Goal: Information Seeking & Learning: Learn about a topic

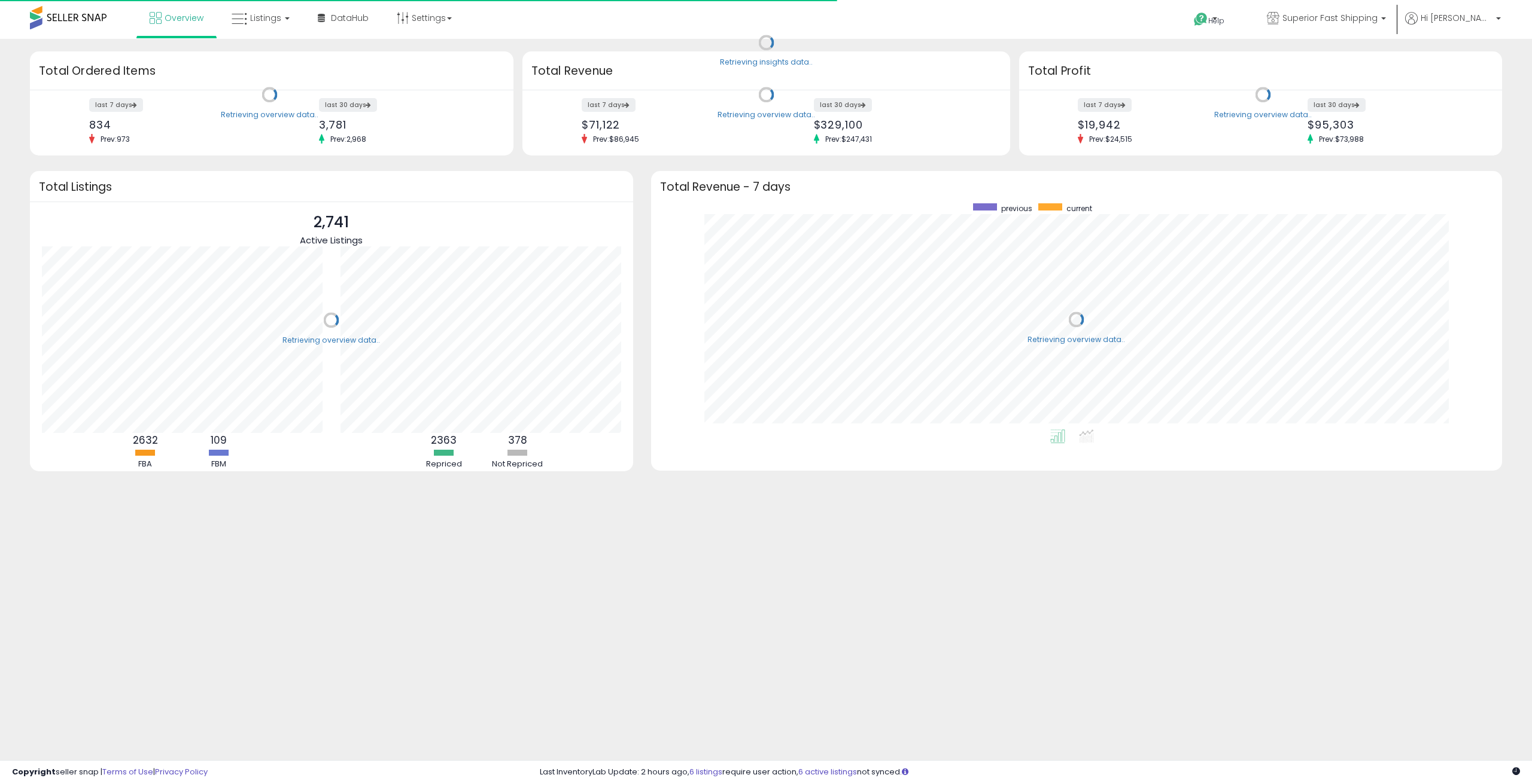
scroll to position [226, 827]
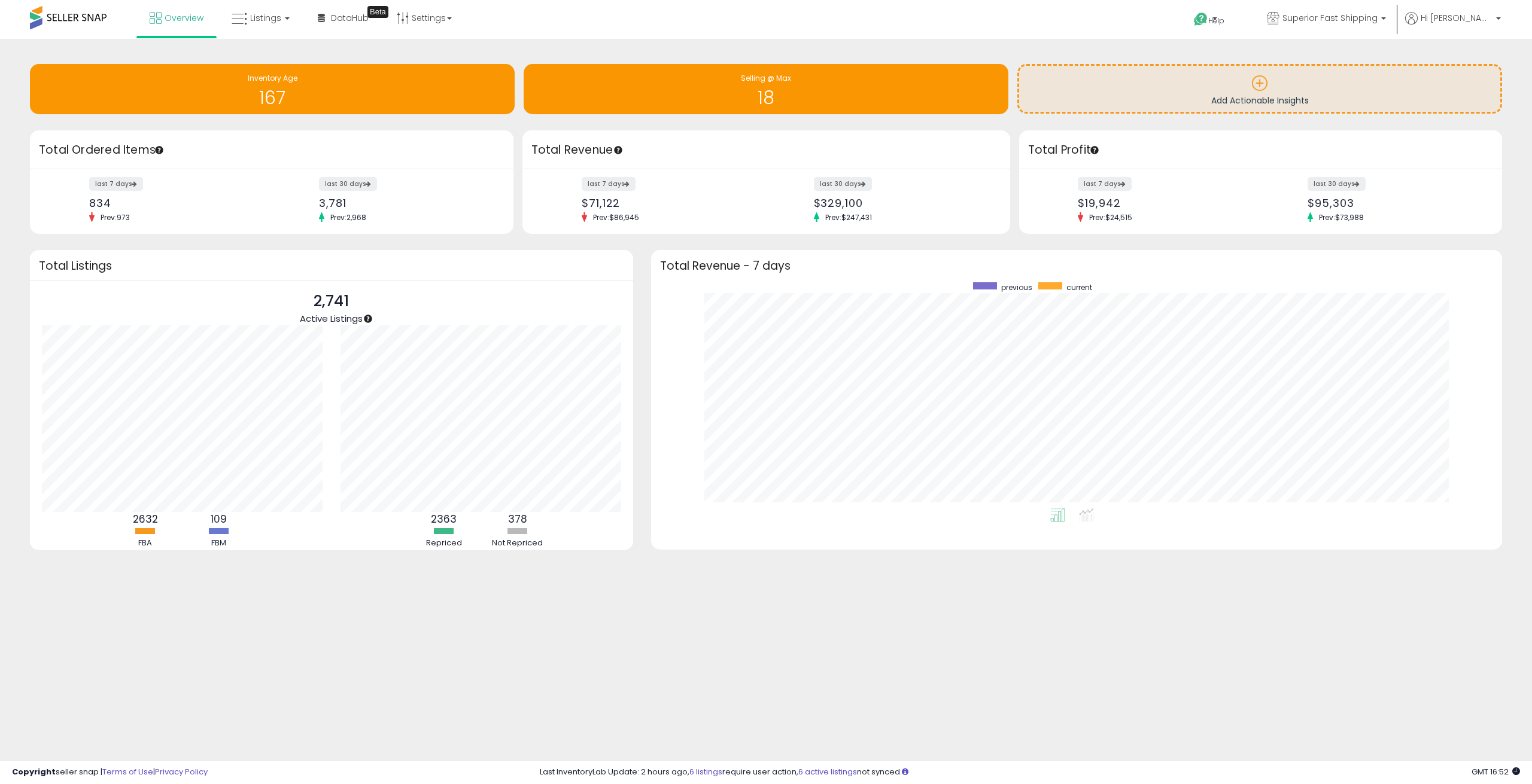
click at [540, 149] on h3 "Total Revenue" at bounding box center [766, 149] width 470 height 16
click at [516, 171] on div "Retrieving overview data.. Total Ordered Items last 7 days 834 Prev: 973 last 3…" at bounding box center [269, 182] width 497 height 104
click at [673, 262] on h3 "Total Revenue - 7 days" at bounding box center [1077, 266] width 834 height 9
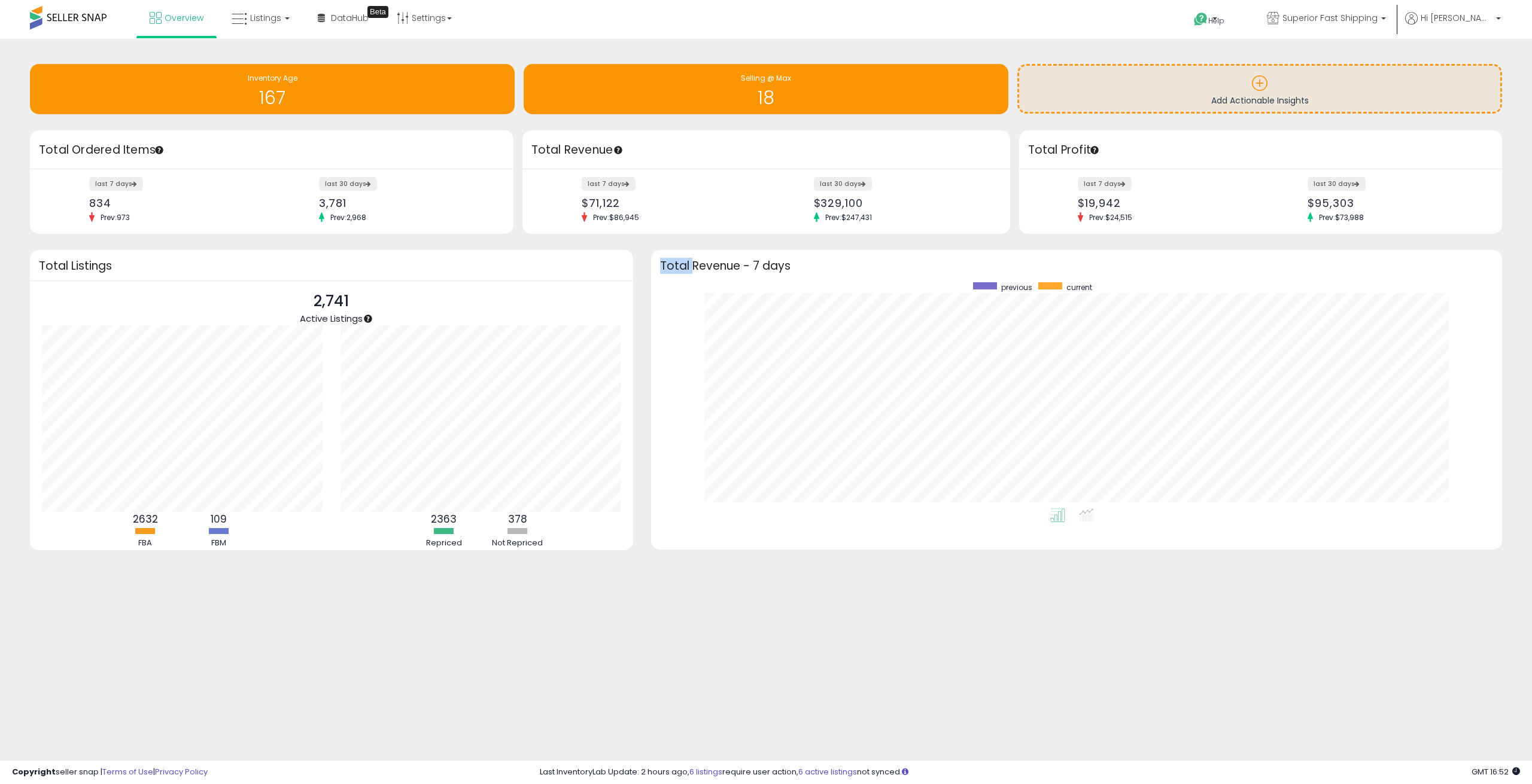
click at [673, 262] on h3 "Total Revenue - 7 days" at bounding box center [1077, 266] width 834 height 9
click at [670, 264] on h3 "Total Revenue - 7 days" at bounding box center [1077, 266] width 834 height 9
click at [673, 266] on h3 "Total Revenue - 7 days" at bounding box center [1077, 266] width 834 height 9
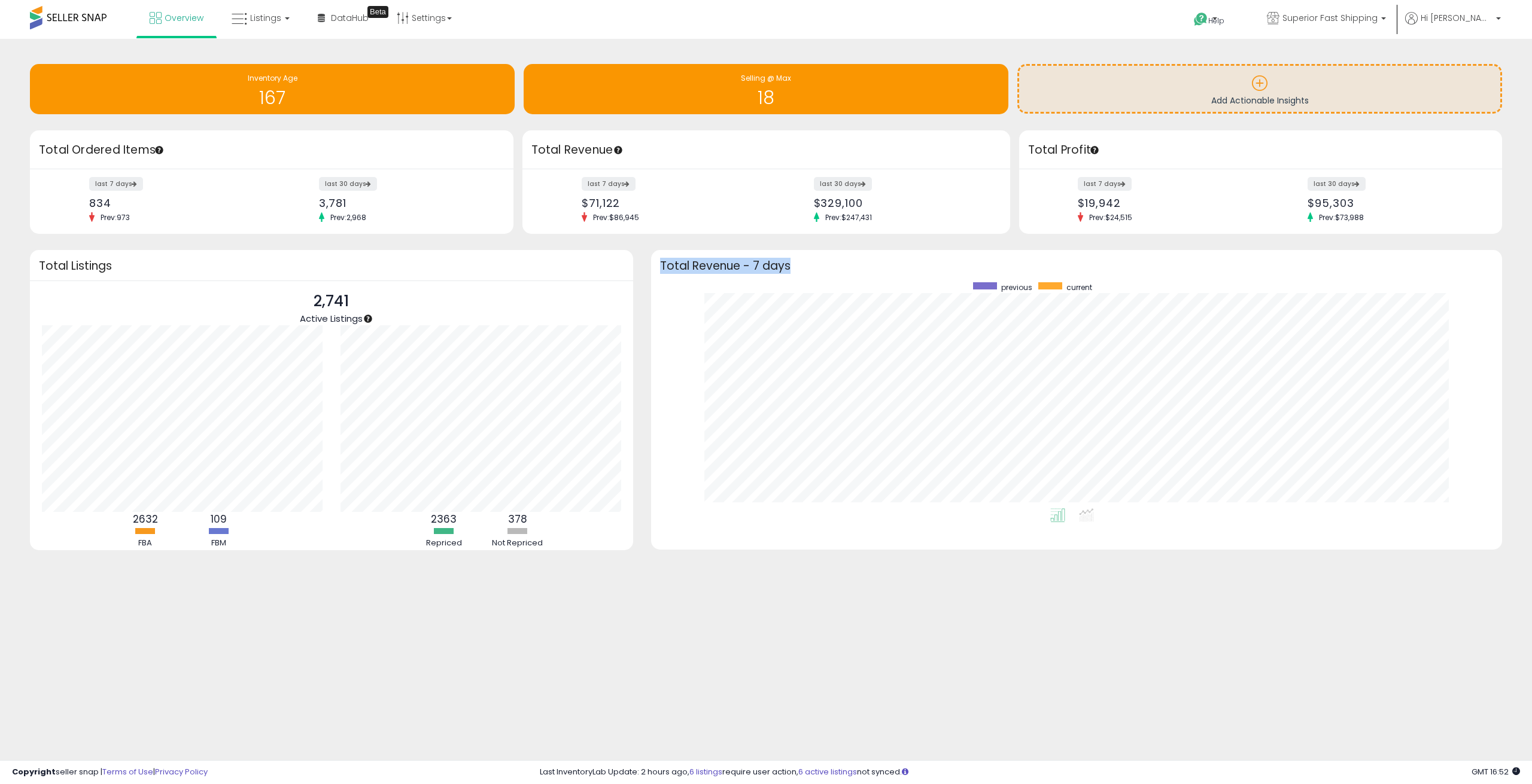
click at [673, 266] on h3 "Total Revenue - 7 days" at bounding box center [1077, 266] width 834 height 9
click at [642, 277] on div "Retrieving overview data.. Total Revenue - 7 days previous current" at bounding box center [1077, 407] width 869 height 314
click at [673, 266] on h3 "Total Revenue - 7 days" at bounding box center [1077, 266] width 834 height 9
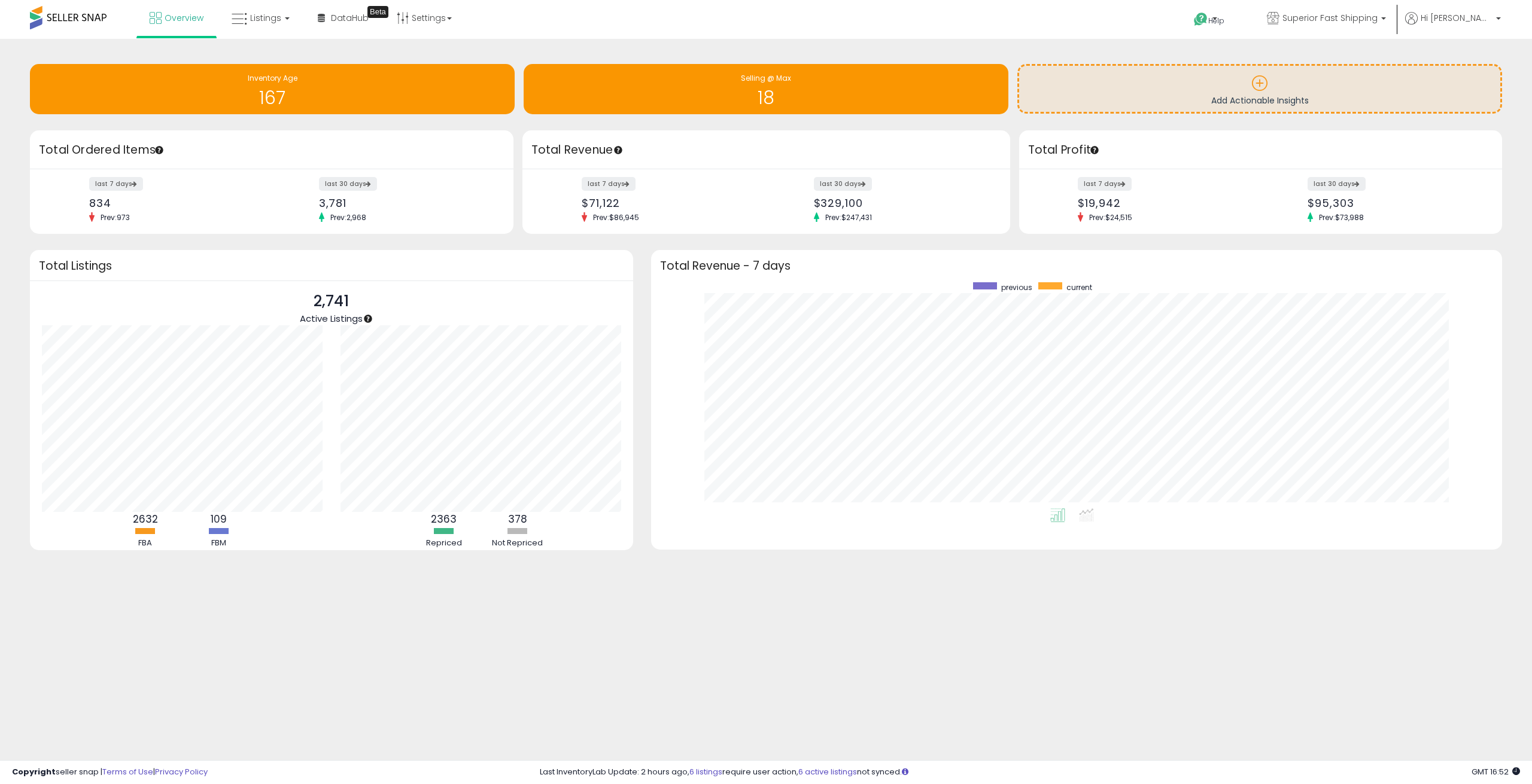
click at [636, 266] on div "Retrieving overview data.. Total Listings 2,741 Active Listings 2632 FBA 109" at bounding box center [331, 407] width 621 height 315
click at [691, 267] on h3 "Total Revenue - 7 days" at bounding box center [1077, 266] width 834 height 9
click at [676, 267] on h3 "Total Revenue - 7 days" at bounding box center [1077, 266] width 834 height 9
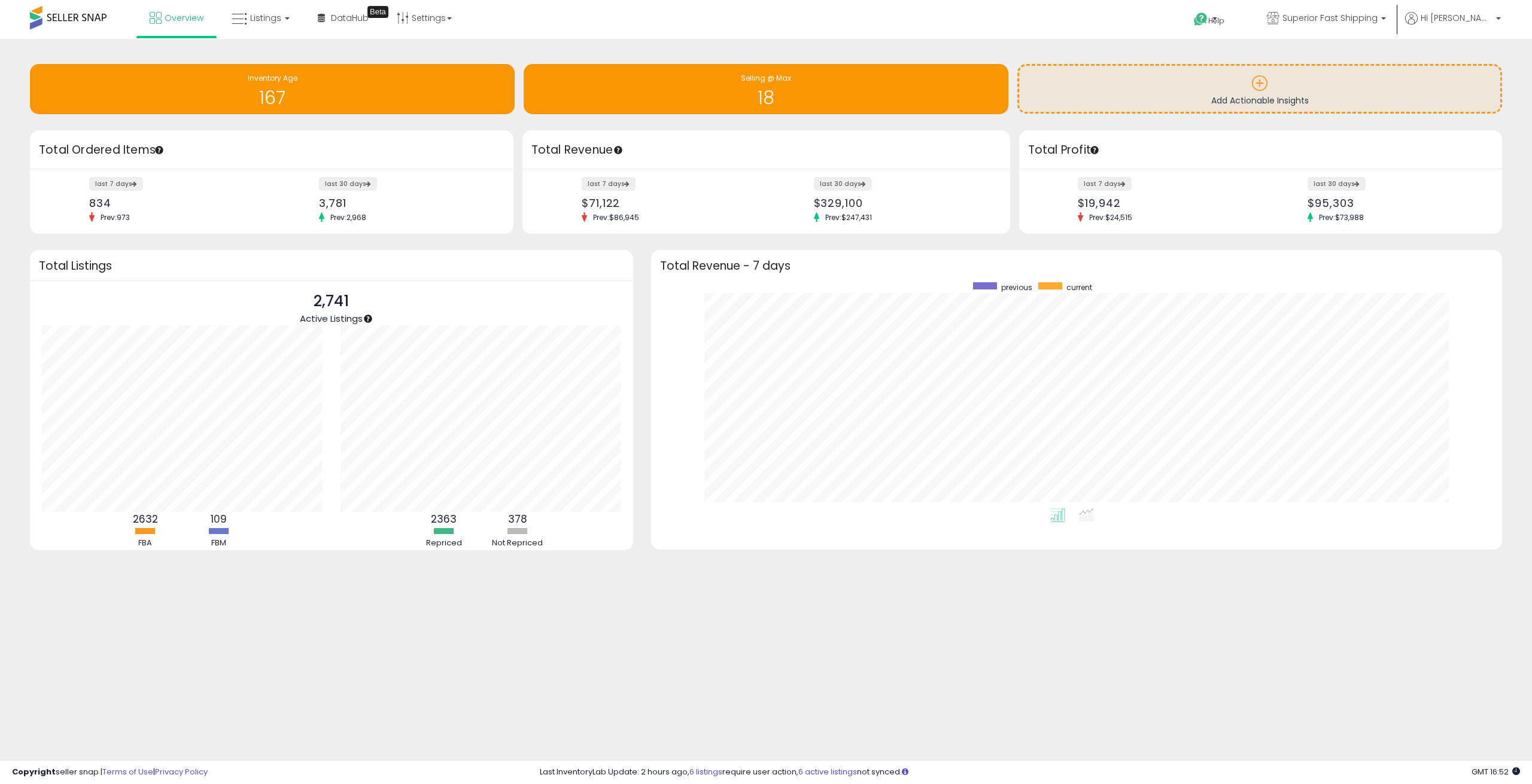
click at [676, 267] on h3 "Total Revenue - 7 days" at bounding box center [1077, 266] width 834 height 9
click at [640, 262] on div "Retrieving overview data.. Total Listings 2,741 Active Listings 2632 FBA 109" at bounding box center [331, 407] width 621 height 315
click at [671, 262] on h3 "Total Revenue - 7 days" at bounding box center [1077, 266] width 834 height 9
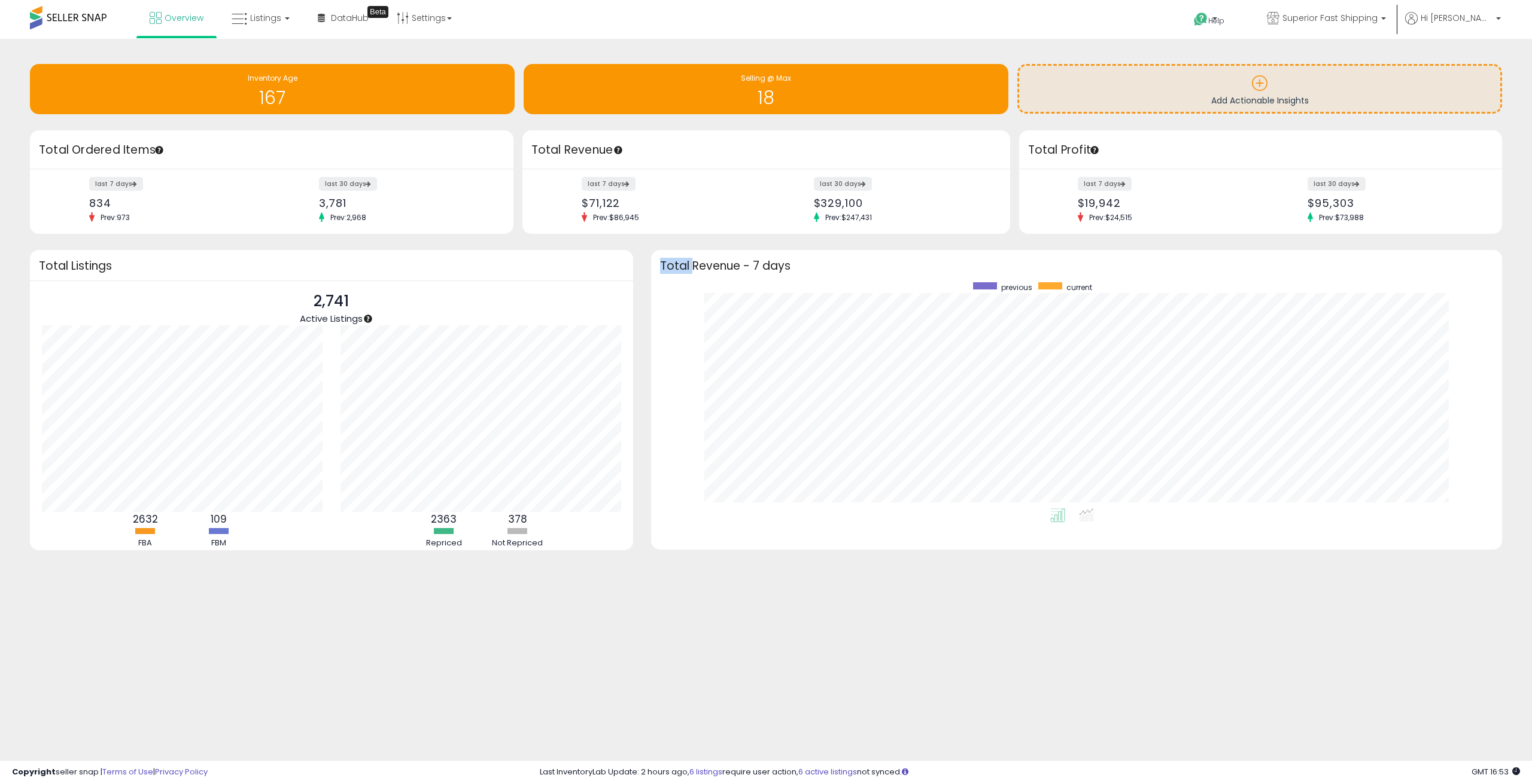
click at [671, 262] on h3 "Total Revenue - 7 days" at bounding box center [1077, 266] width 834 height 9
click at [639, 269] on div "Retrieving overview data.. Total Listings 2,741 Active Listings 2632 FBA 109" at bounding box center [331, 407] width 621 height 315
click at [673, 263] on h3 "Total Revenue - 7 days" at bounding box center [1077, 266] width 834 height 9
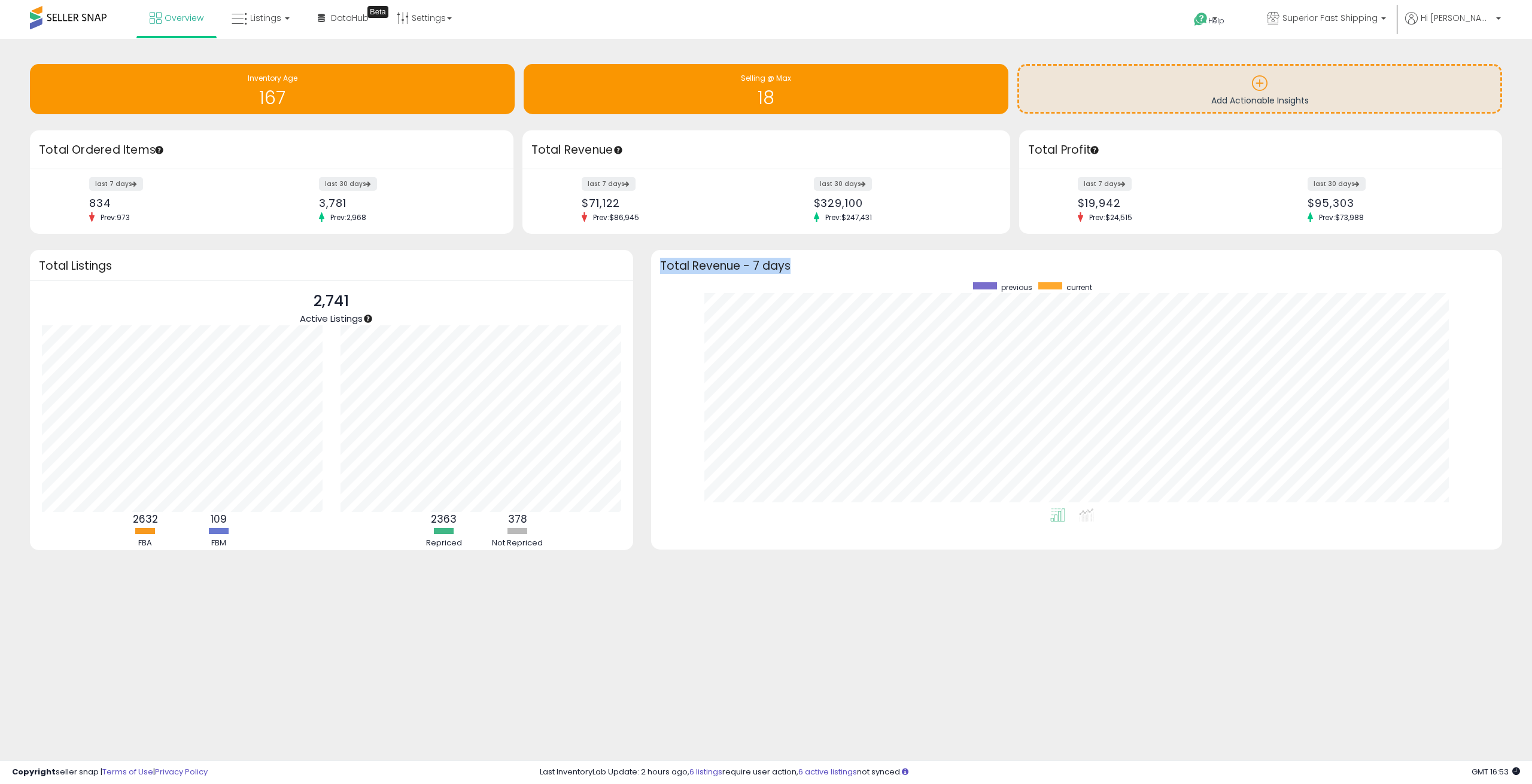
click at [673, 263] on h3 "Total Revenue - 7 days" at bounding box center [1077, 266] width 834 height 9
click at [640, 271] on div "Retrieving overview data.. Total Listings 2,741 Active Listings 2632 FBA 109" at bounding box center [331, 407] width 621 height 315
click at [675, 262] on h3 "Total Revenue - 7 days" at bounding box center [1077, 266] width 834 height 9
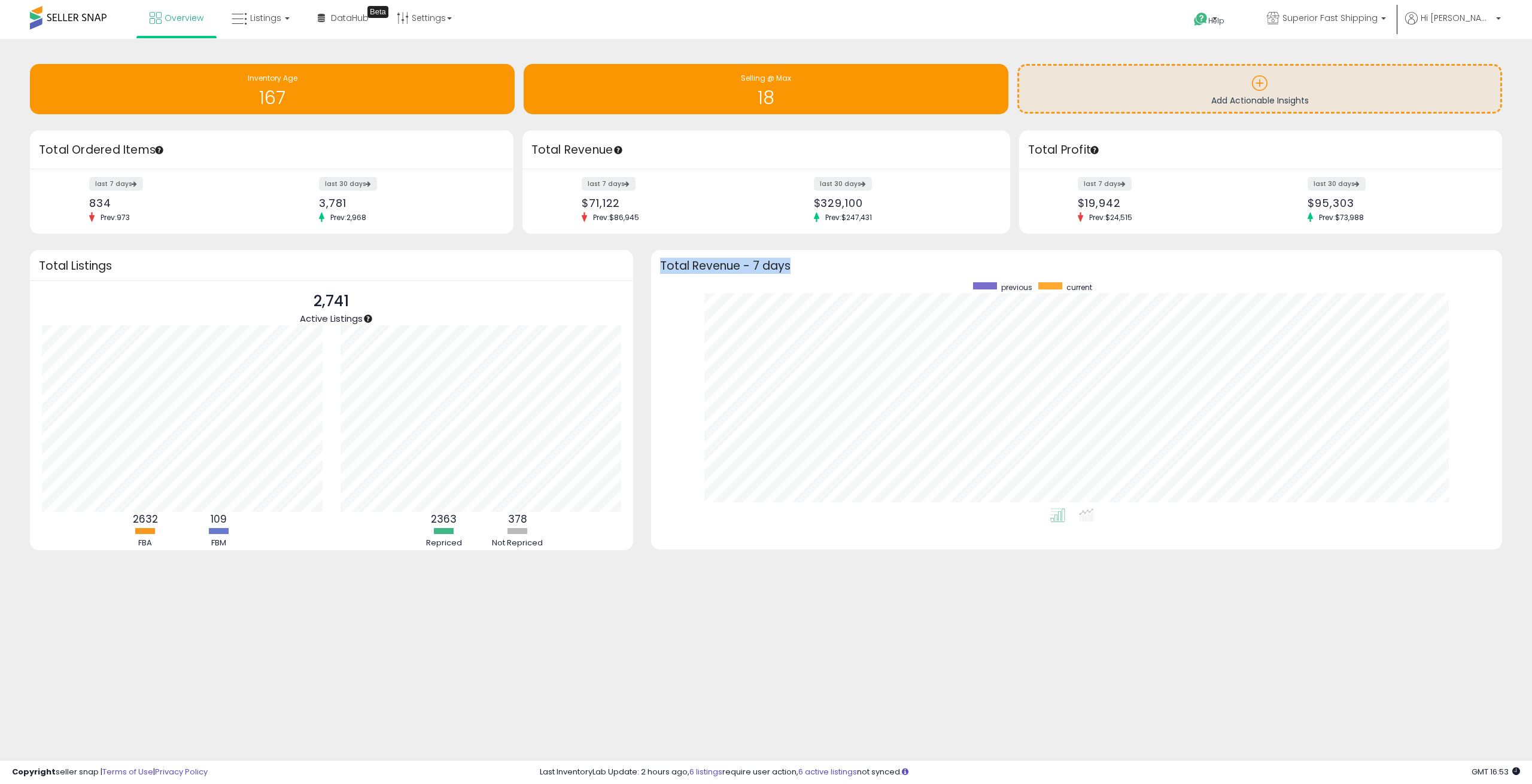
click at [644, 266] on div "Retrieving overview data.. Total Revenue - 7 days previous current" at bounding box center [1077, 407] width 869 height 314
click at [664, 267] on h3 "Total Revenue - 7 days" at bounding box center [1077, 266] width 834 height 9
click at [639, 272] on div "Retrieving overview data.. Total Listings 2,741 Active Listings 2632 FBA 109" at bounding box center [331, 407] width 621 height 315
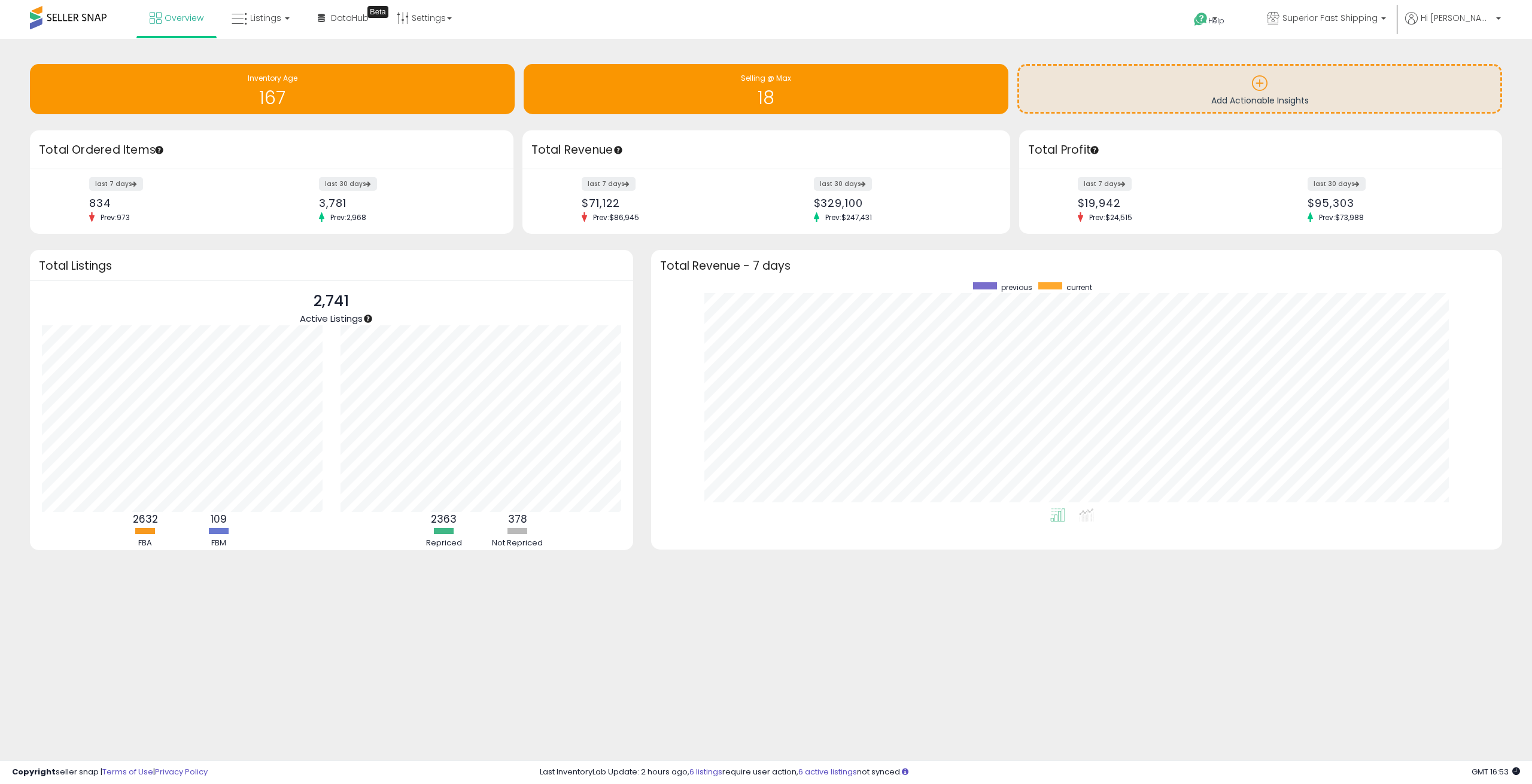
click at [671, 266] on h3 "Total Revenue - 7 days" at bounding box center [1077, 266] width 834 height 9
click at [658, 267] on div "Total Revenue - 7 days" at bounding box center [1077, 265] width 851 height 31
click at [666, 267] on h3 "Total Revenue - 7 days" at bounding box center [1077, 266] width 834 height 9
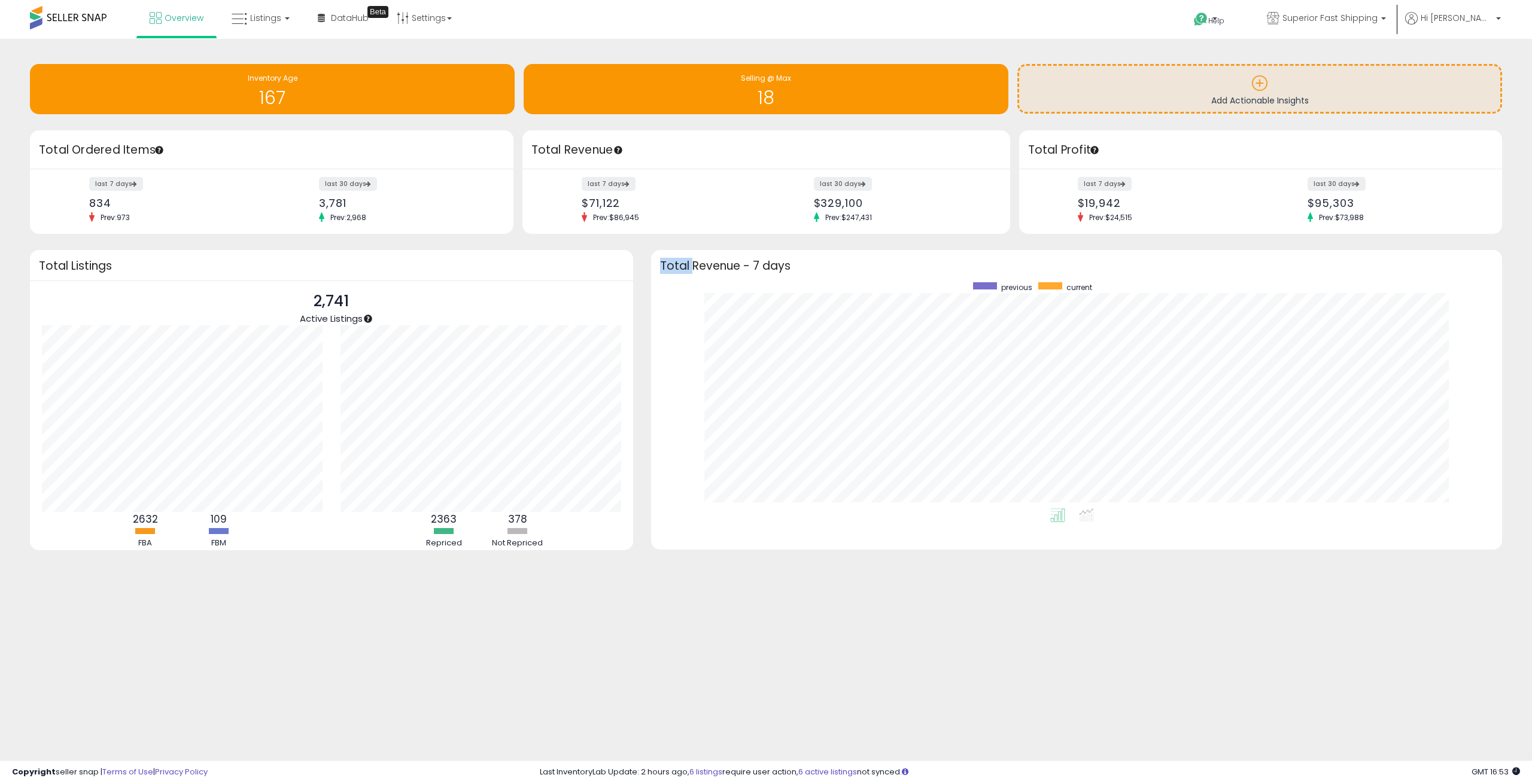
click at [666, 267] on h3 "Total Revenue - 7 days" at bounding box center [1077, 266] width 834 height 9
click at [637, 271] on div "Retrieving overview data.. Total Listings 2,741 Active Listings 2632 FBA 109" at bounding box center [331, 407] width 621 height 315
click at [681, 266] on h3 "Total Revenue - 7 days" at bounding box center [1077, 266] width 834 height 9
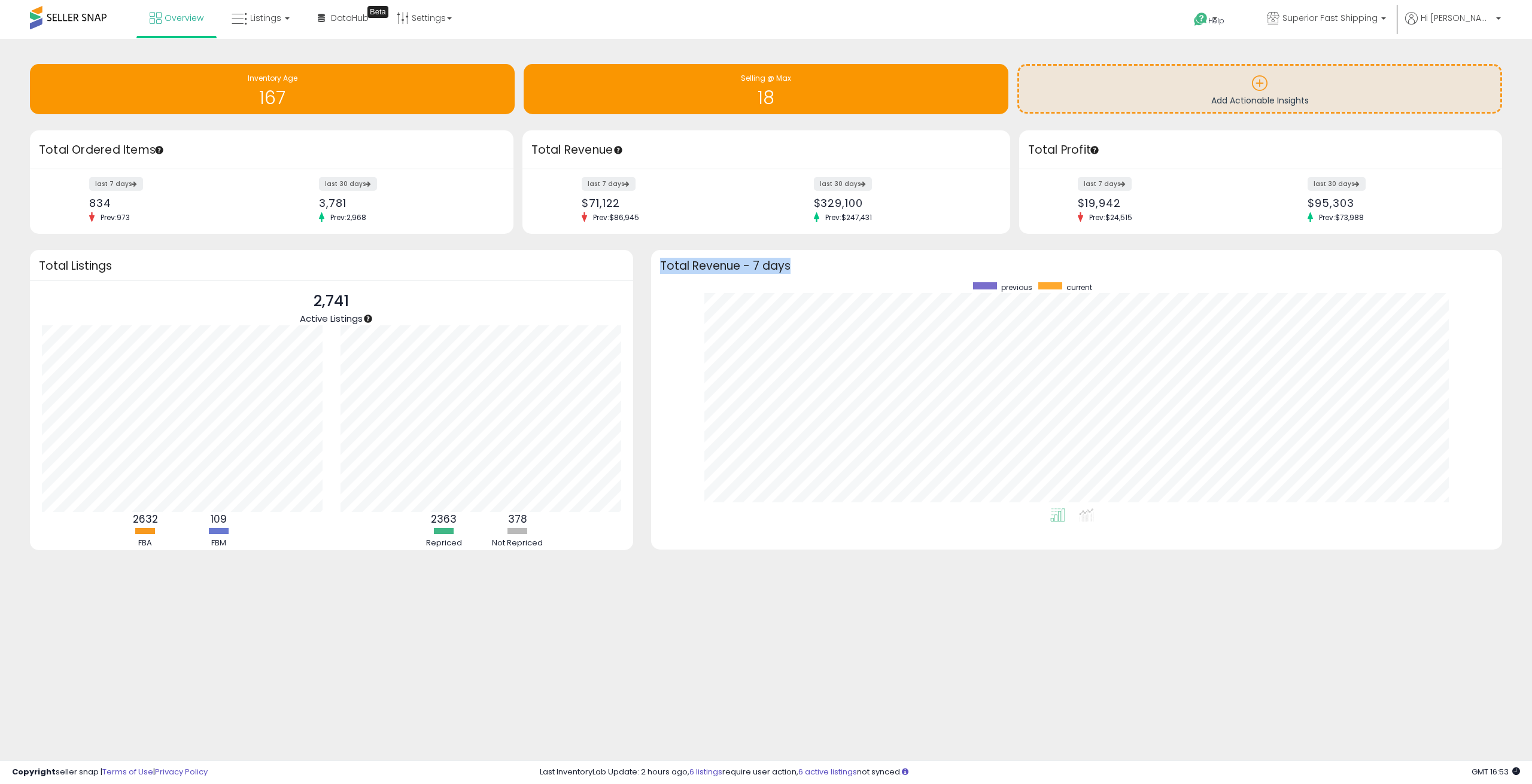
click at [681, 266] on h3 "Total Revenue - 7 days" at bounding box center [1077, 266] width 834 height 9
click at [634, 269] on div "Retrieving overview data.. Total Listings 2,741 Active Listings 2632 FBA 109" at bounding box center [331, 407] width 621 height 315
click at [94, 266] on h3 "Total Listings" at bounding box center [331, 266] width 585 height 9
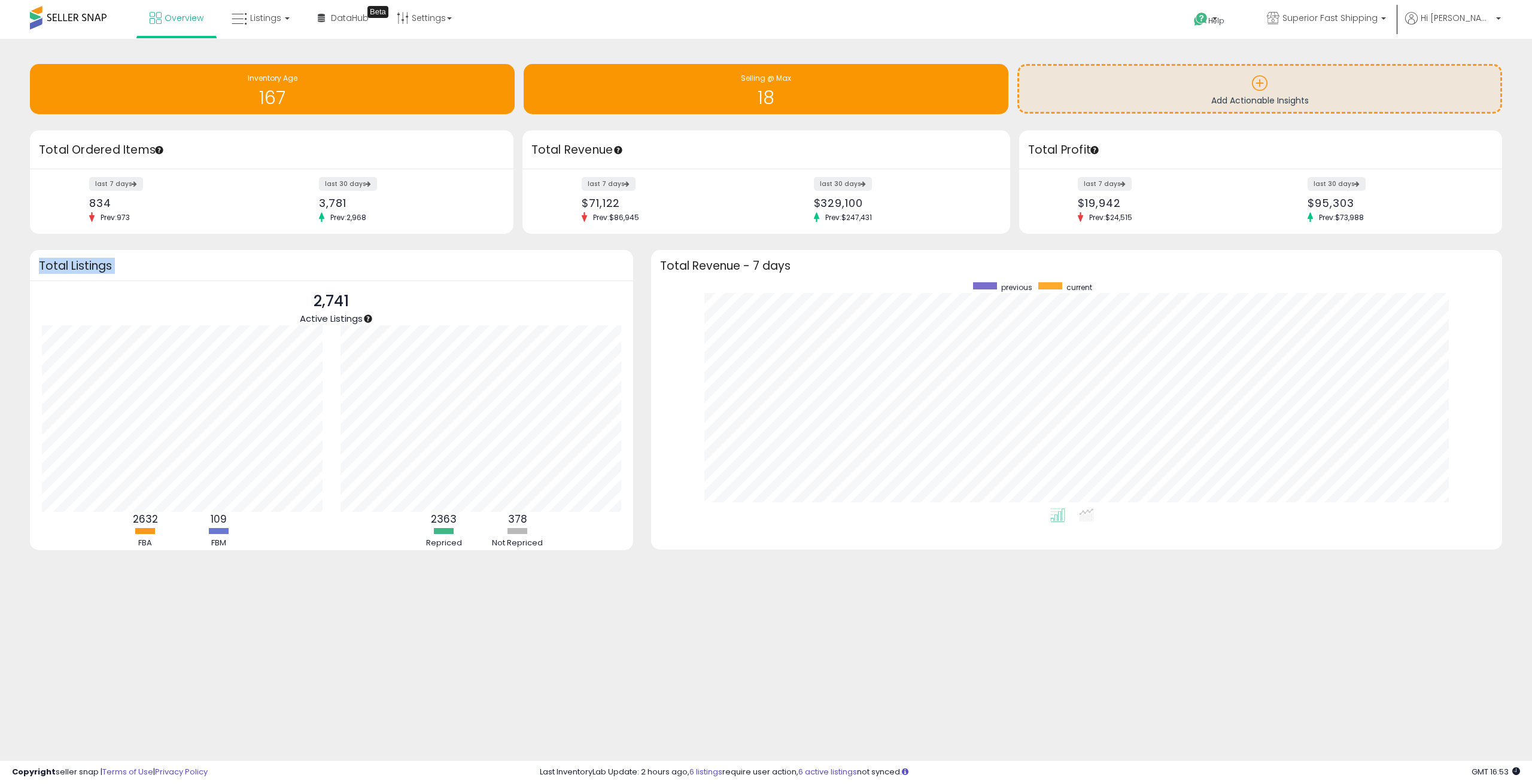
click at [79, 266] on h3 "Total Listings" at bounding box center [331, 266] width 585 height 9
click at [40, 265] on h3 "Total Listings" at bounding box center [331, 266] width 585 height 9
click at [94, 264] on h3 "Total Listings" at bounding box center [331, 266] width 585 height 9
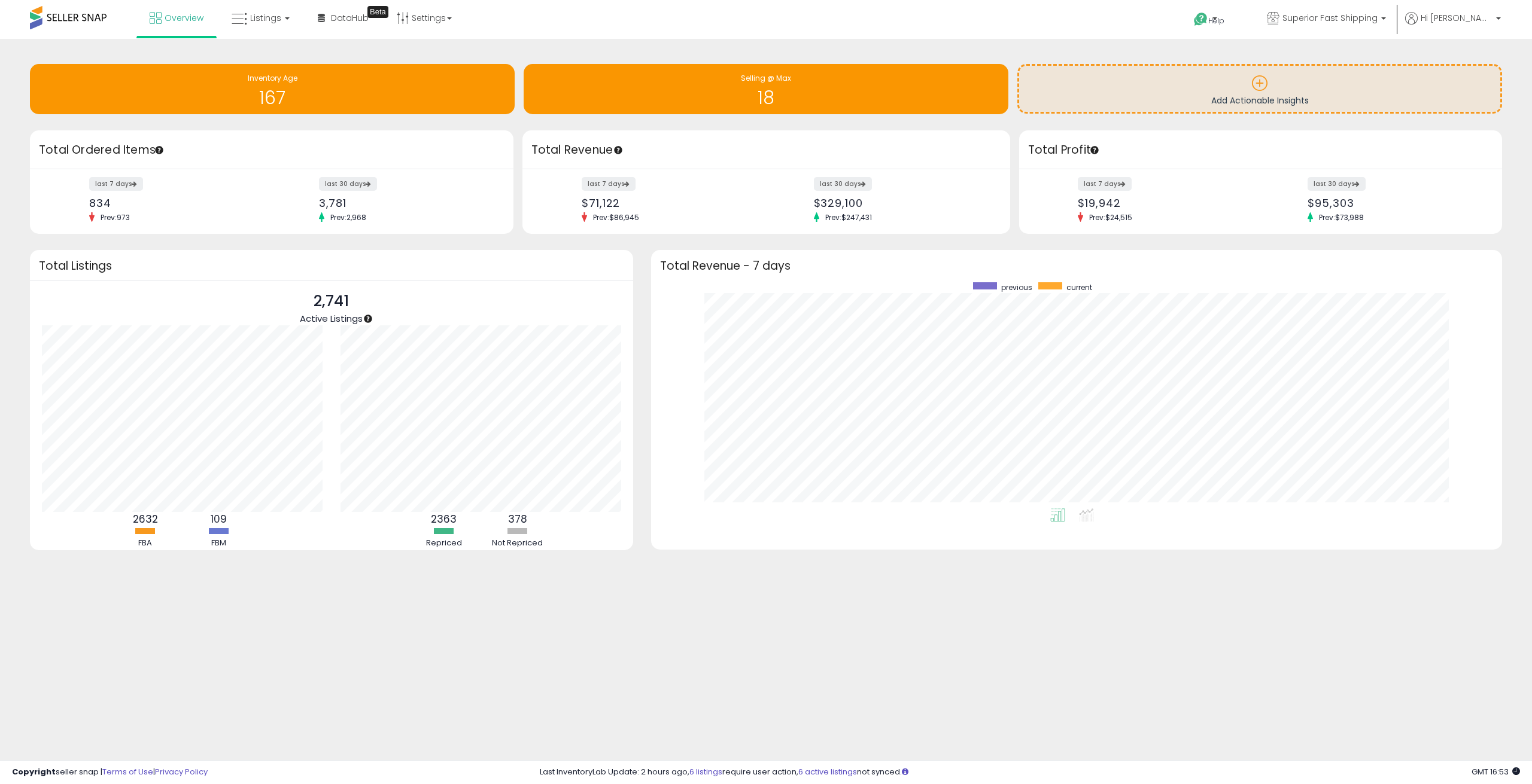
click at [102, 270] on h3 "Total Listings" at bounding box center [331, 266] width 585 height 9
click at [49, 266] on h3 "Total Listings" at bounding box center [331, 266] width 585 height 9
click at [274, 14] on span "Listings" at bounding box center [266, 18] width 31 height 12
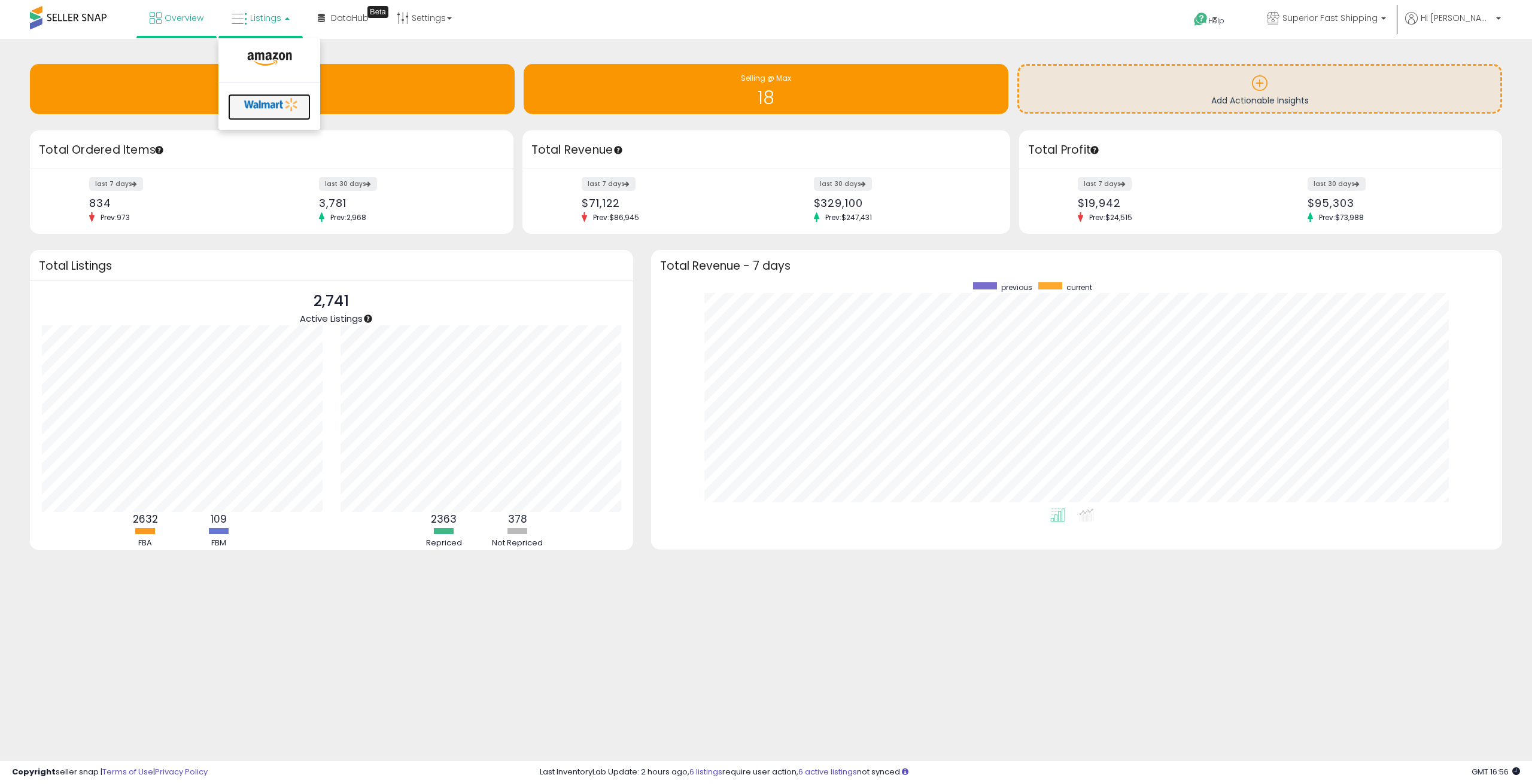
click at [279, 98] on icon at bounding box center [272, 104] width 63 height 18
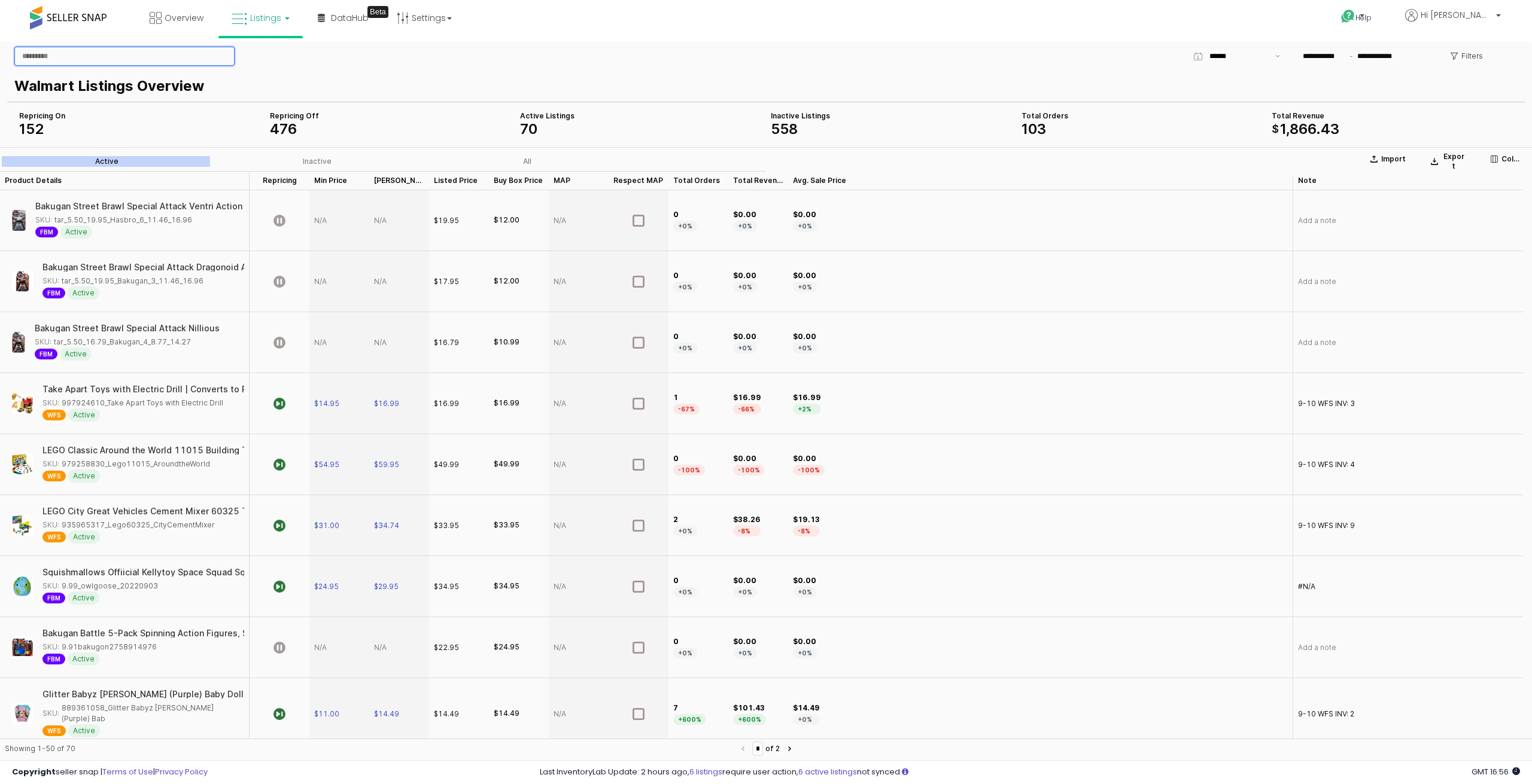
click at [144, 54] on input "App Frame" at bounding box center [124, 56] width 219 height 18
paste input "*******"
type input "*******"
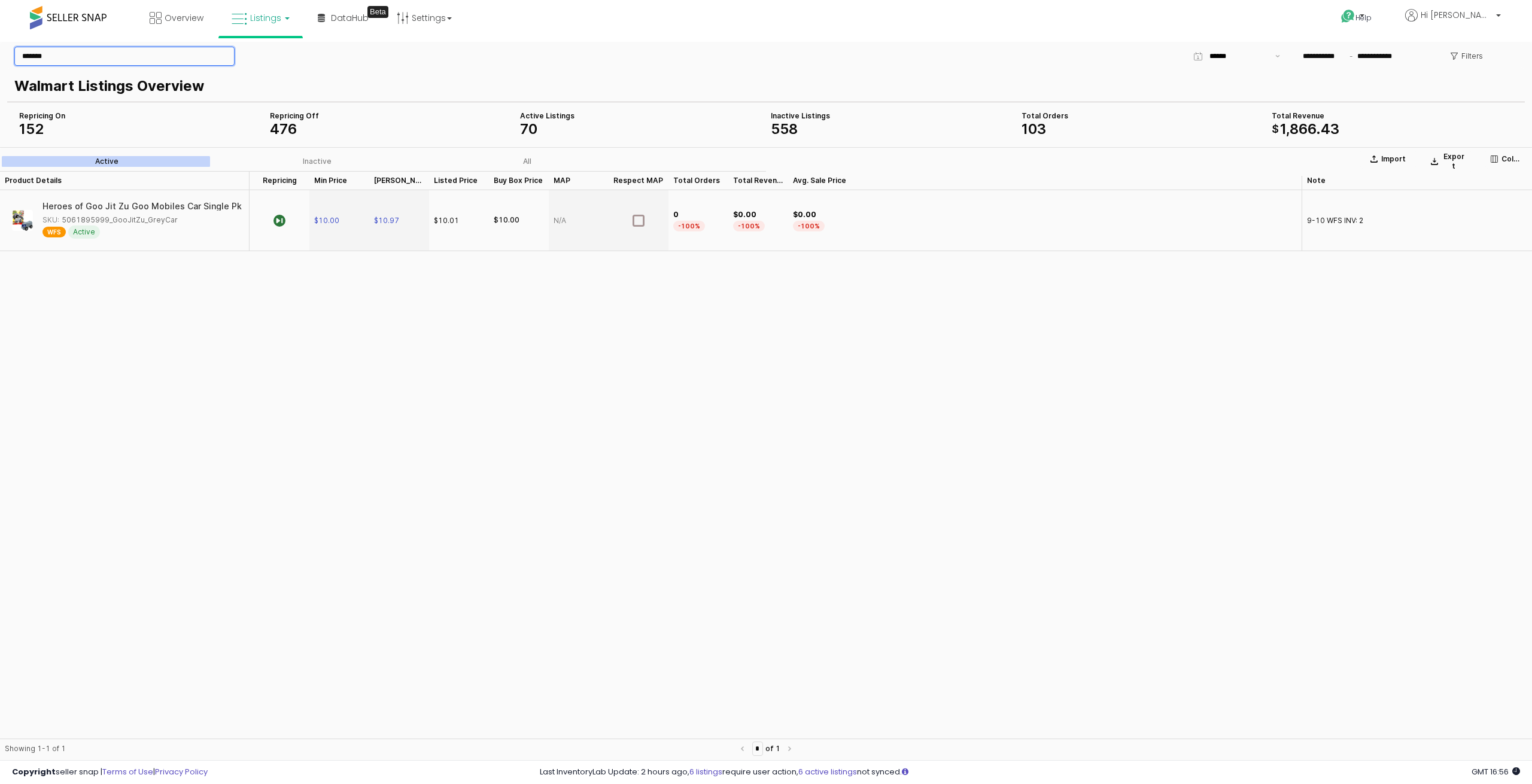
click at [69, 52] on input "*******" at bounding box center [124, 56] width 219 height 18
click at [184, 61] on input "App Frame" at bounding box center [124, 56] width 219 height 18
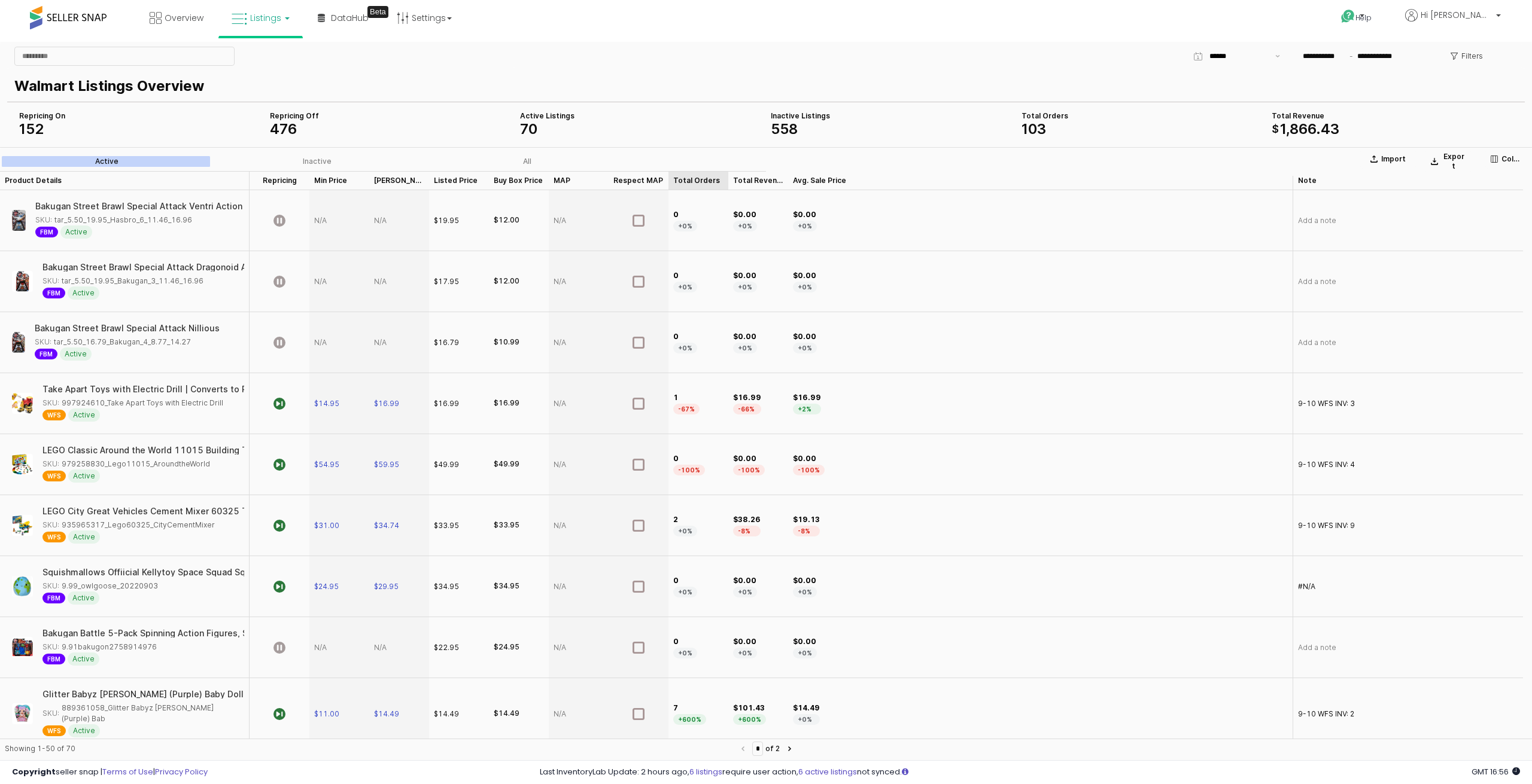
click at [691, 184] on div "Total Orders Total Orders" at bounding box center [698, 180] width 60 height 19
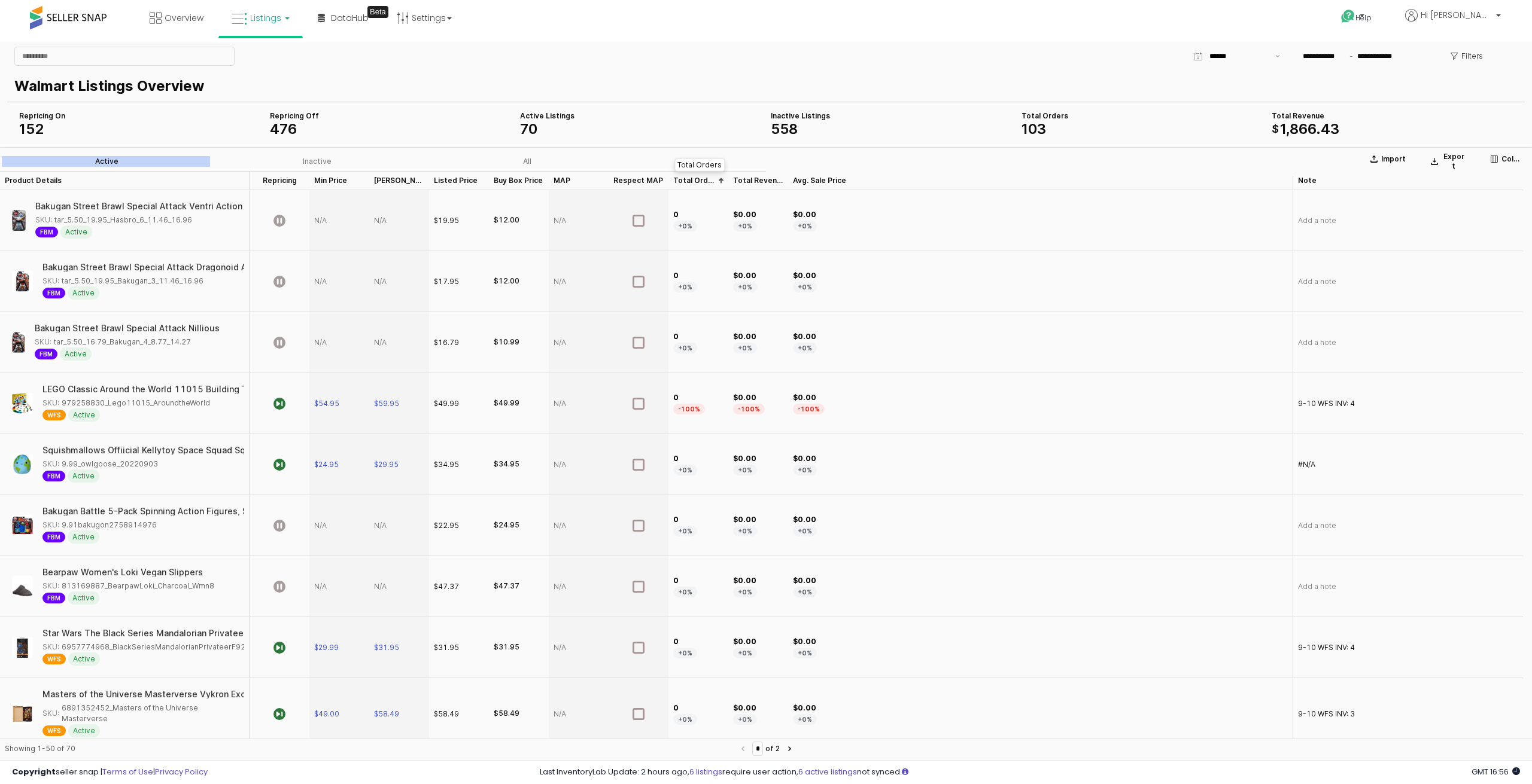
click at [692, 182] on div "Total Orders Total Orders" at bounding box center [698, 180] width 60 height 19
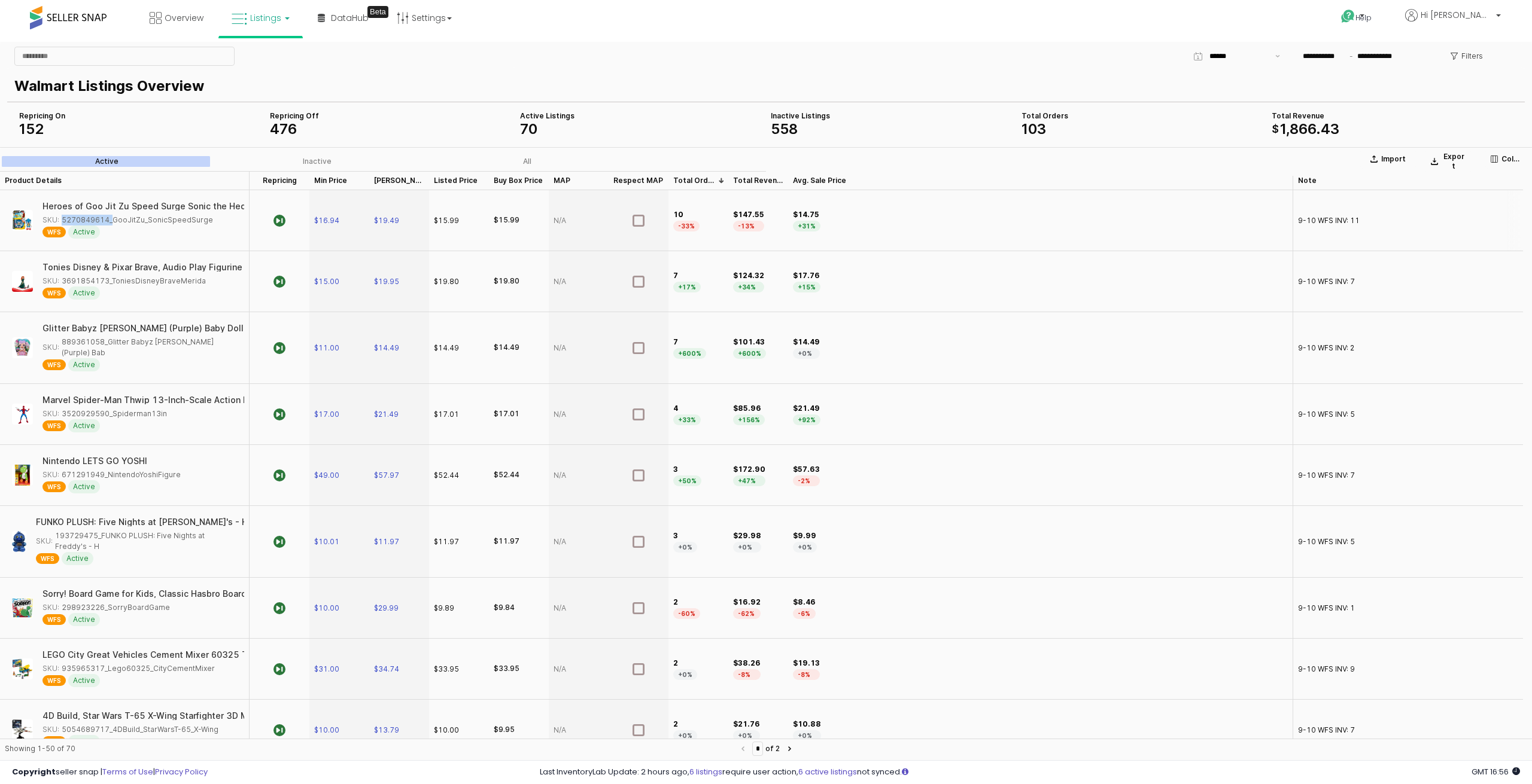
drag, startPoint x: 108, startPoint y: 219, endPoint x: 59, endPoint y: 219, distance: 49.0
click at [59, 219] on div "SKU: 5270849614_GooJitZu_SonicSpeedSurge" at bounding box center [127, 219] width 171 height 11
copy div "5270849614"
drag, startPoint x: 107, startPoint y: 281, endPoint x: 61, endPoint y: 281, distance: 46.0
click at [61, 281] on div "SKU: 3691854173_ToniesDisneyBraveMerida" at bounding box center [124, 281] width 163 height 11
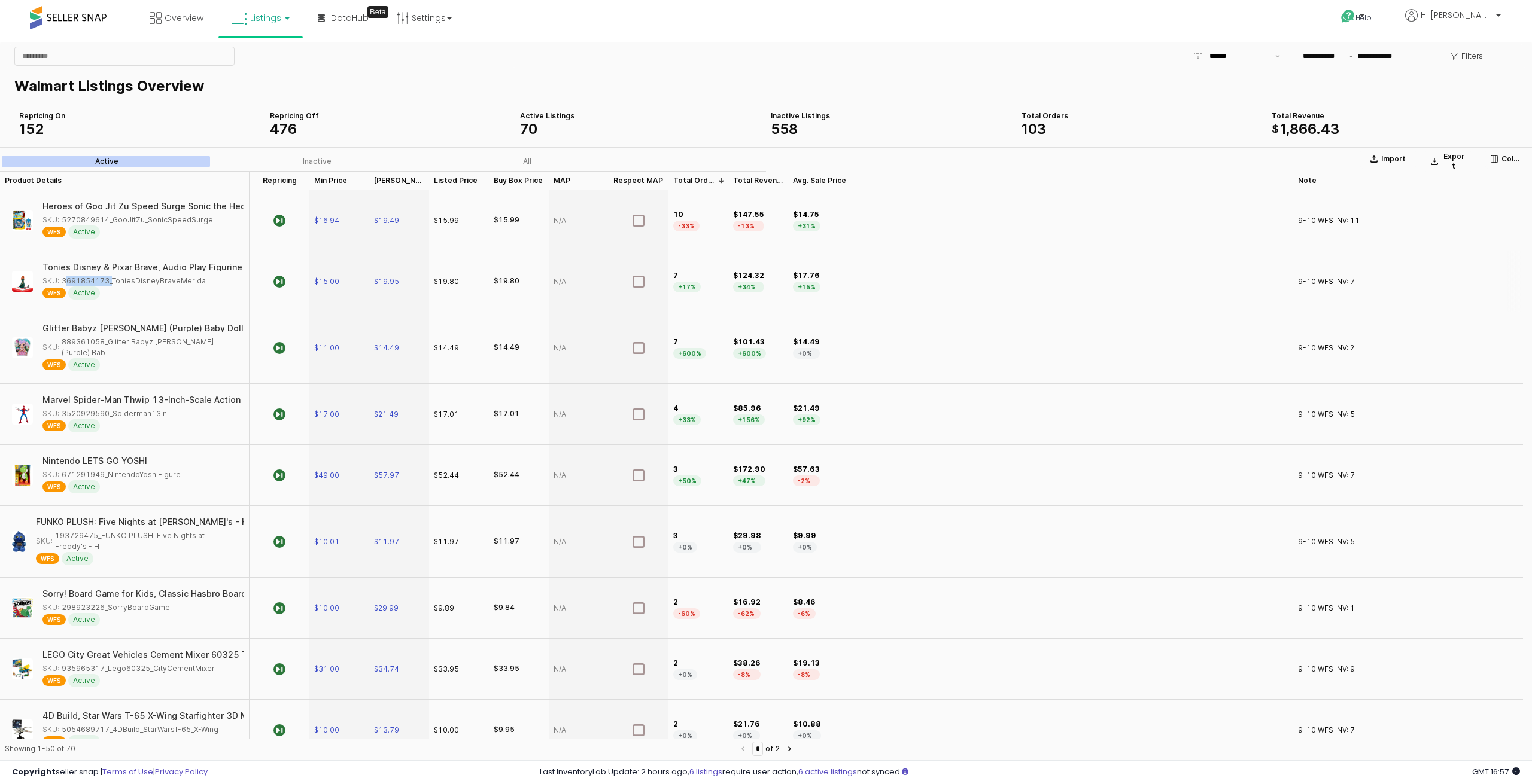
copy div "3691854173"
click at [389, 281] on span "$19.95" at bounding box center [386, 282] width 25 height 9
drag, startPoint x: 409, startPoint y: 279, endPoint x: 378, endPoint y: 283, distance: 31.3
click at [378, 283] on div "$ *****" at bounding box center [399, 281] width 59 height 59
type input "*****"
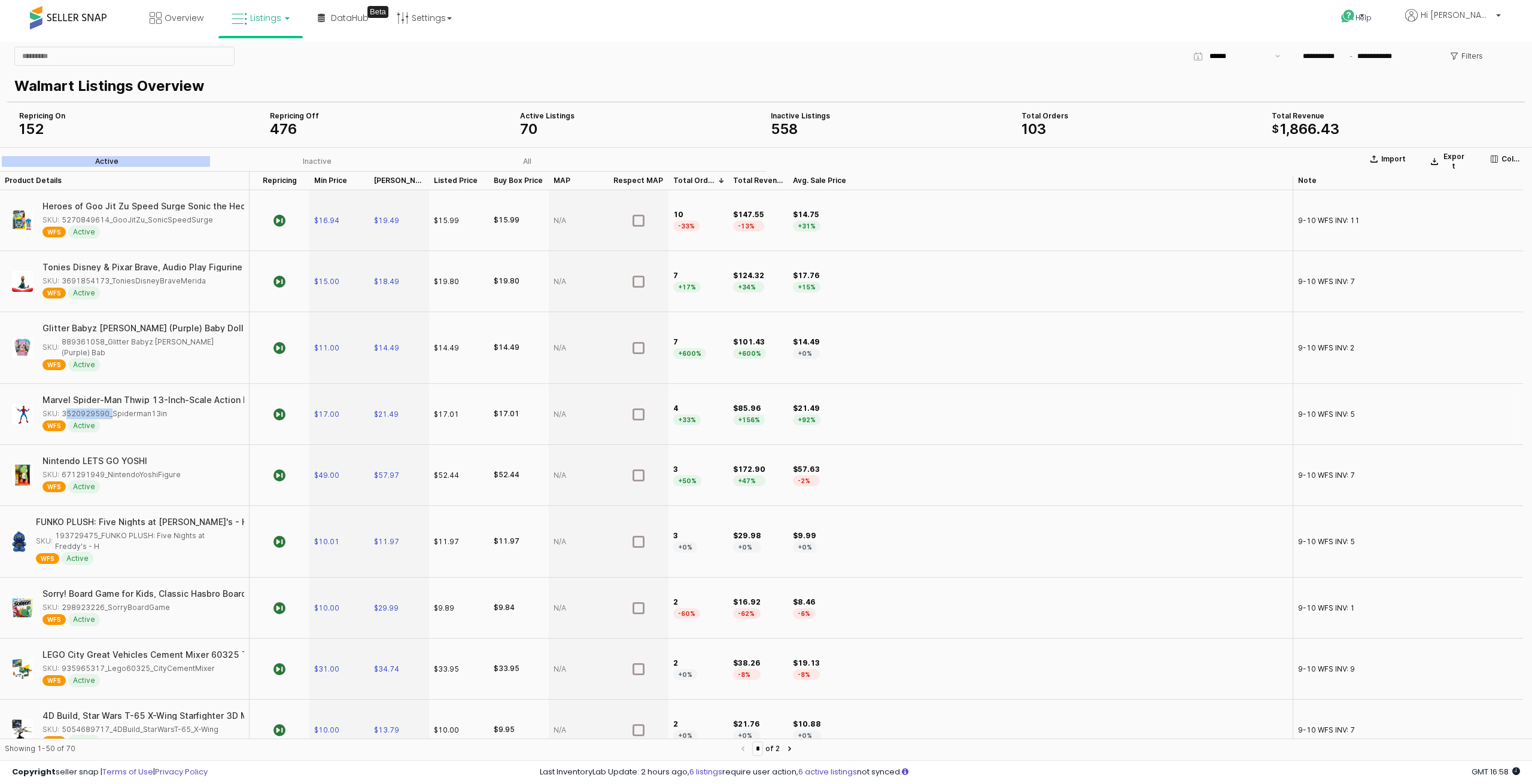
drag, startPoint x: 108, startPoint y: 413, endPoint x: 62, endPoint y: 411, distance: 46.0
click at [62, 411] on div "SKU: 3520929590_Spiderman13in" at bounding box center [104, 414] width 124 height 11
copy div "3520929590"
drag, startPoint x: 98, startPoint y: 534, endPoint x: 57, endPoint y: 535, distance: 41.0
click at [57, 535] on div "SKU: 193729475_FUNKO PLUSH: Five Nights at Freddy's - H" at bounding box center [136, 541] width 201 height 21
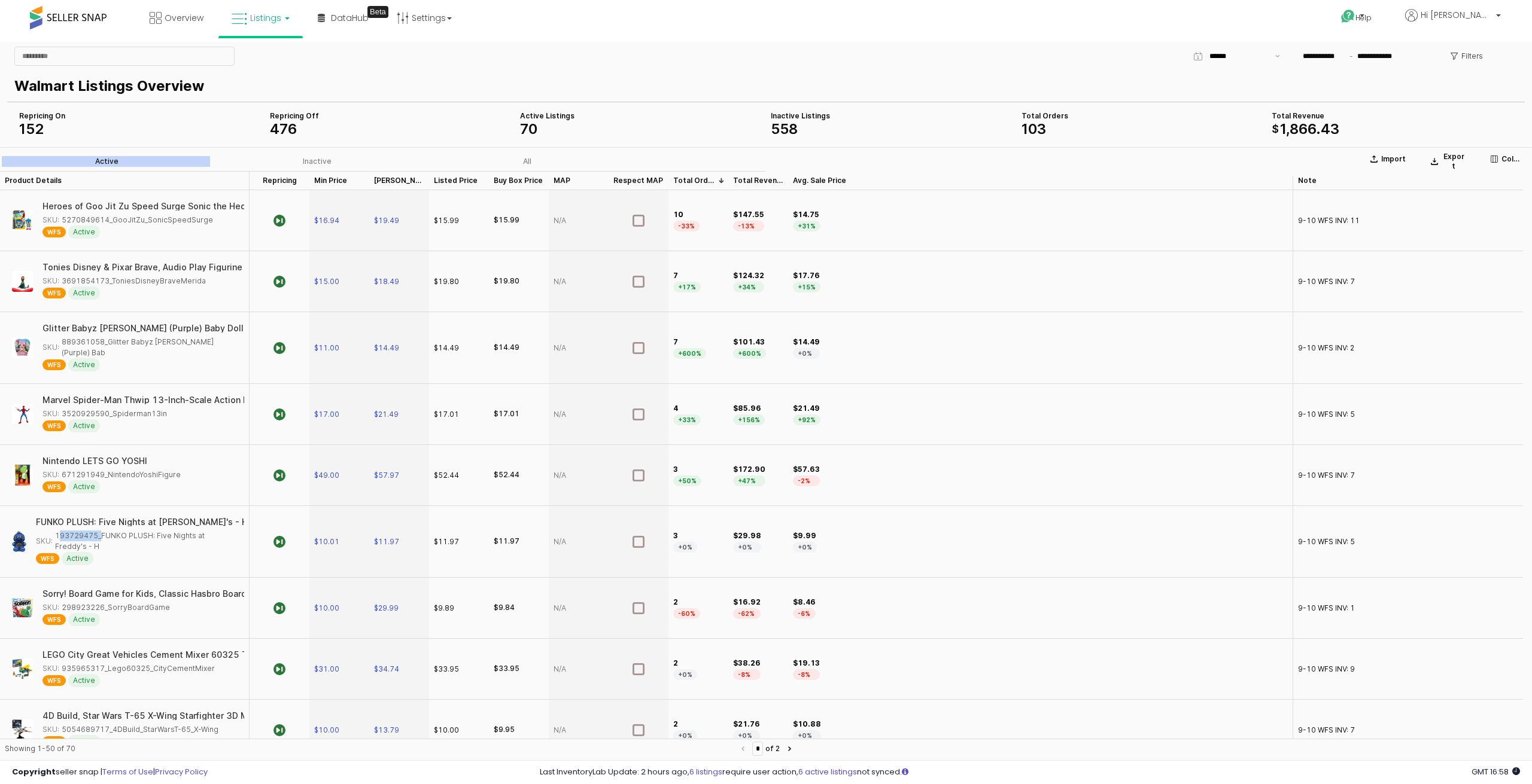
copy div "193729475"
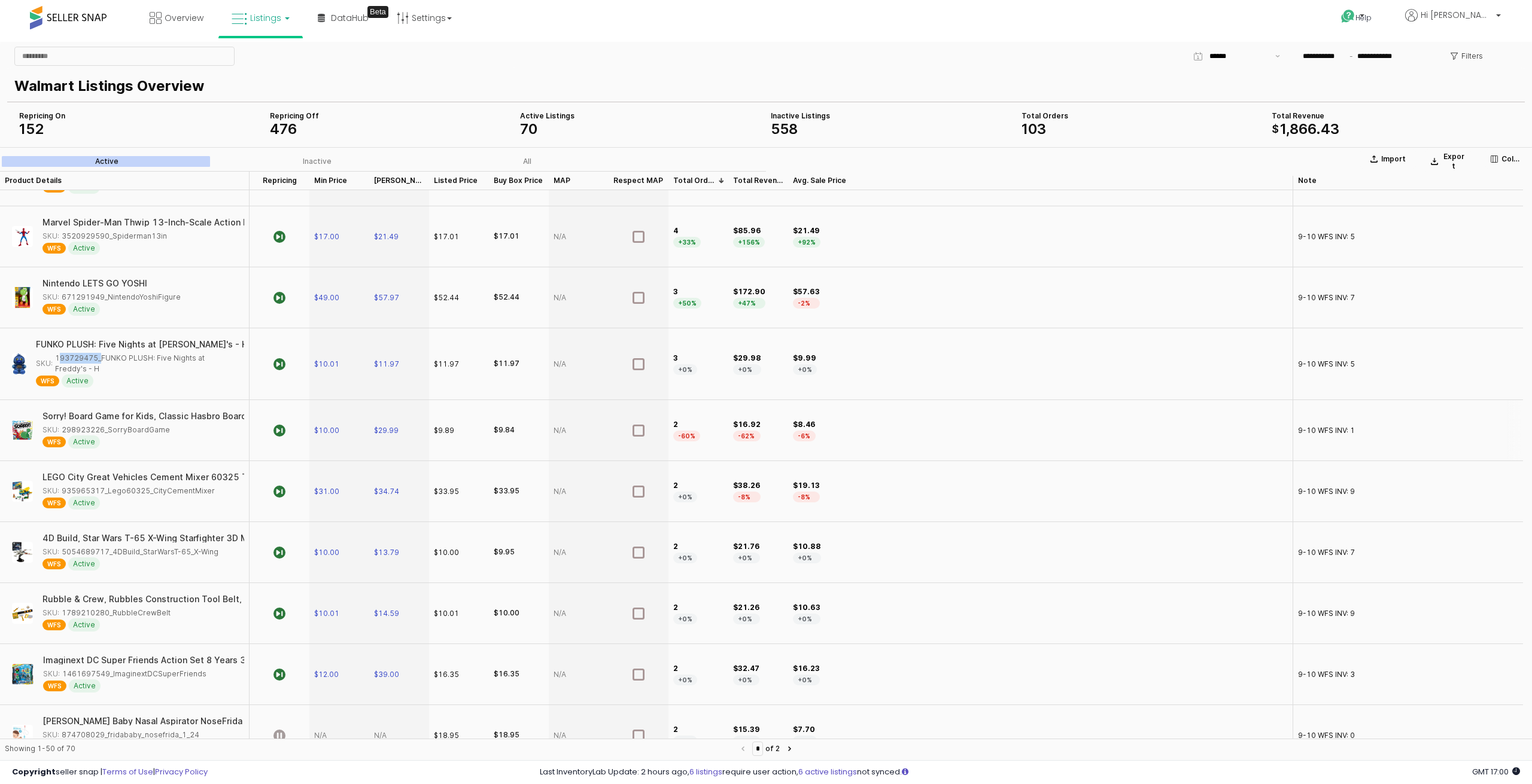
scroll to position [179, 0]
drag, startPoint x: 104, startPoint y: 485, endPoint x: 62, endPoint y: 485, distance: 42.0
click at [62, 485] on div "SKU: 935965317_Lego60325_CityCementMixer" at bounding box center [128, 489] width 172 height 11
copy div "935965317"
drag, startPoint x: 107, startPoint y: 546, endPoint x: 62, endPoint y: 547, distance: 45.0
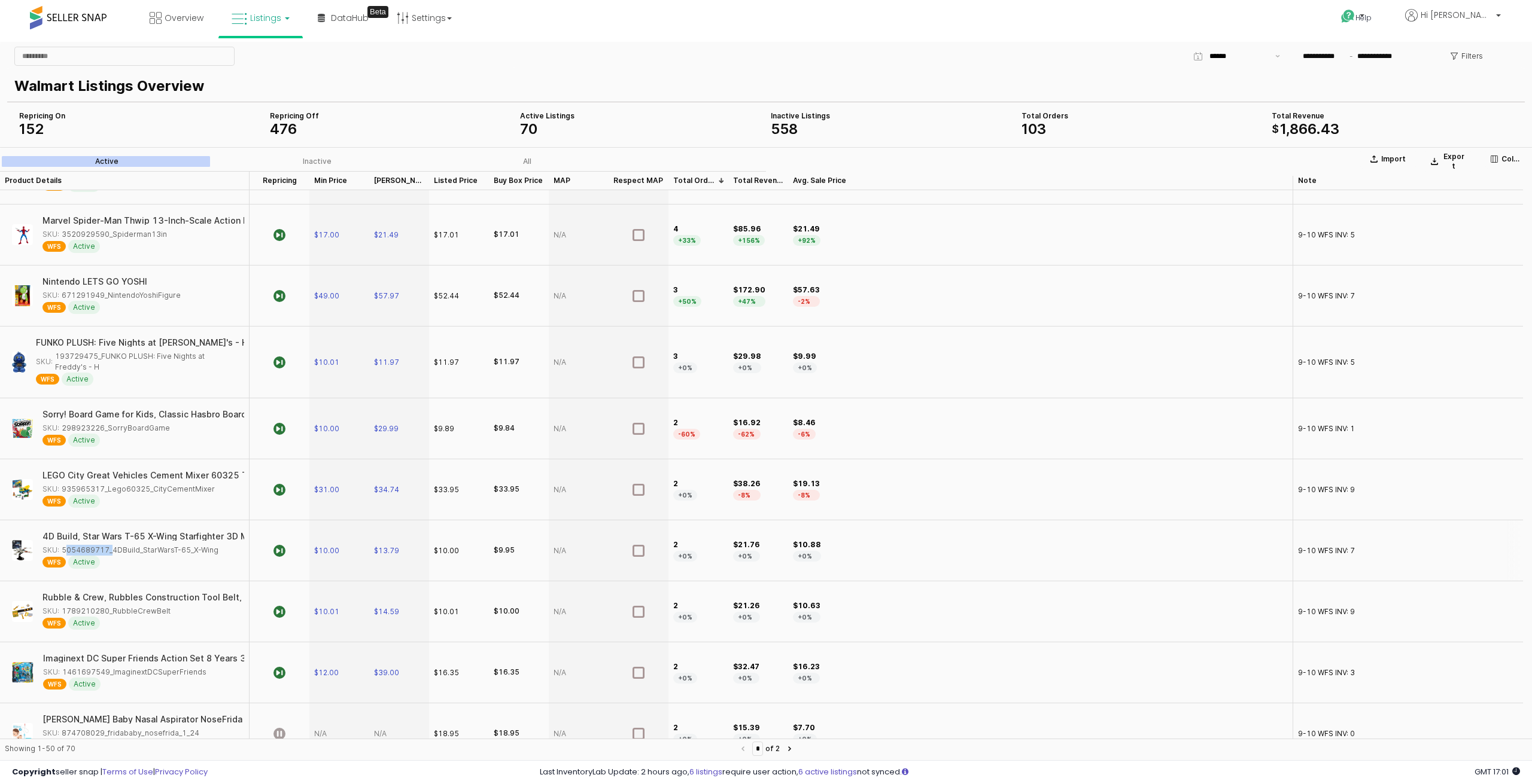
click at [62, 547] on div "SKU: 5054689717_4DBuild_StarWarsT-65_X-Wing" at bounding box center [130, 550] width 176 height 11
copy div "5054689717"
click at [324, 547] on span "$10.00" at bounding box center [326, 550] width 25 height 9
drag, startPoint x: 348, startPoint y: 552, endPoint x: 325, endPoint y: 549, distance: 23.2
click at [325, 549] on input "*****" at bounding box center [347, 547] width 44 height 13
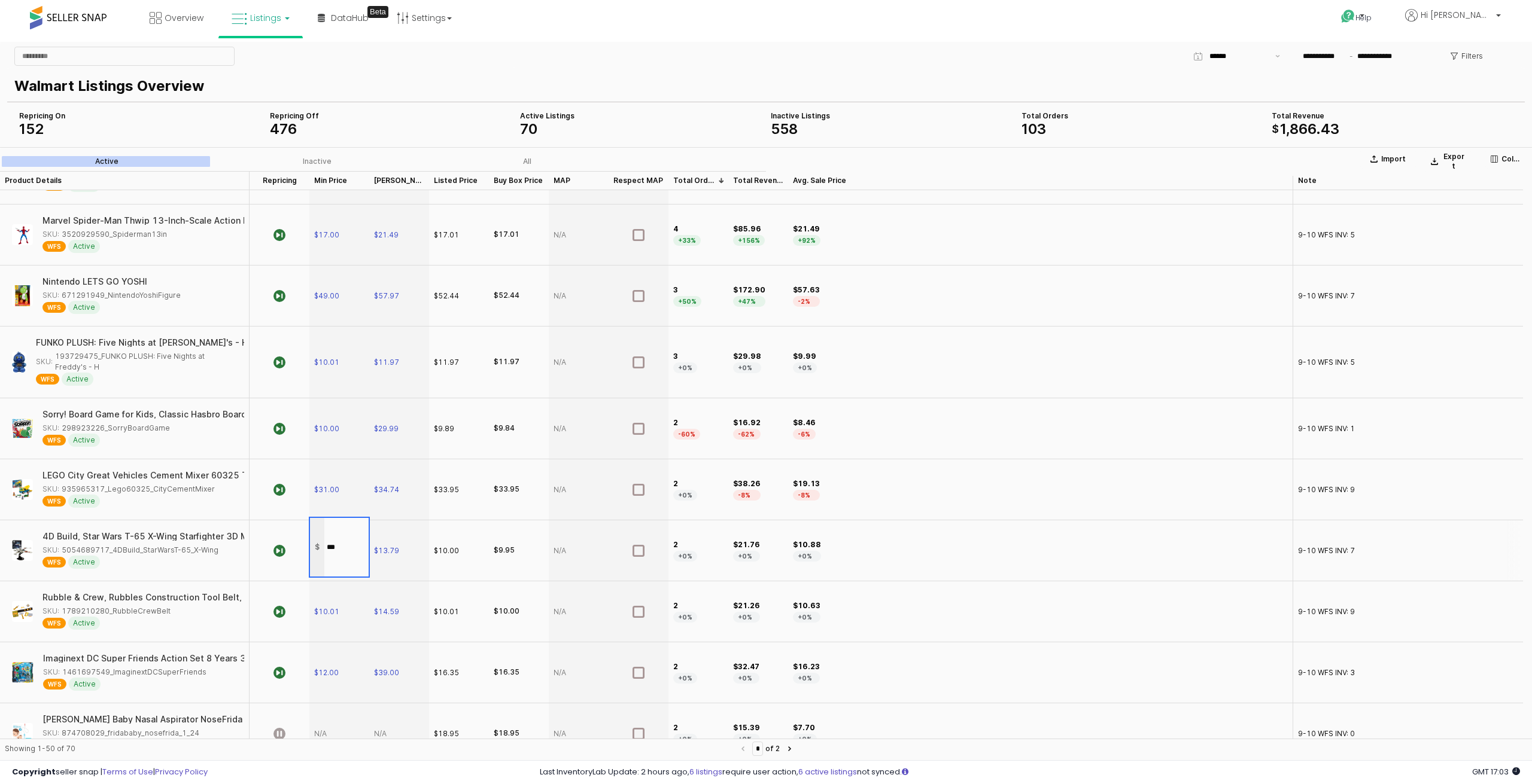
type input "****"
drag, startPoint x: 107, startPoint y: 607, endPoint x: 61, endPoint y: 607, distance: 46.0
click at [61, 607] on div "SKU: 1789210280_RubbleCrewBelt" at bounding box center [106, 611] width 128 height 11
copy div "1789210280"
click at [327, 607] on span "$10.01" at bounding box center [326, 612] width 25 height 9
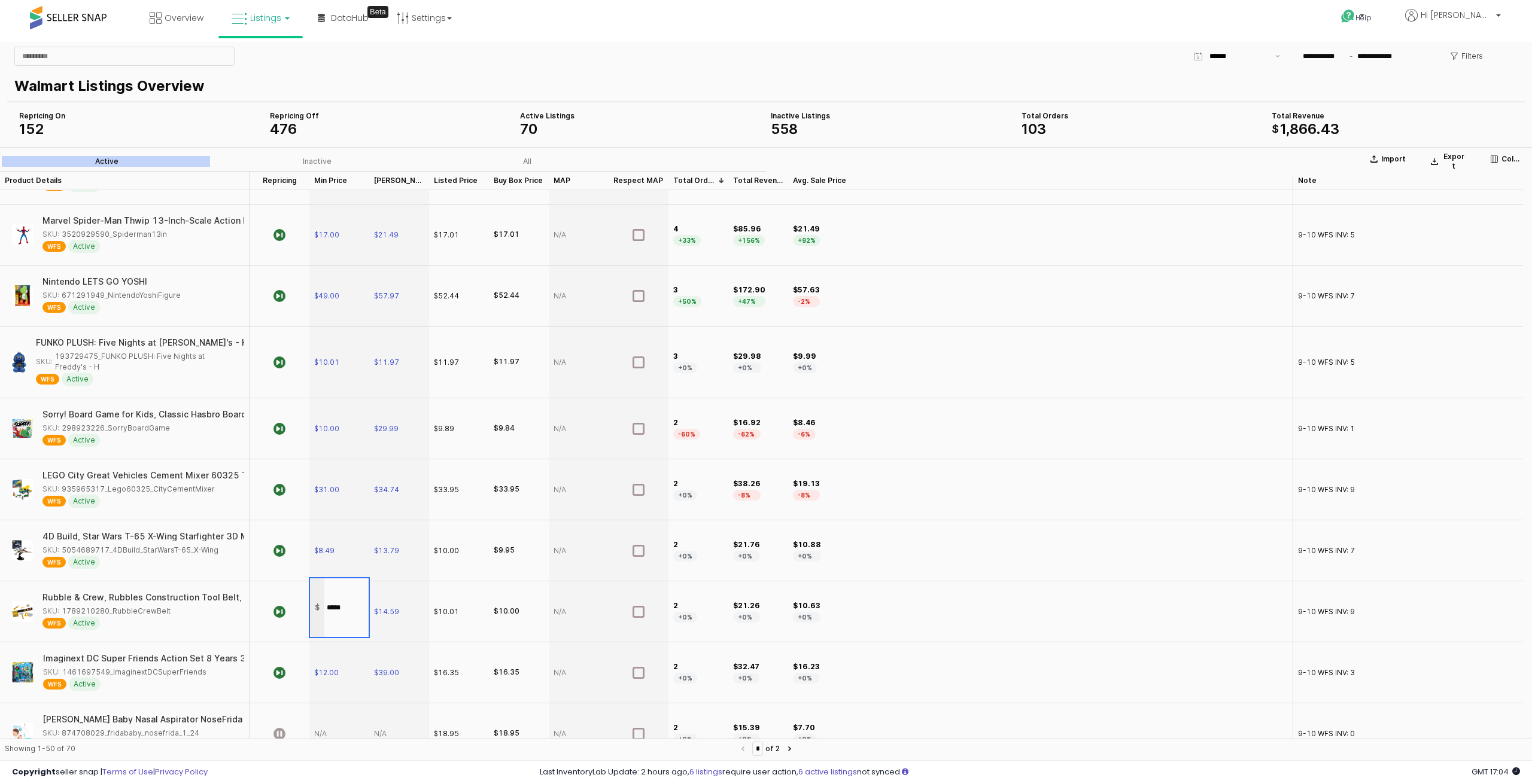
drag, startPoint x: 346, startPoint y: 602, endPoint x: 326, endPoint y: 604, distance: 20.1
click at [326, 604] on input "*****" at bounding box center [347, 607] width 44 height 13
type input "*"
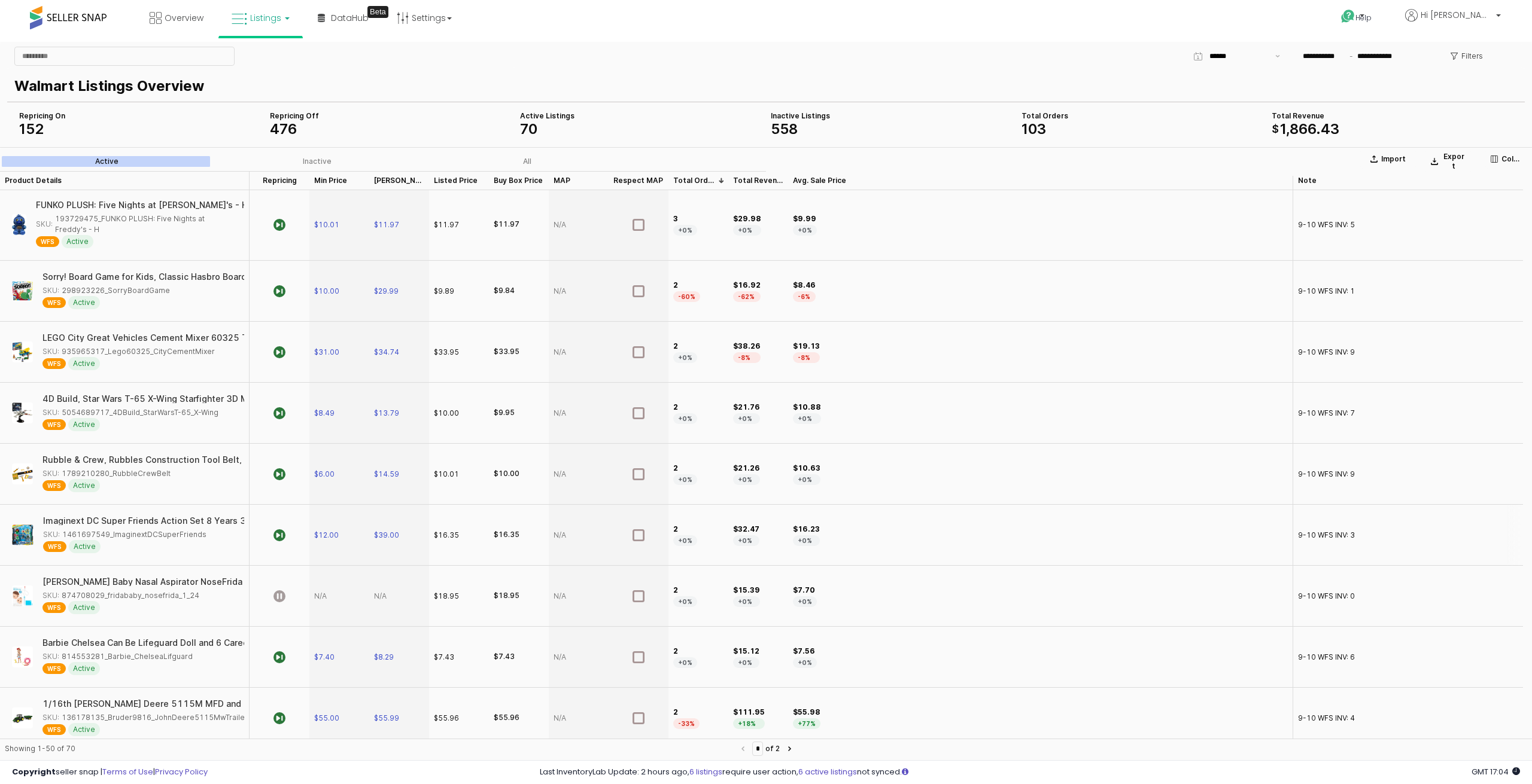
scroll to position [359, 0]
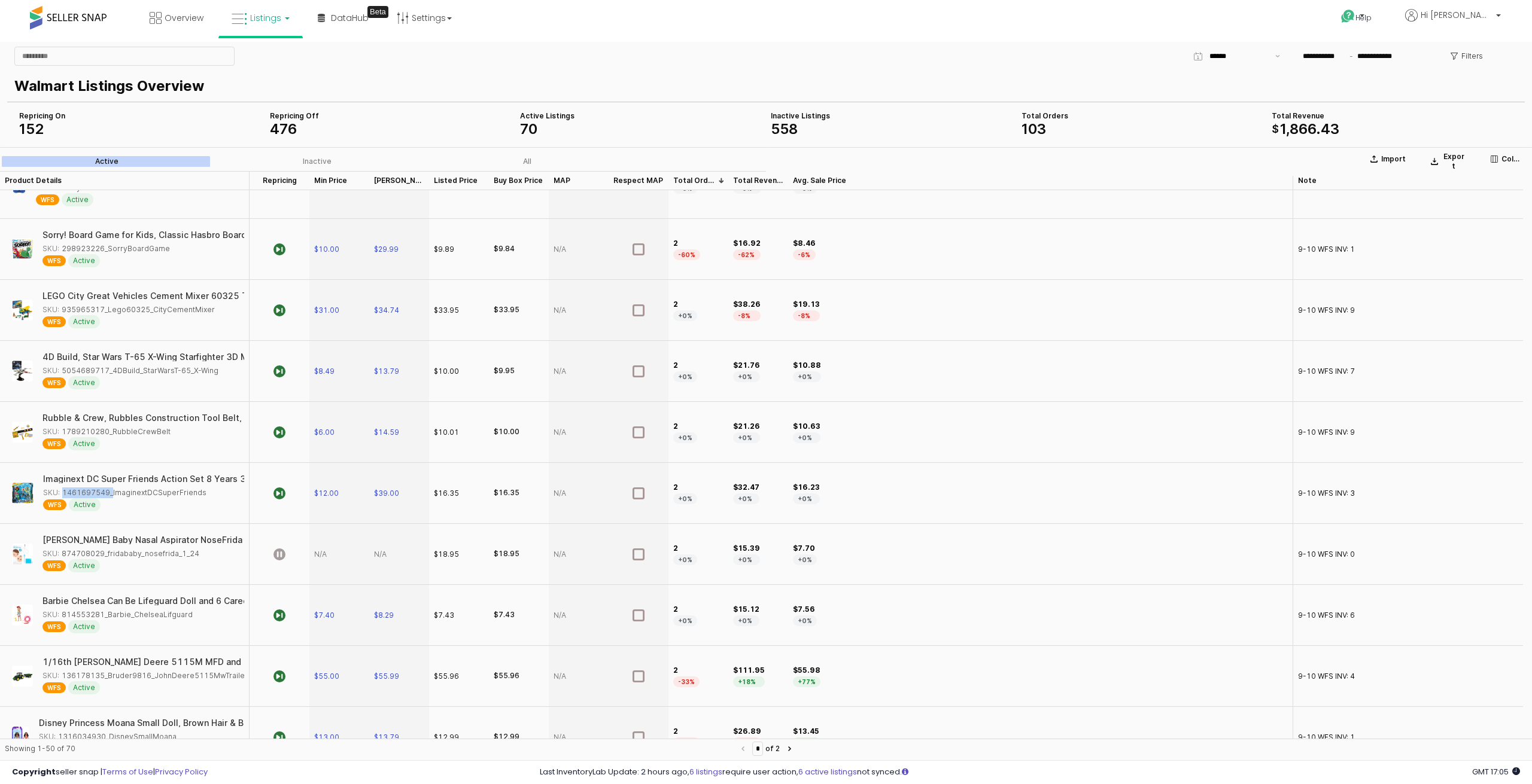
drag, startPoint x: 109, startPoint y: 489, endPoint x: 61, endPoint y: 489, distance: 48.0
click at [61, 489] on div "SKU: 1461697549_ImaginextDCSuperFriends" at bounding box center [124, 492] width 163 height 11
copy div "1461697549"
click at [390, 489] on span "$39.00" at bounding box center [386, 493] width 25 height 9
drag, startPoint x: 409, startPoint y: 492, endPoint x: 380, endPoint y: 491, distance: 29.0
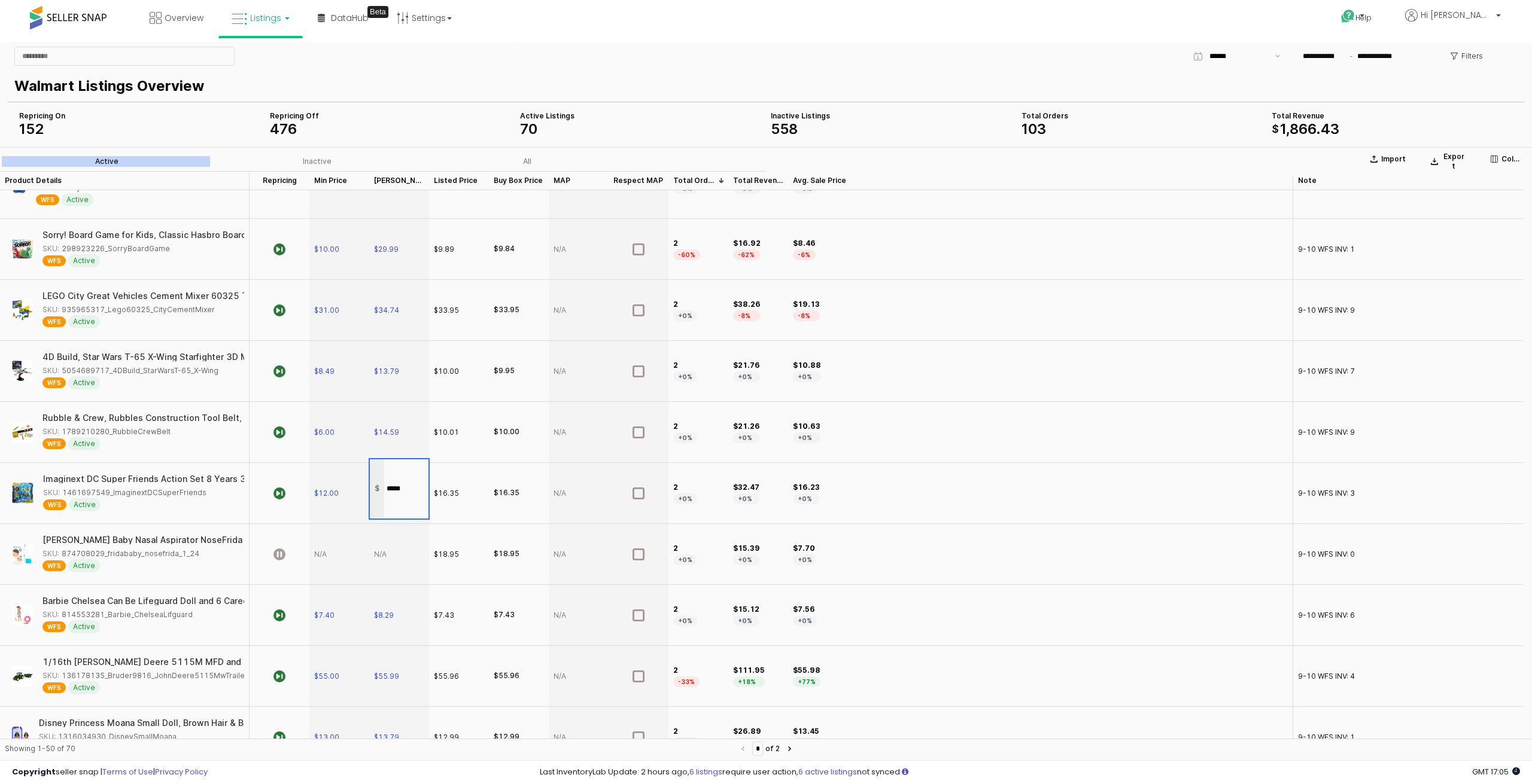
click at [380, 491] on div "$ *****" at bounding box center [399, 489] width 59 height 59
type input "*****"
drag, startPoint x: 103, startPoint y: 611, endPoint x: 61, endPoint y: 610, distance: 42.0
click at [61, 610] on div "SKU: 814553281_Barbie_ChelseaLifguard" at bounding box center [117, 615] width 150 height 11
copy div "814553281"
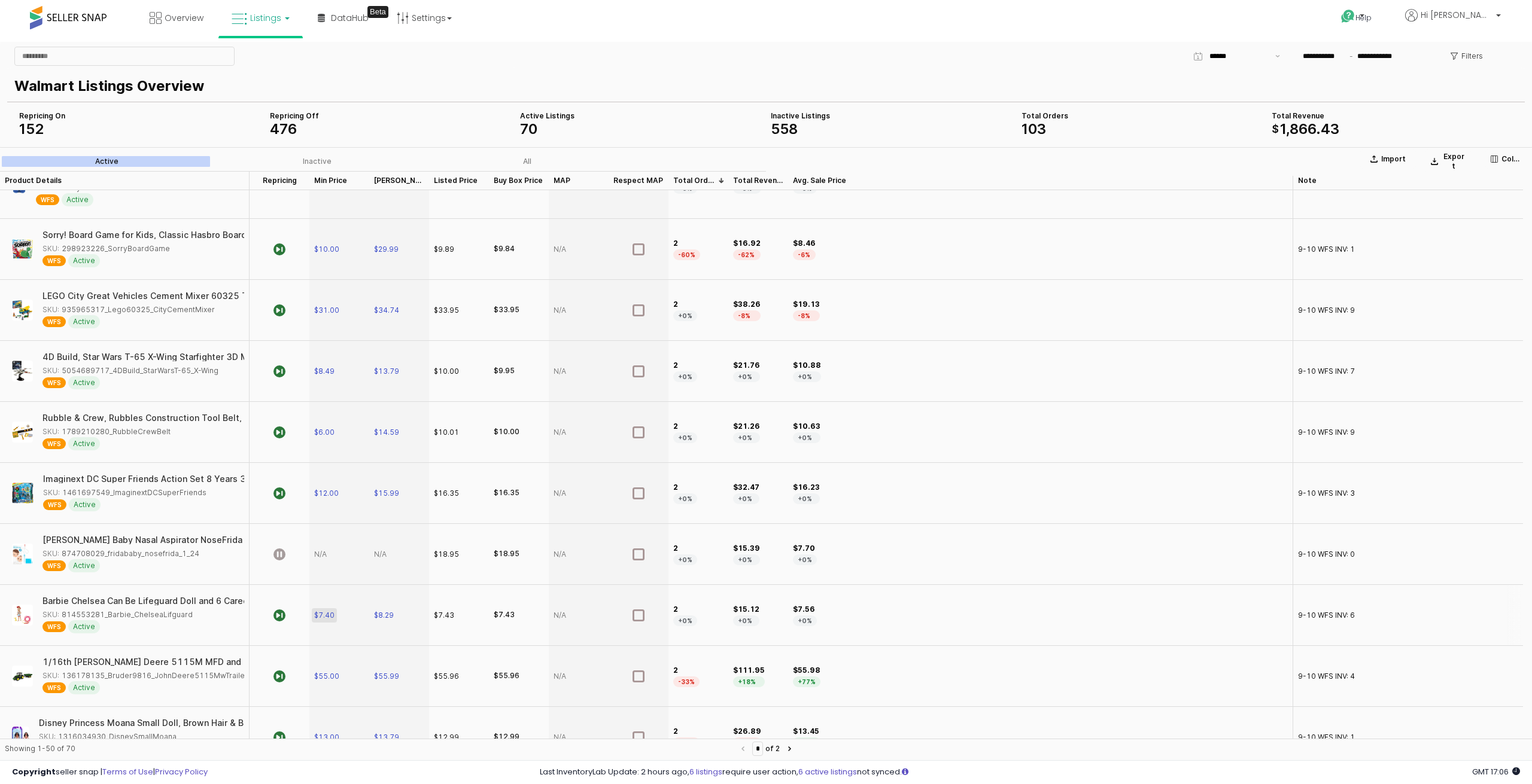
click at [325, 611] on span "$7.40" at bounding box center [324, 615] width 20 height 9
drag, startPoint x: 343, startPoint y: 607, endPoint x: 315, endPoint y: 610, distance: 28.2
click at [315, 610] on div "$ ****" at bounding box center [340, 610] width 59 height 59
type input "****"
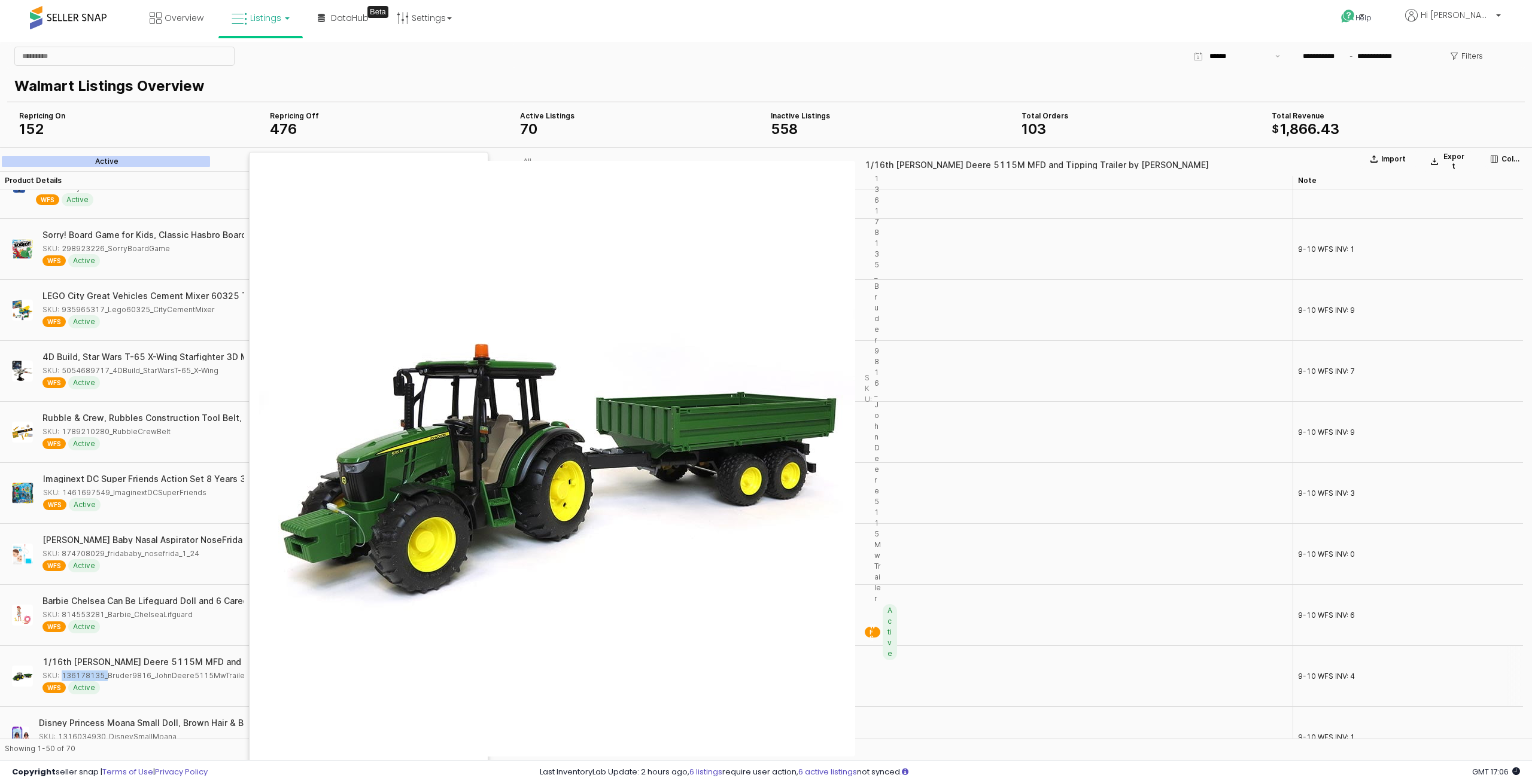
drag, startPoint x: 104, startPoint y: 670, endPoint x: 61, endPoint y: 675, distance: 43.3
click at [61, 675] on div "SKU: 136178135_Bruder9816_JohnDeere5115MwTrailer" at bounding box center [144, 675] width 205 height 11
copy div "136178135"
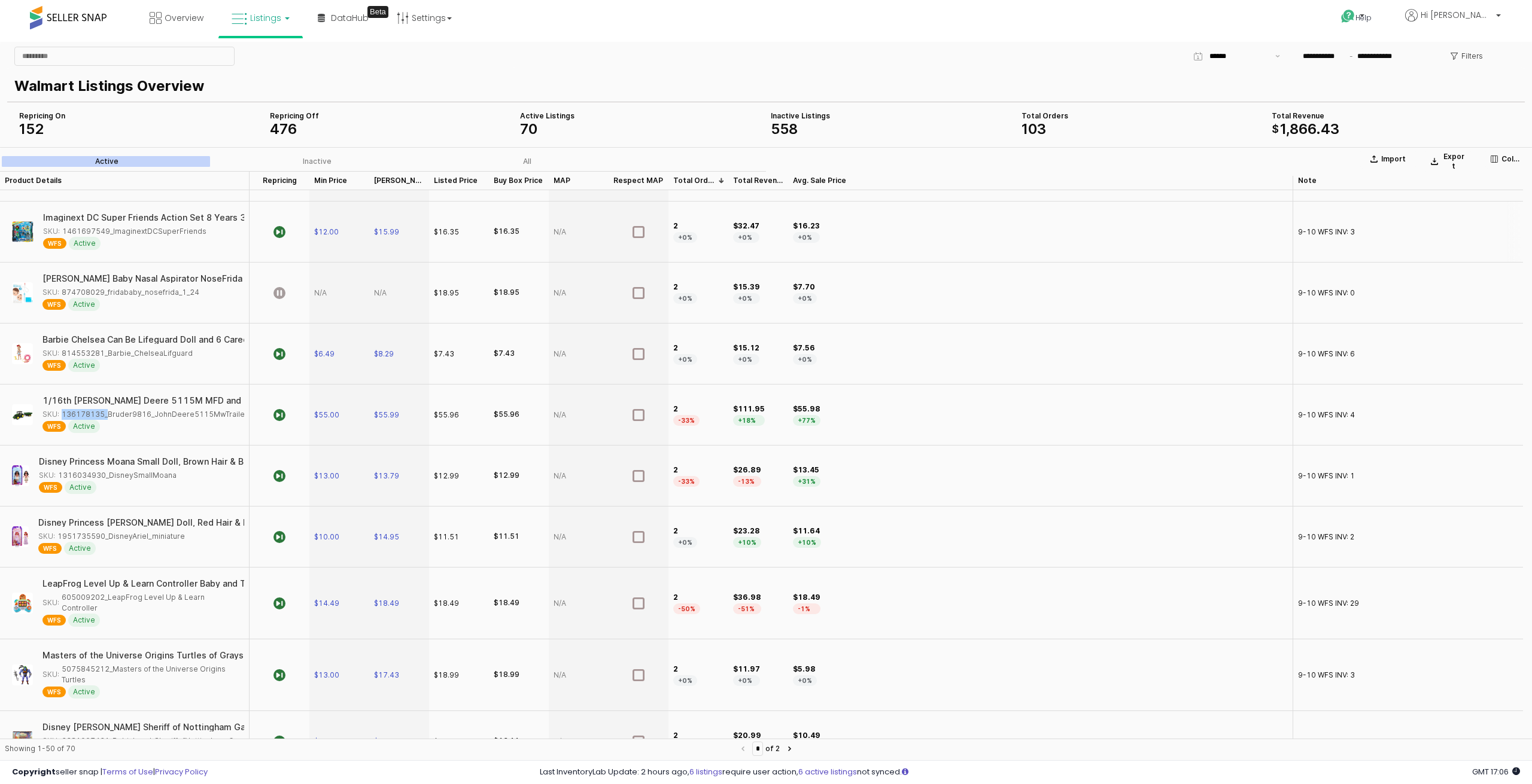
scroll to position [658, 0]
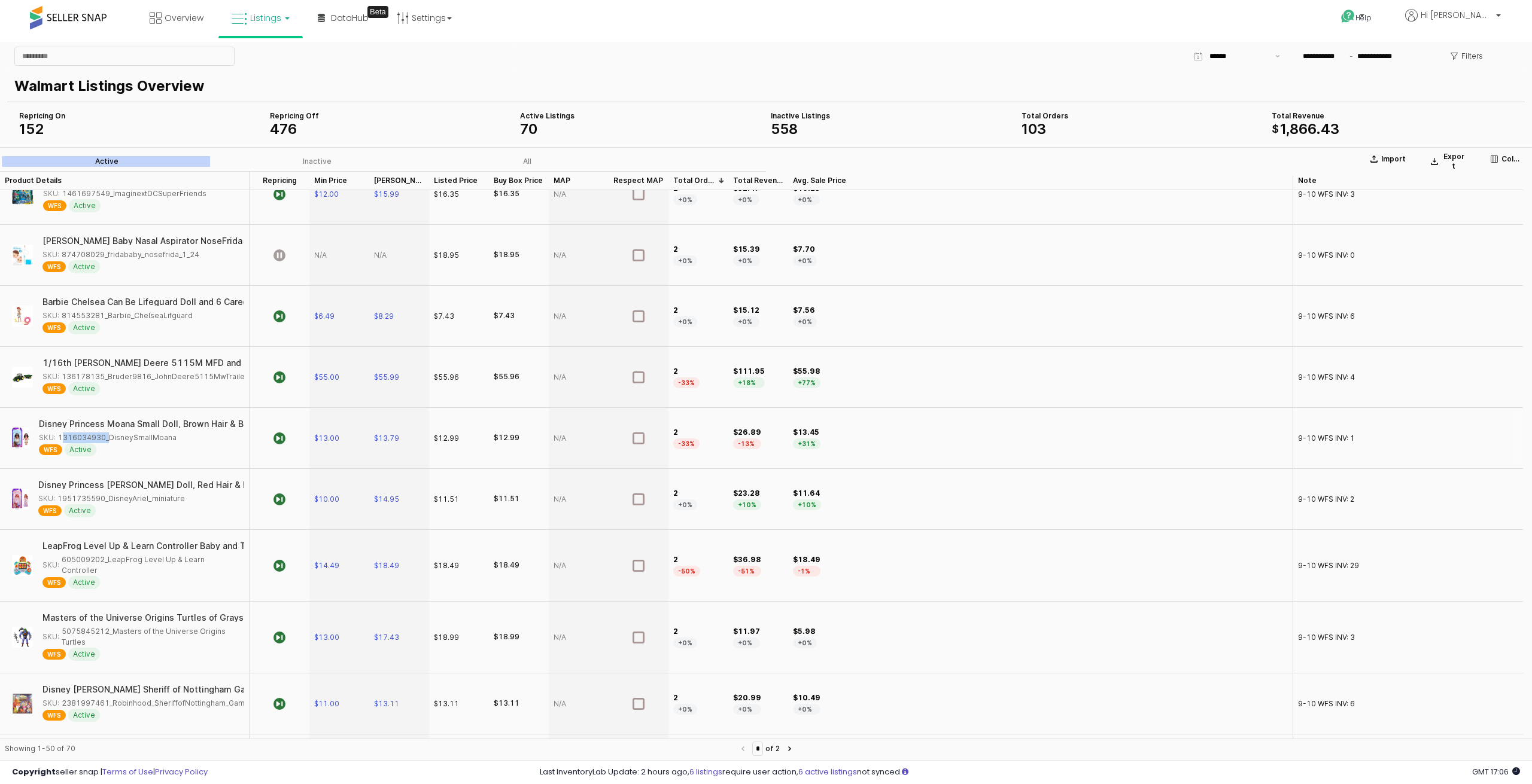
drag, startPoint x: 104, startPoint y: 431, endPoint x: 58, endPoint y: 436, distance: 46.3
click at [58, 436] on div "SKU: 1316034930_DisneySmallMoana" at bounding box center [107, 437] width 138 height 11
drag, startPoint x: 108, startPoint y: 612, endPoint x: 62, endPoint y: 617, distance: 46.3
click at [62, 626] on div "SKU: 5075845212_Masters of the Universe Origins Turtles" at bounding box center [139, 637] width 194 height 21
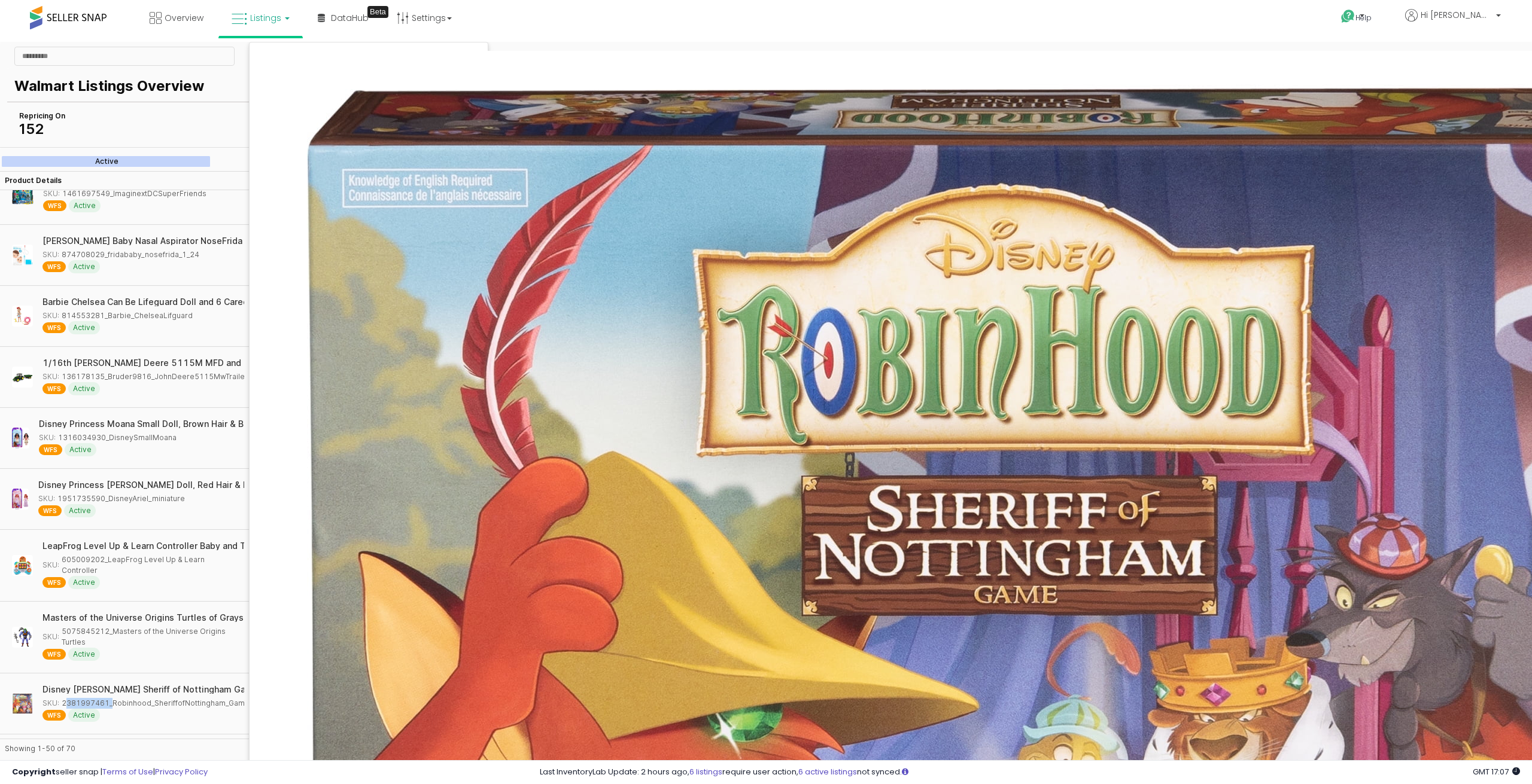
drag, startPoint x: 107, startPoint y: 685, endPoint x: 62, endPoint y: 685, distance: 45.0
click at [62, 698] on div "SKU: 2381997461_Robinhood_SheriffofNottingham_Game" at bounding box center [146, 703] width 207 height 11
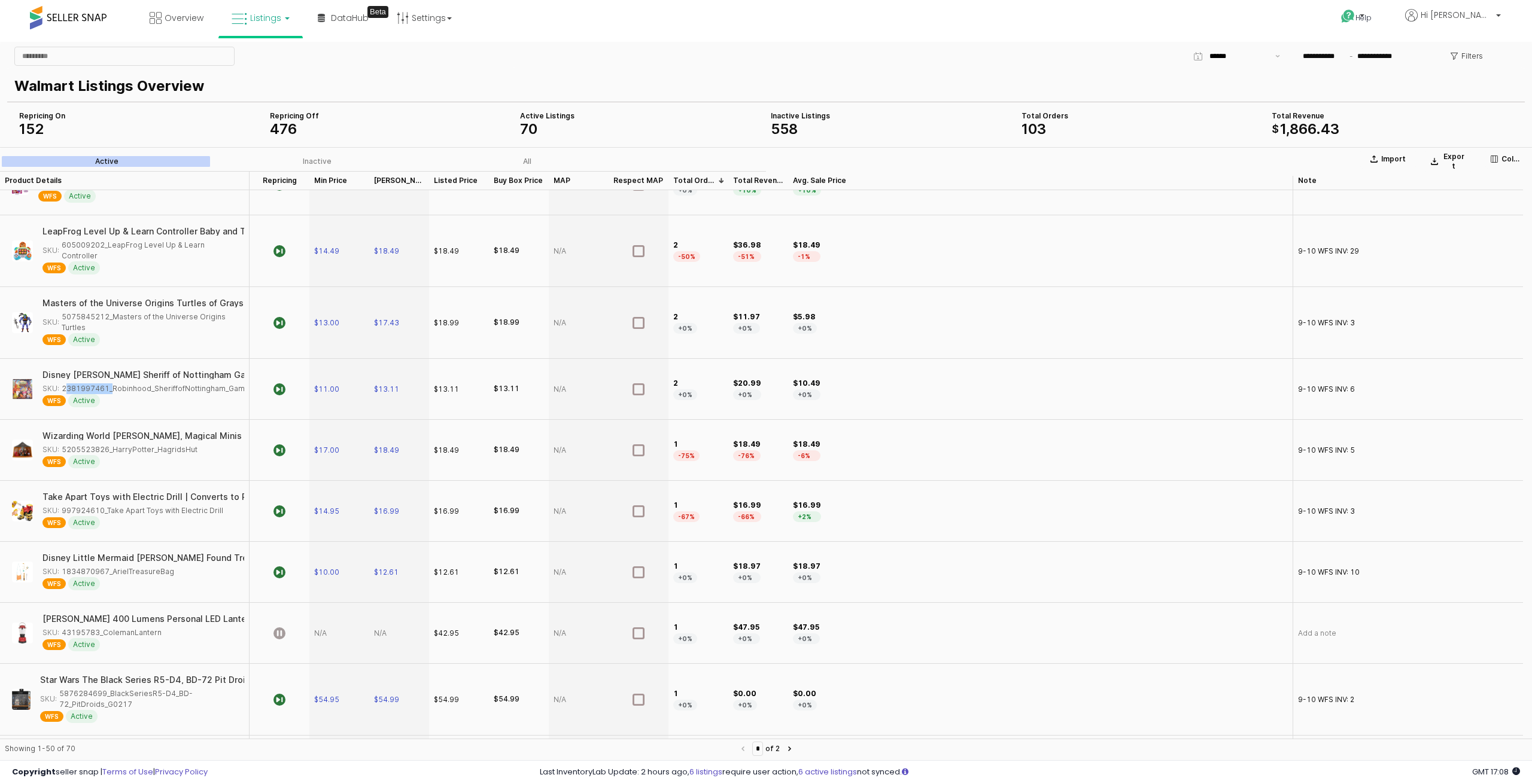
scroll to position [1017, 0]
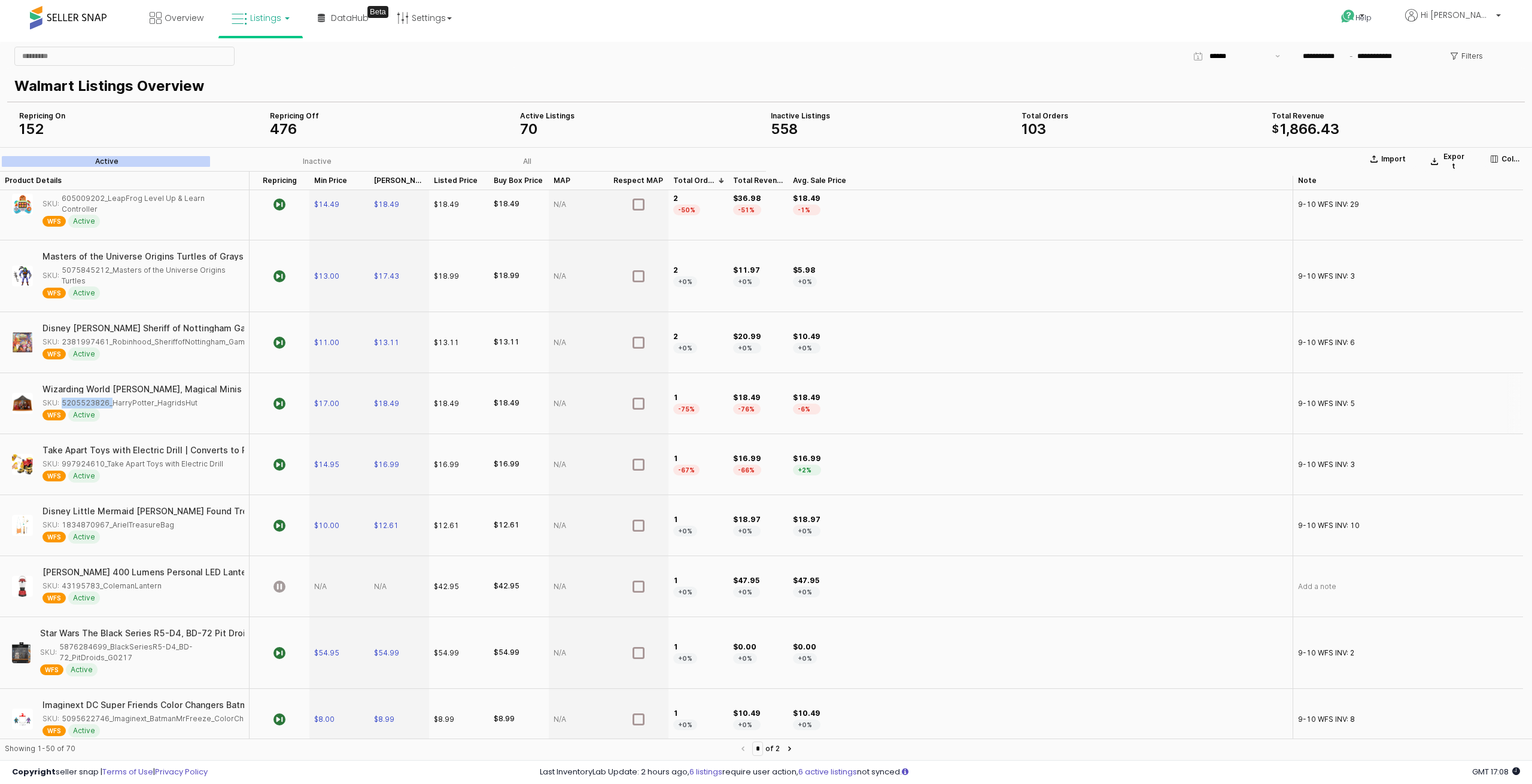
drag, startPoint x: 107, startPoint y: 389, endPoint x: 61, endPoint y: 387, distance: 46.0
click at [61, 398] on div "SKU: 5205523826_HarryPotter_HagridsHut" at bounding box center [119, 403] width 155 height 11
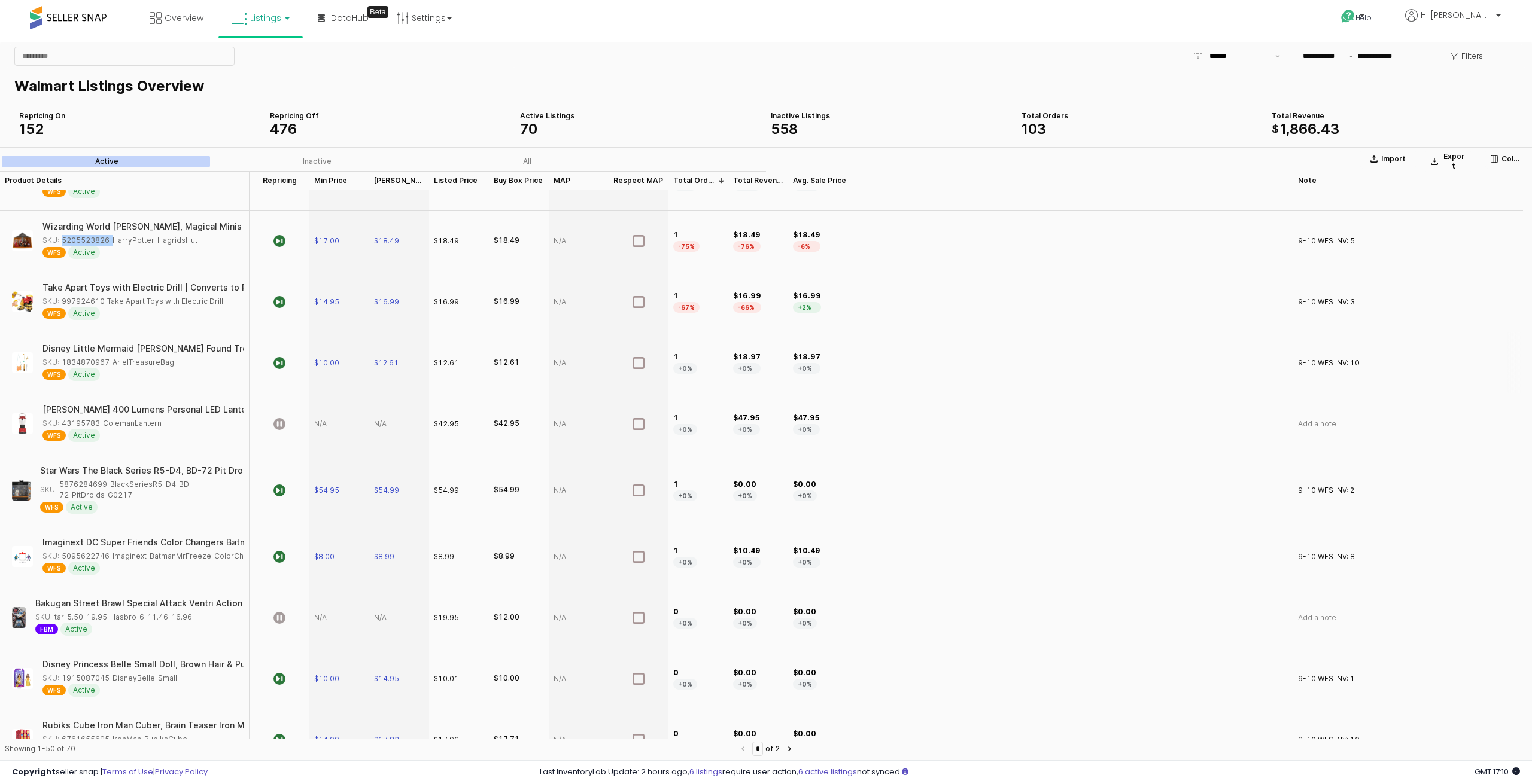
scroll to position [1196, 0]
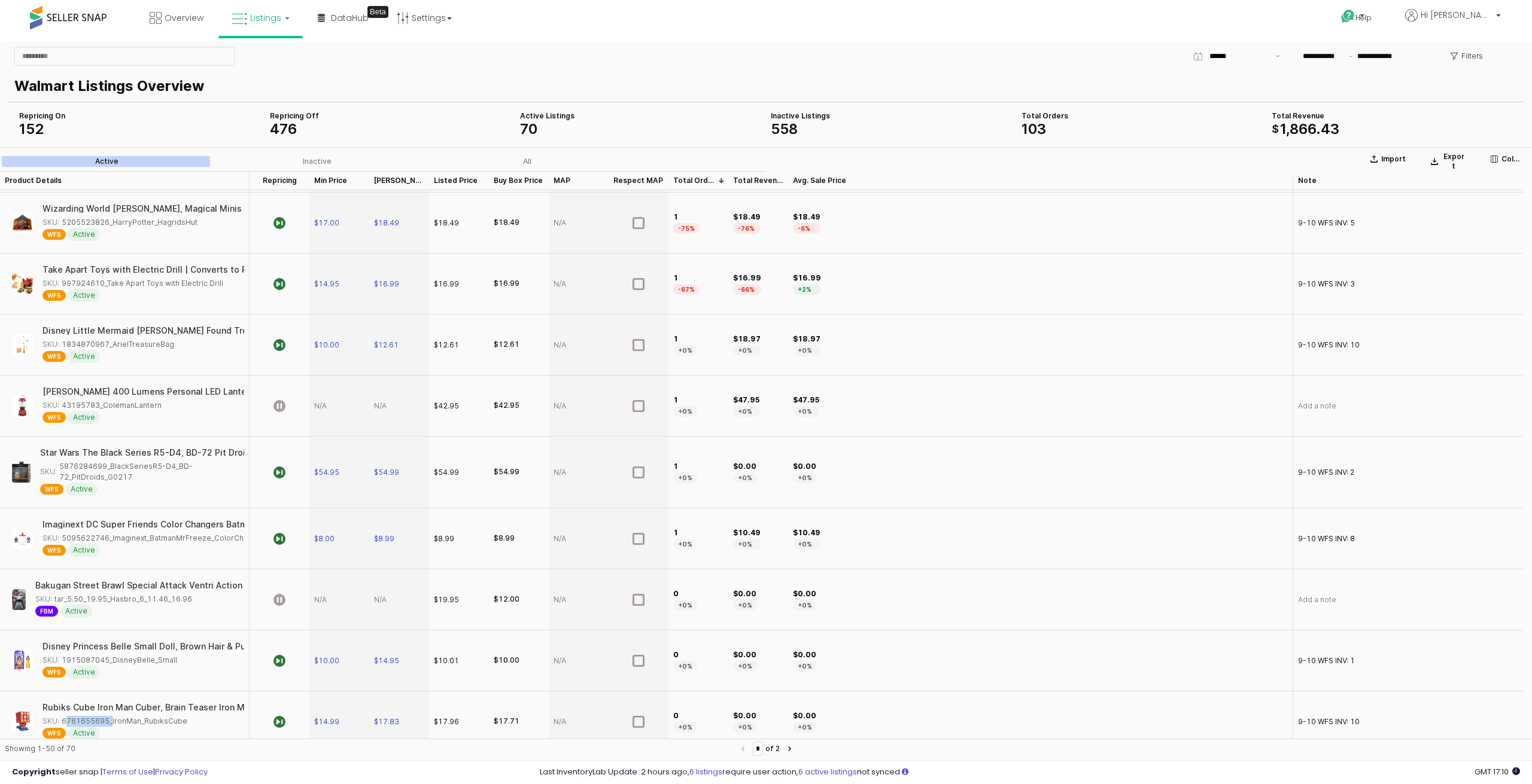
drag, startPoint x: 108, startPoint y: 702, endPoint x: 62, endPoint y: 705, distance: 46.1
click at [62, 716] on div "SKU: 6761655695_IronMan_RubiksCube" at bounding box center [114, 721] width 145 height 11
click at [330, 717] on span "$14.99" at bounding box center [326, 721] width 25 height 9
drag, startPoint x: 350, startPoint y: 703, endPoint x: 319, endPoint y: 704, distance: 31.0
click at [319, 704] on div "$ *****" at bounding box center [340, 703] width 59 height 59
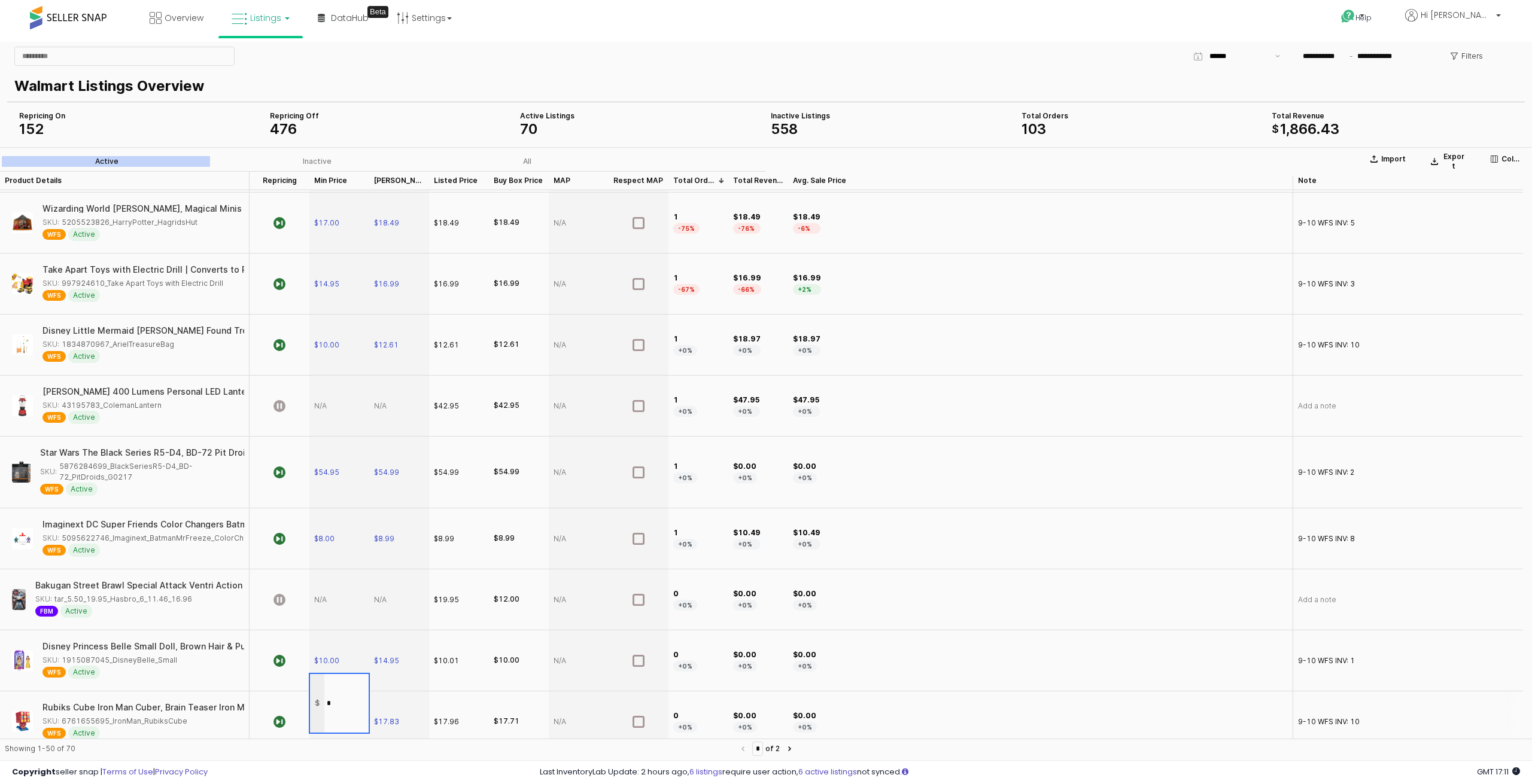
type input "**"
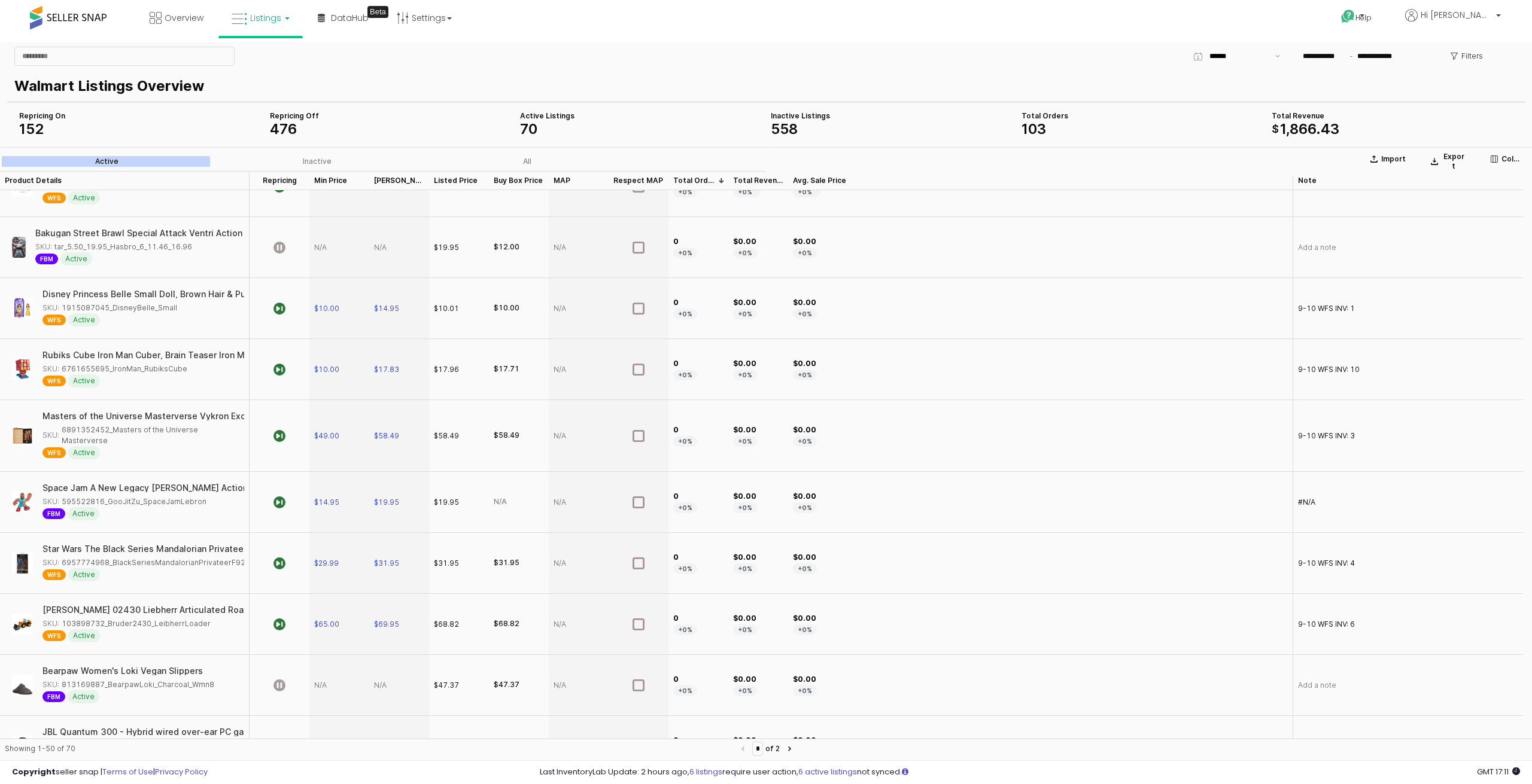
scroll to position [1551, 0]
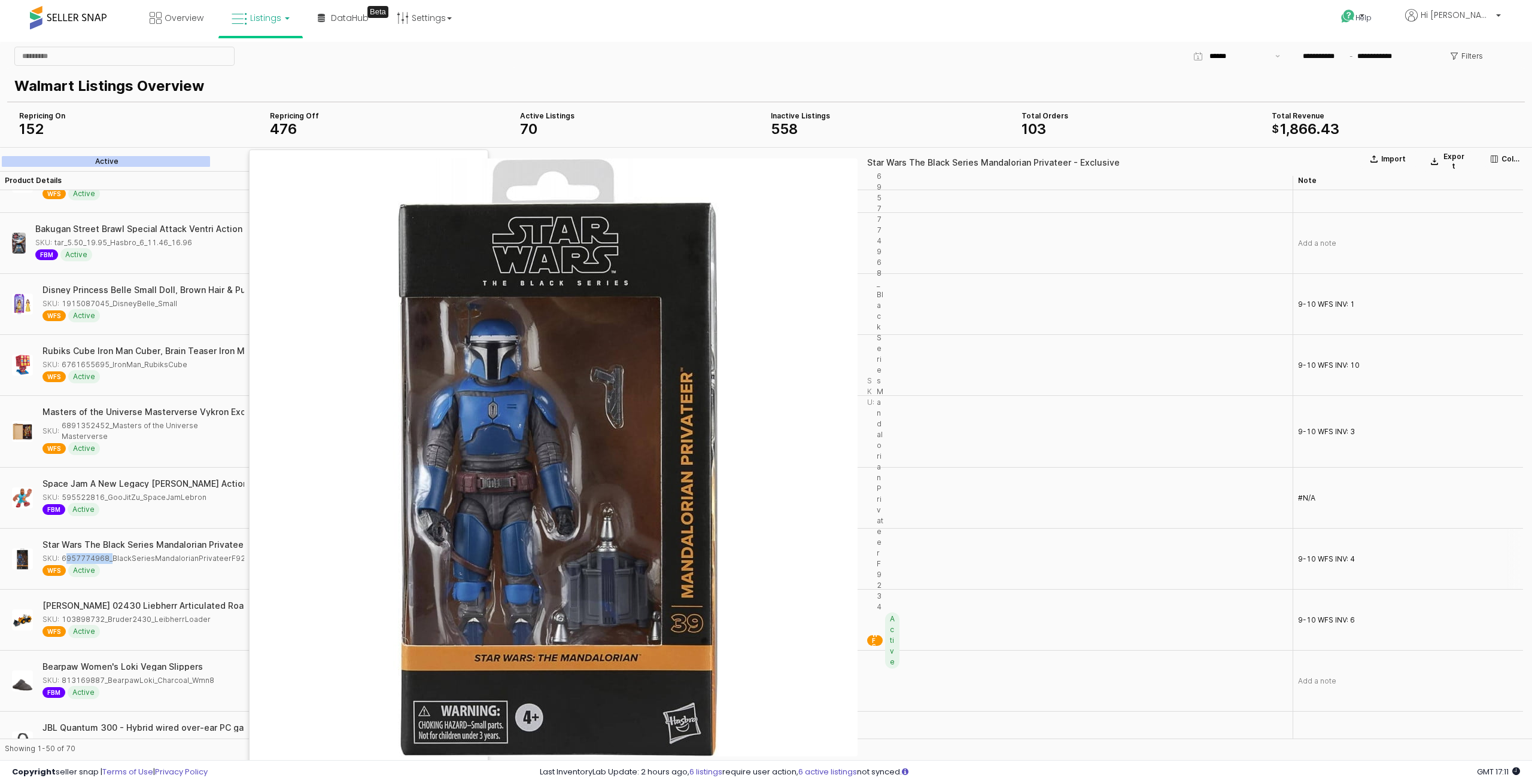
drag, startPoint x: 107, startPoint y: 530, endPoint x: 63, endPoint y: 533, distance: 44.1
click at [63, 553] on div "SKU: 6957774968_BlackSeriesMandalorianPrivateerF9234" at bounding box center [148, 558] width 212 height 11
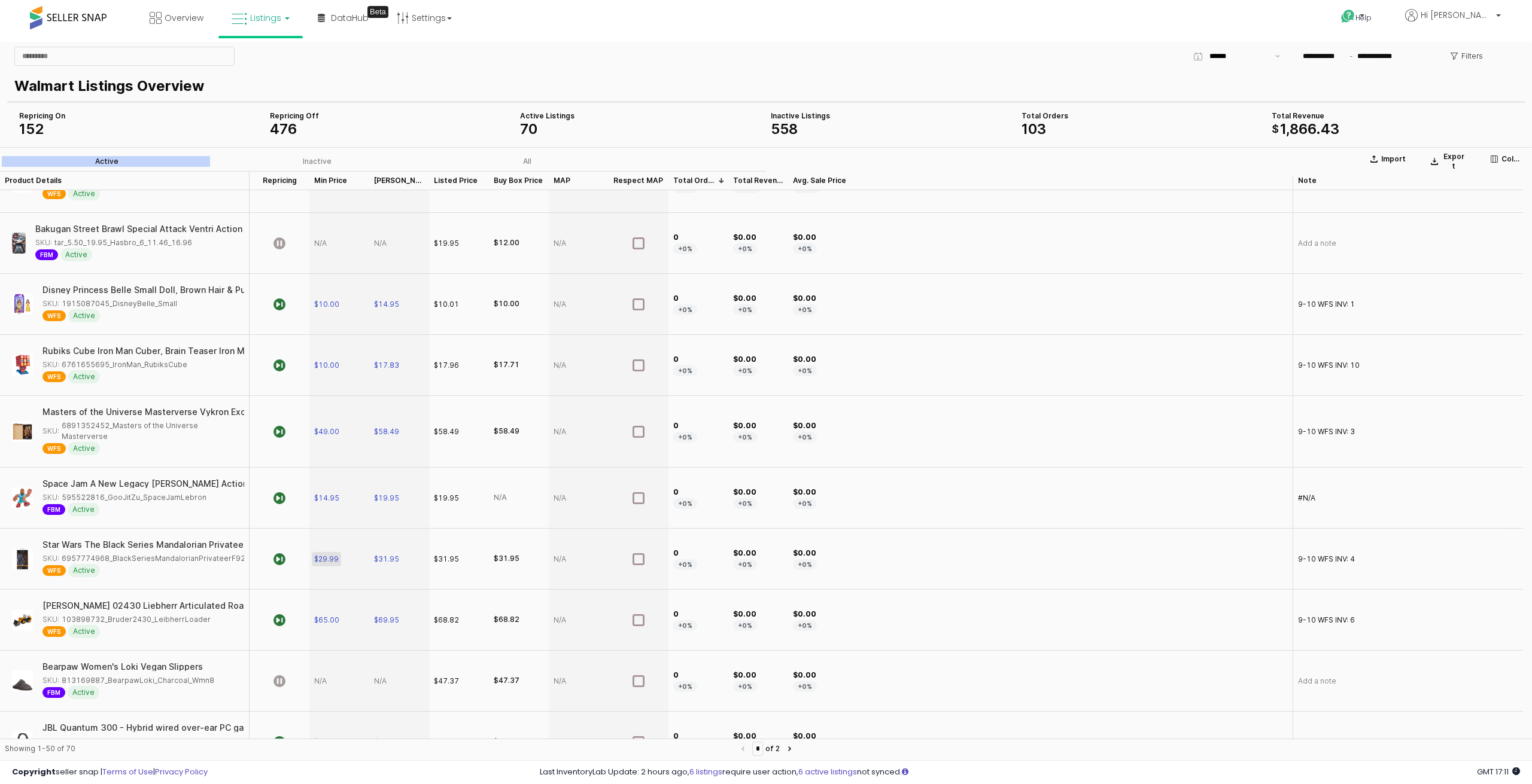
click at [322, 554] on span "$29.99" at bounding box center [326, 558] width 24 height 9
drag, startPoint x: 349, startPoint y: 530, endPoint x: 315, endPoint y: 530, distance: 34.0
click at [315, 530] on div "$ *****" at bounding box center [340, 530] width 59 height 59
type input "**"
click at [395, 554] on span "$31.95" at bounding box center [386, 558] width 25 height 9
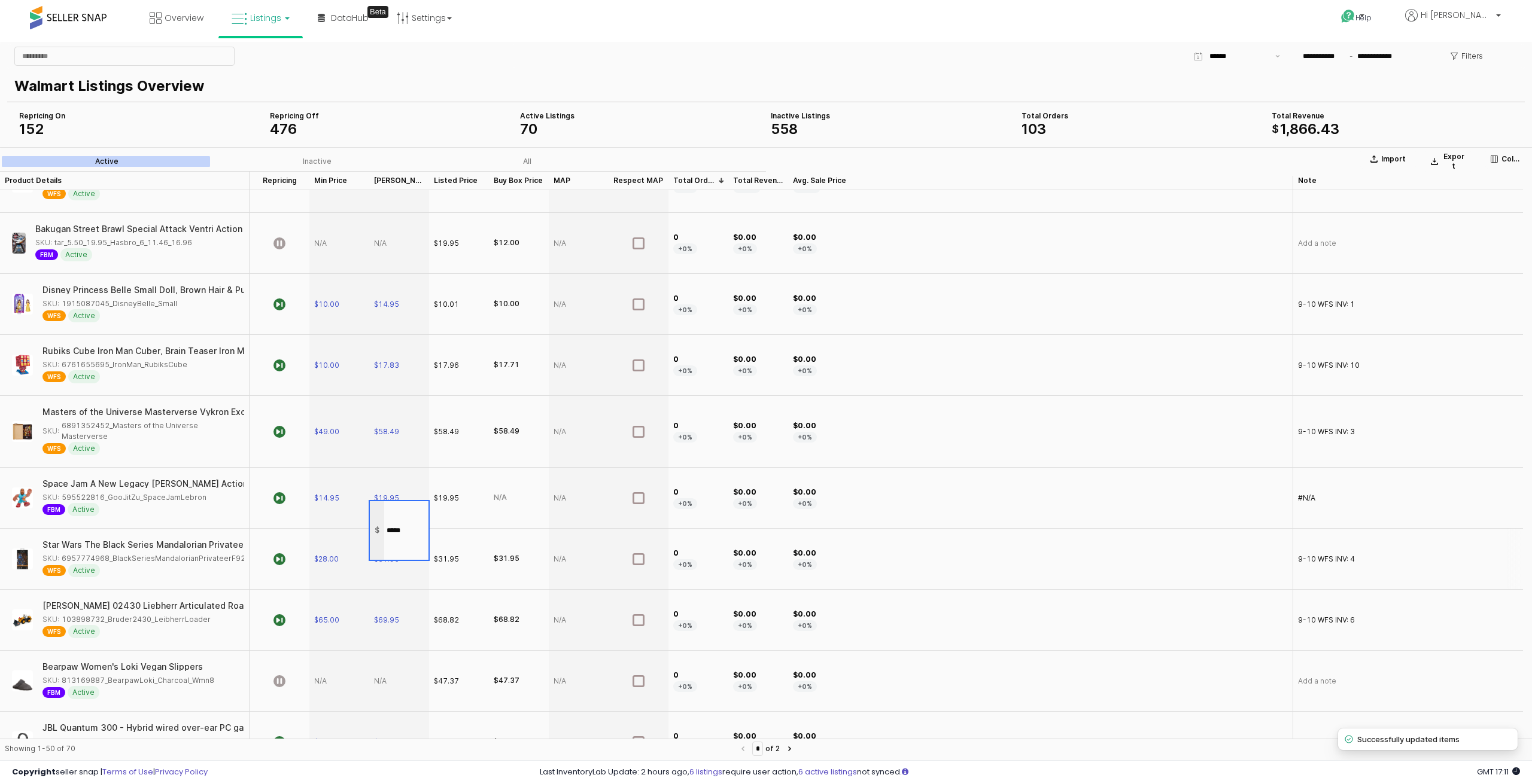
drag, startPoint x: 409, startPoint y: 531, endPoint x: 380, endPoint y: 530, distance: 29.0
click at [380, 530] on div "$ *****" at bounding box center [399, 530] width 59 height 59
type input "*****"
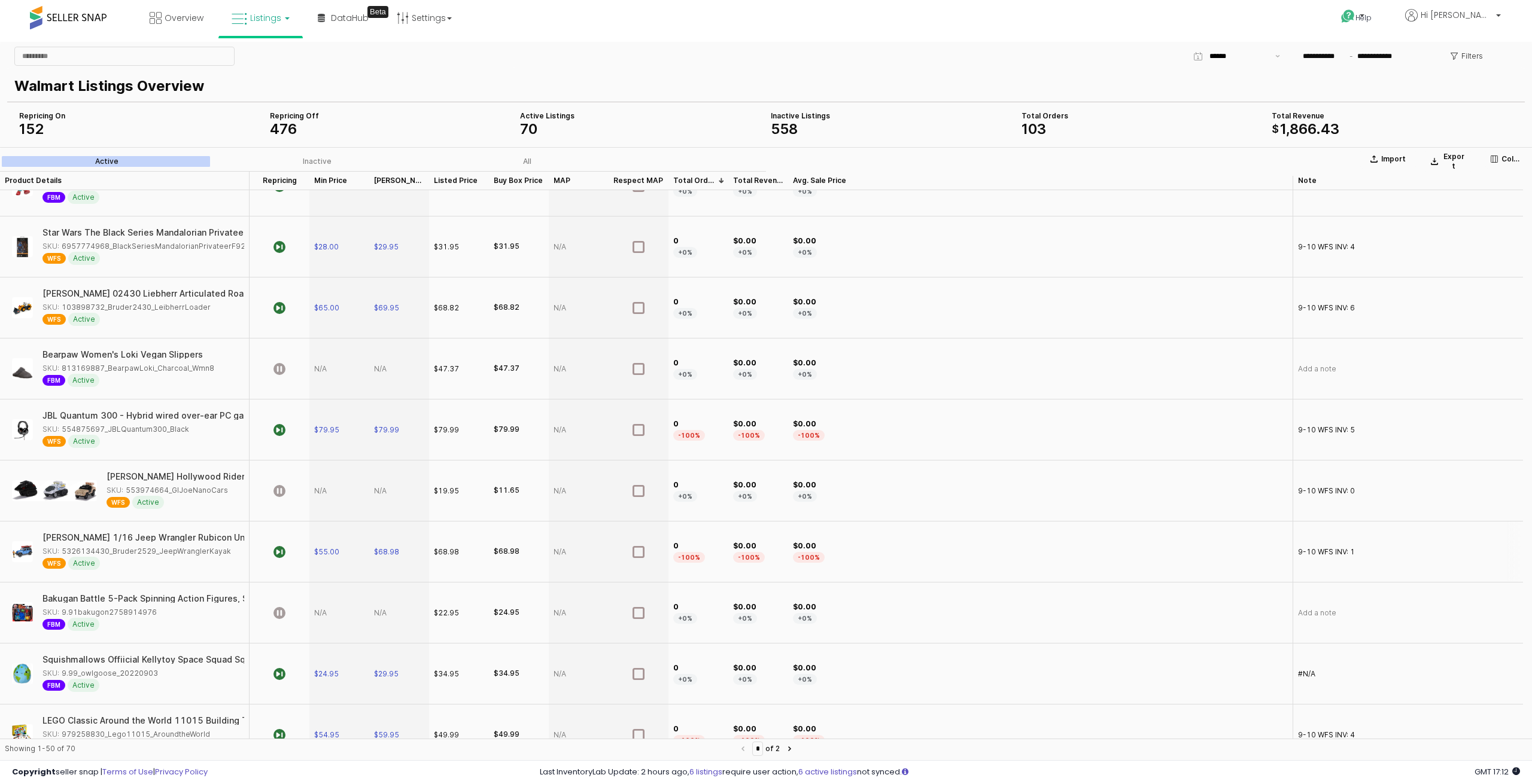
scroll to position [1910, 0]
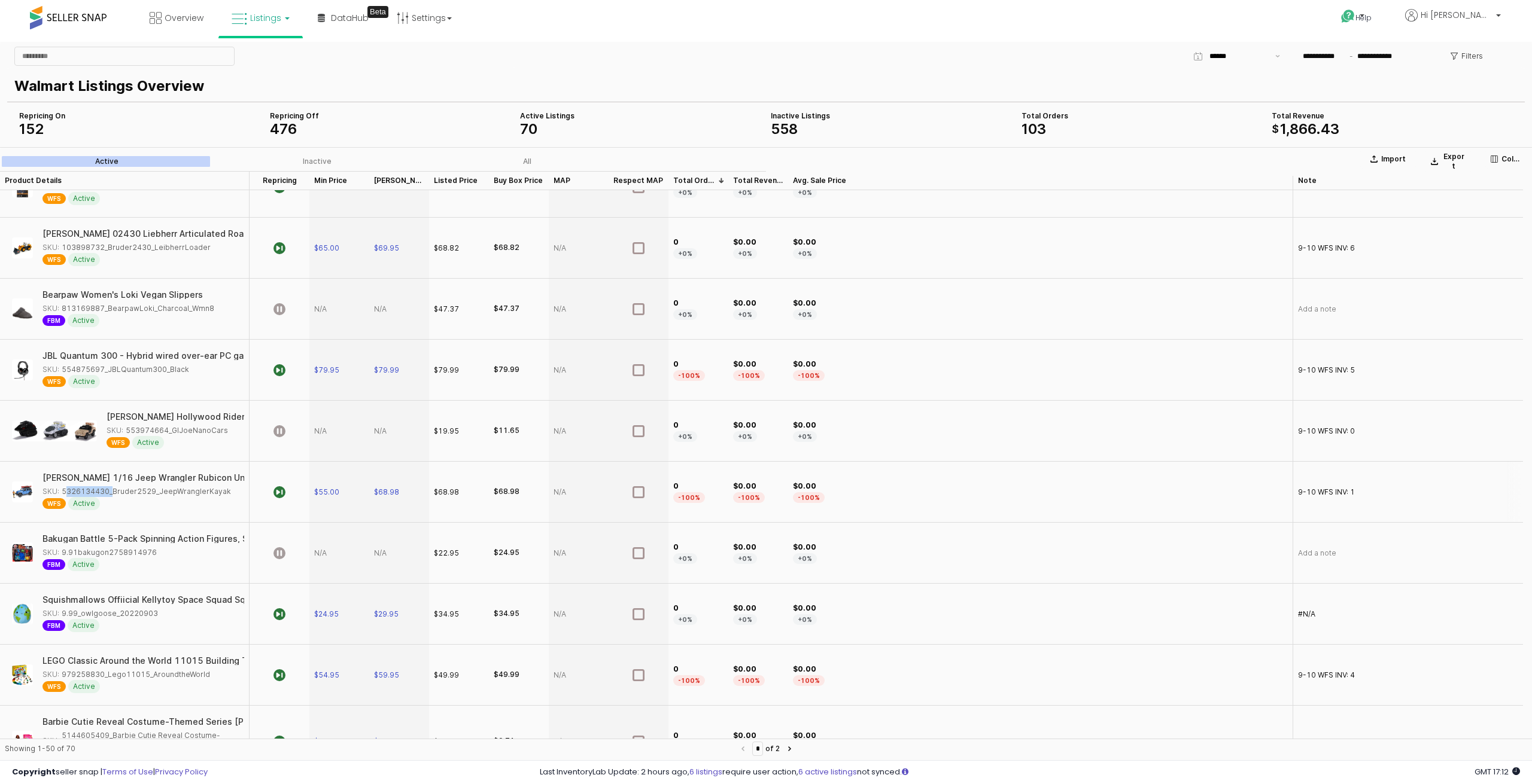
drag, startPoint x: 108, startPoint y: 474, endPoint x: 61, endPoint y: 475, distance: 47.0
click at [61, 486] on div "SKU: 5326134430_Bruder2529_JeepWranglerKayak" at bounding box center [137, 491] width 189 height 11
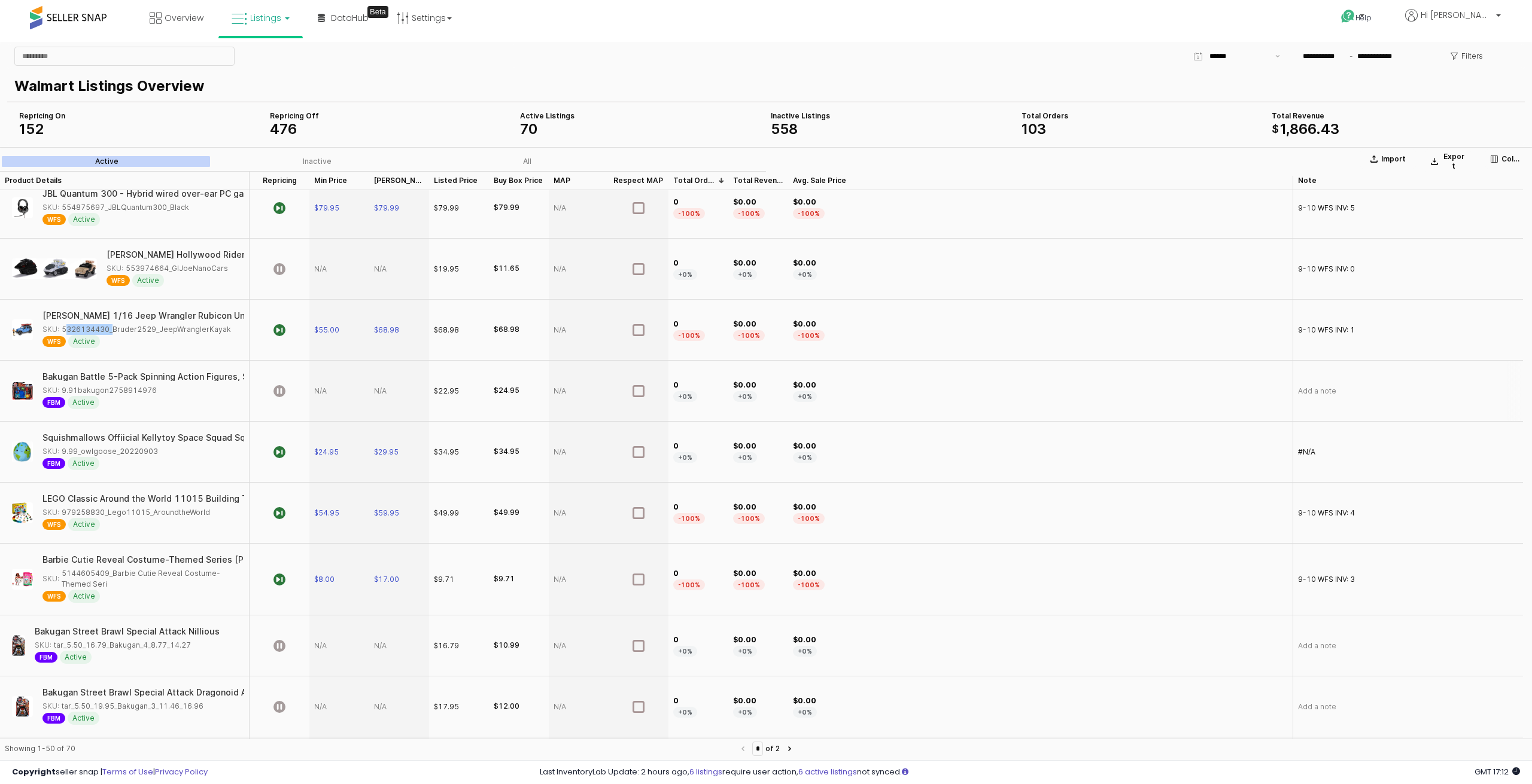
scroll to position [2090, 0]
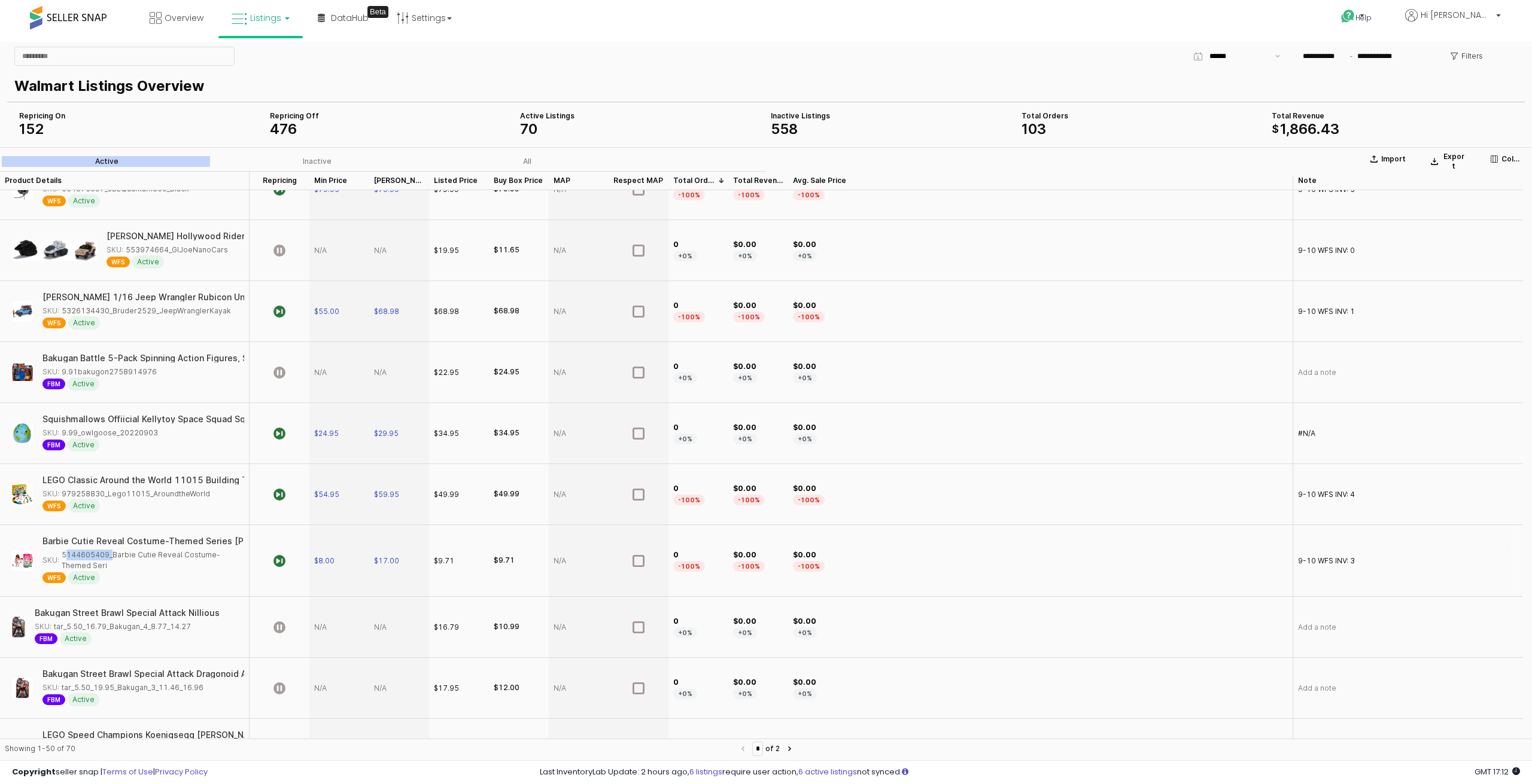
drag, startPoint x: 108, startPoint y: 538, endPoint x: 64, endPoint y: 540, distance: 44.0
click at [64, 550] on div "SKU: 5144605409_Barbie Cutie Reveal Costume-Themed Seri" at bounding box center [139, 560] width 194 height 21
click at [391, 556] on span "$17.00" at bounding box center [386, 560] width 25 height 9
drag, startPoint x: 412, startPoint y: 541, endPoint x: 382, endPoint y: 542, distance: 30.0
click at [382, 542] on div "$ *****" at bounding box center [399, 542] width 59 height 69
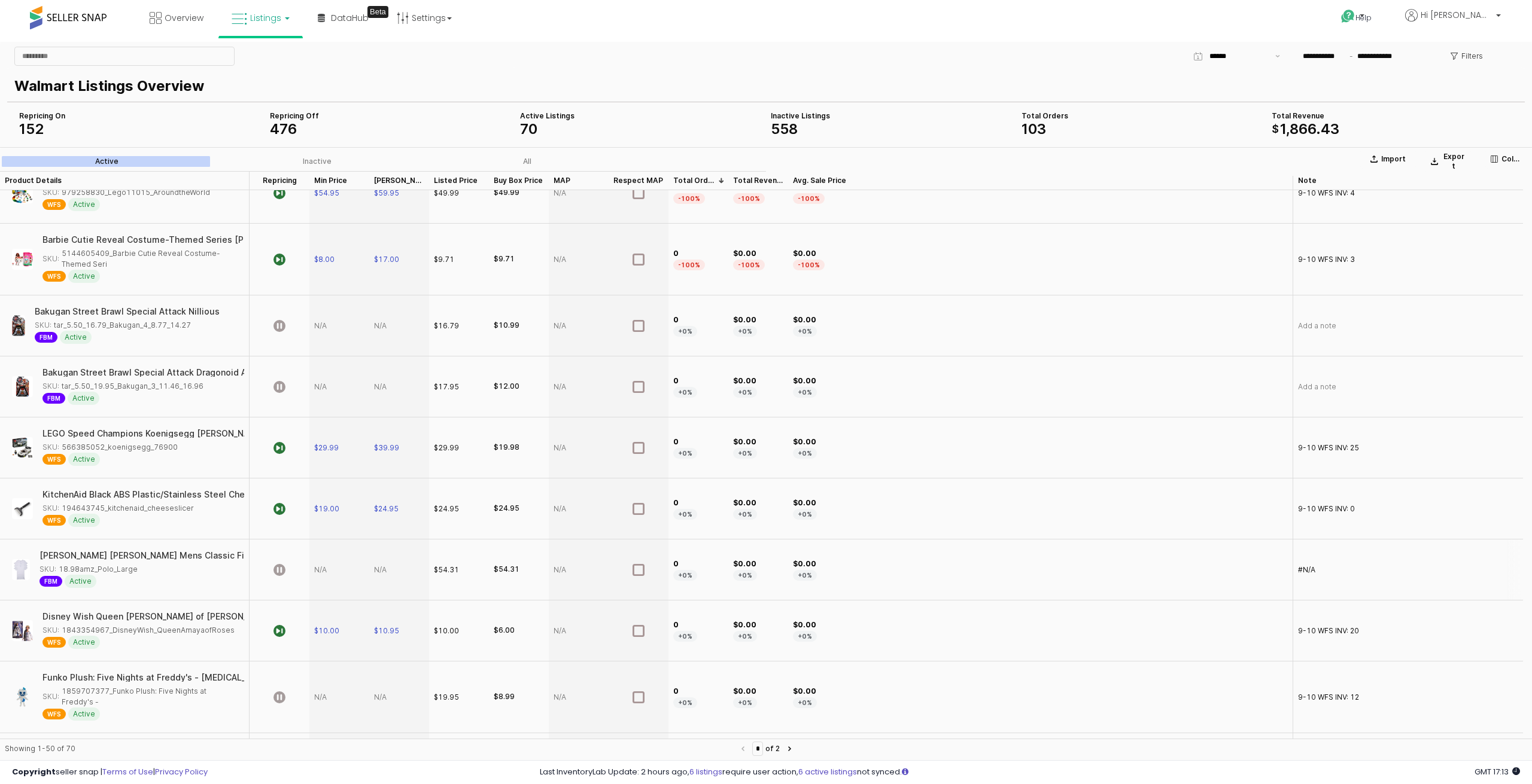
scroll to position [2448, 0]
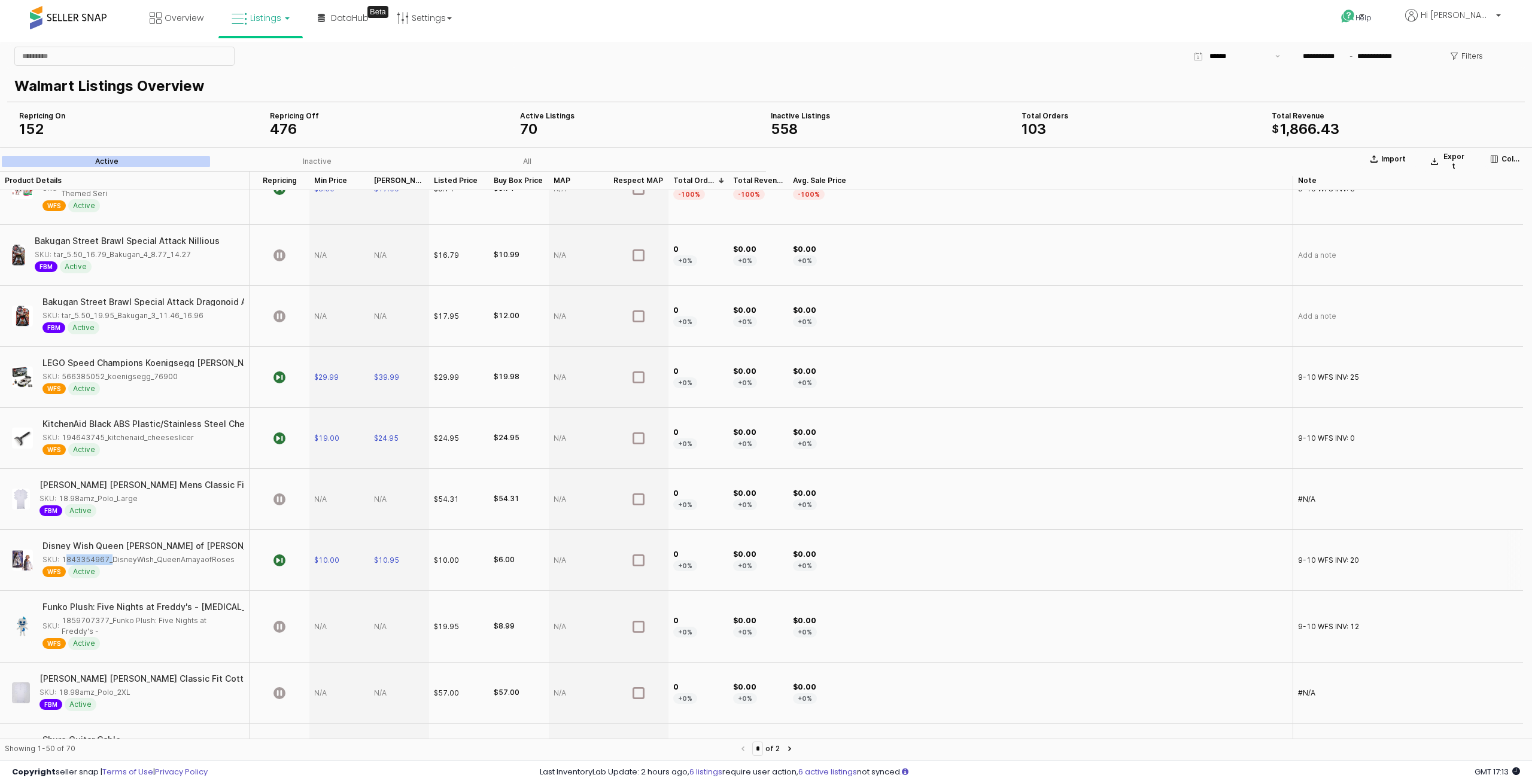
drag, startPoint x: 107, startPoint y: 553, endPoint x: 64, endPoint y: 554, distance: 43.0
click at [64, 555] on div "SKU: 1843354967_DisneyWish_QueenAmayaofRoses" at bounding box center [138, 560] width 192 height 11
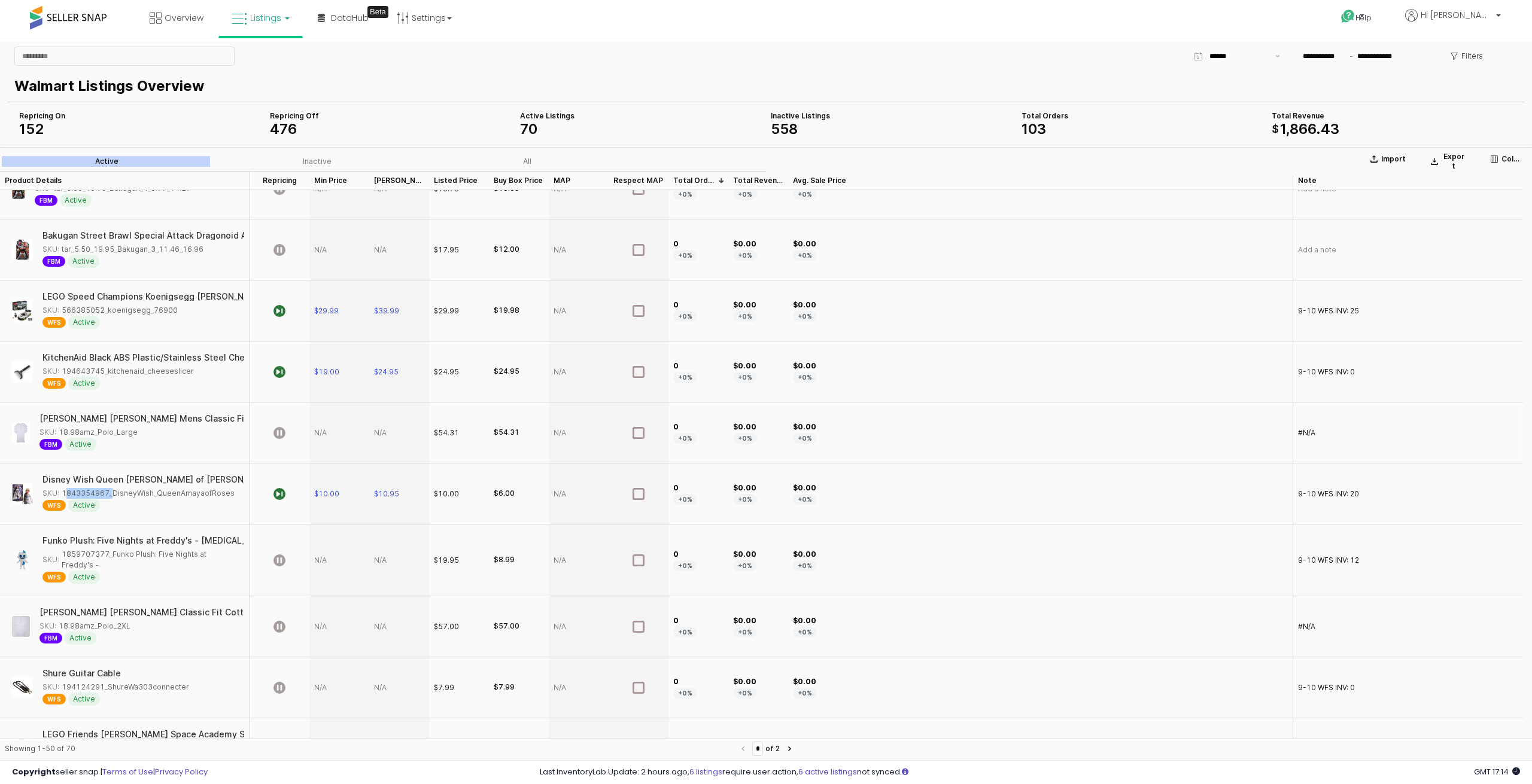
scroll to position [2546, 0]
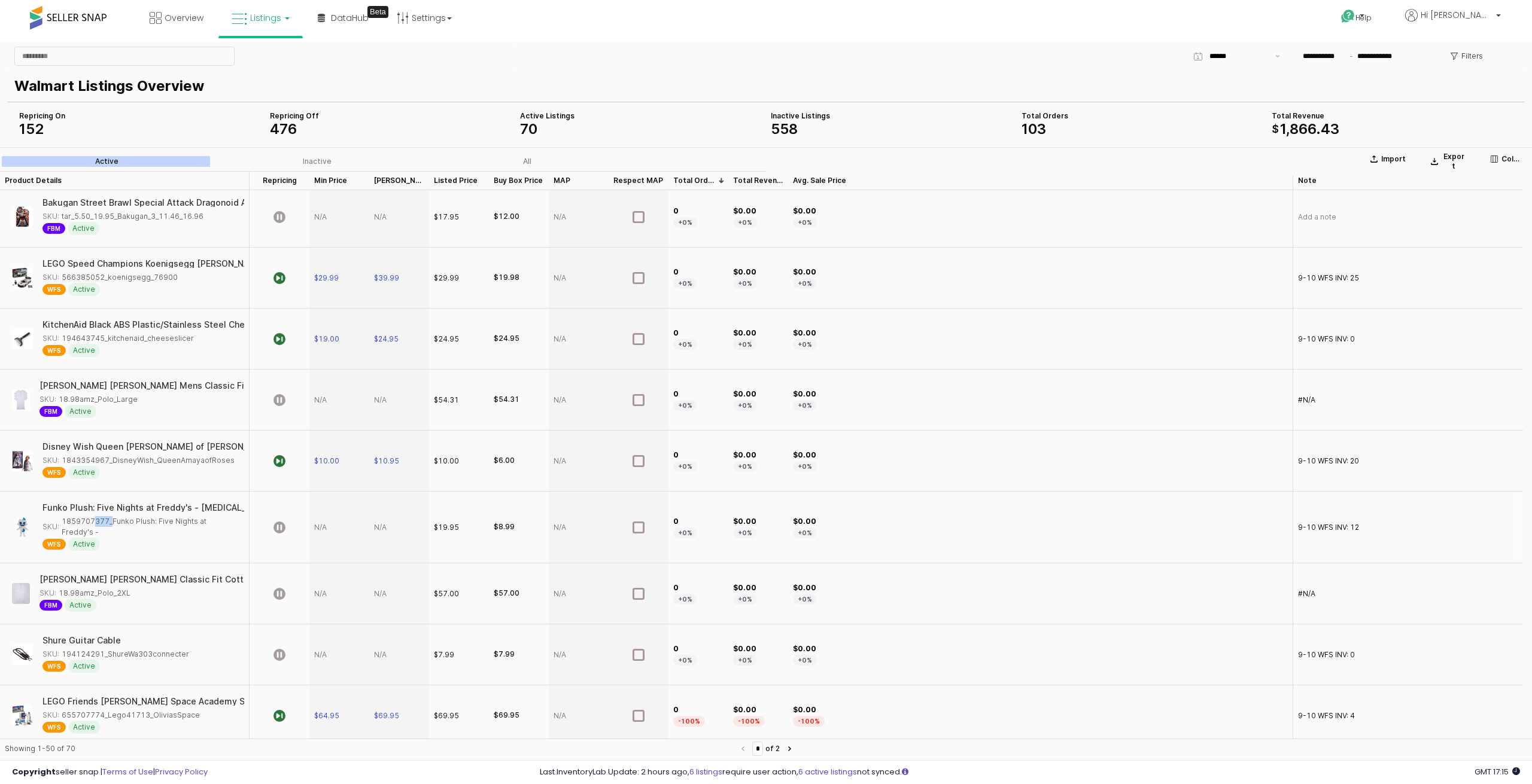
drag, startPoint x: 107, startPoint y: 515, endPoint x: 90, endPoint y: 515, distance: 17.0
click at [90, 516] on div "SKU: 1859707377_Funko Plush: Five Nights at Freddy's -" at bounding box center [139, 527] width 194 height 21
click at [117, 517] on div "SKU: 1859707377_Funko Plush: Five Nights at Freddy's -" at bounding box center [139, 527] width 194 height 21
type input "*"
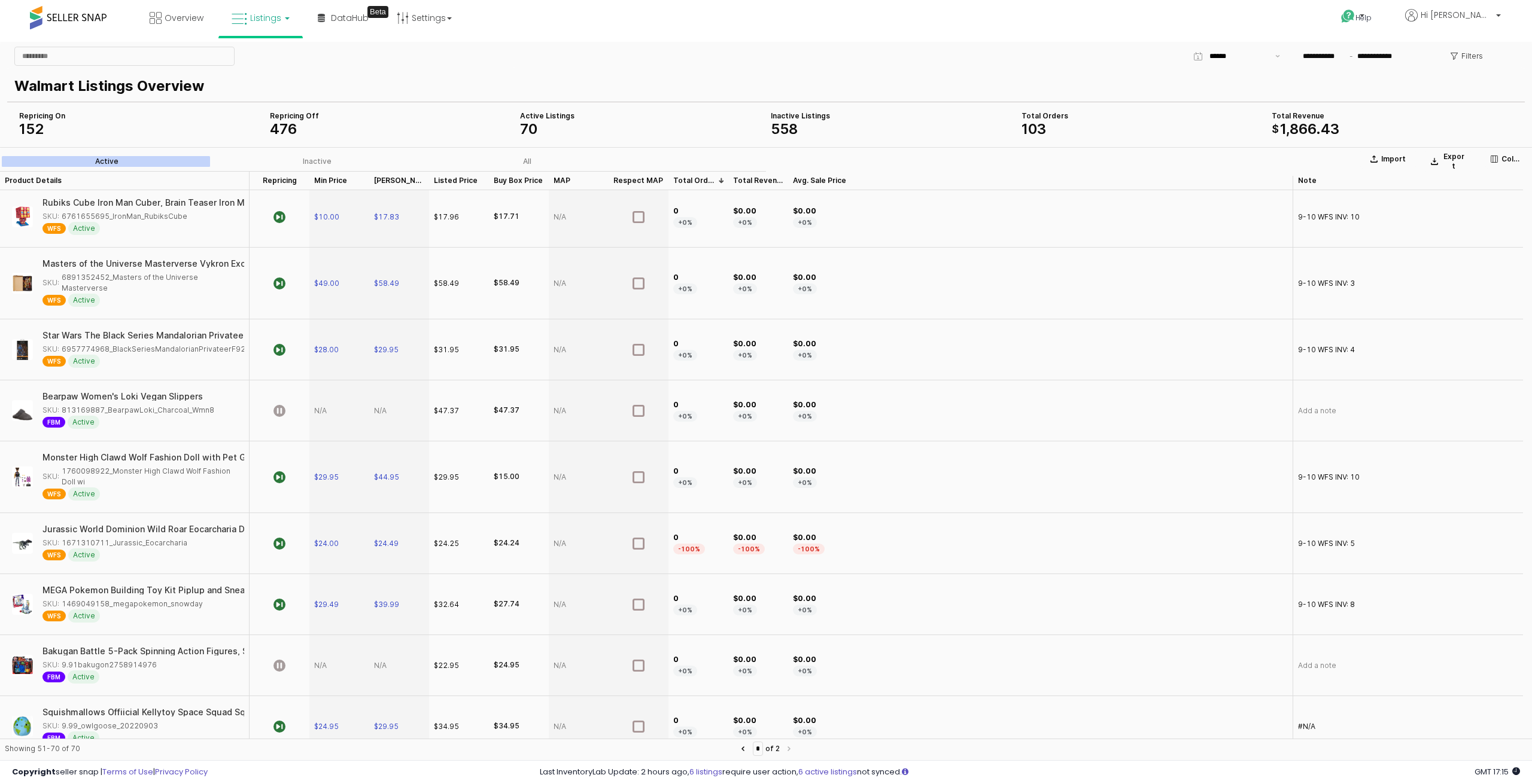
scroll to position [359, 0]
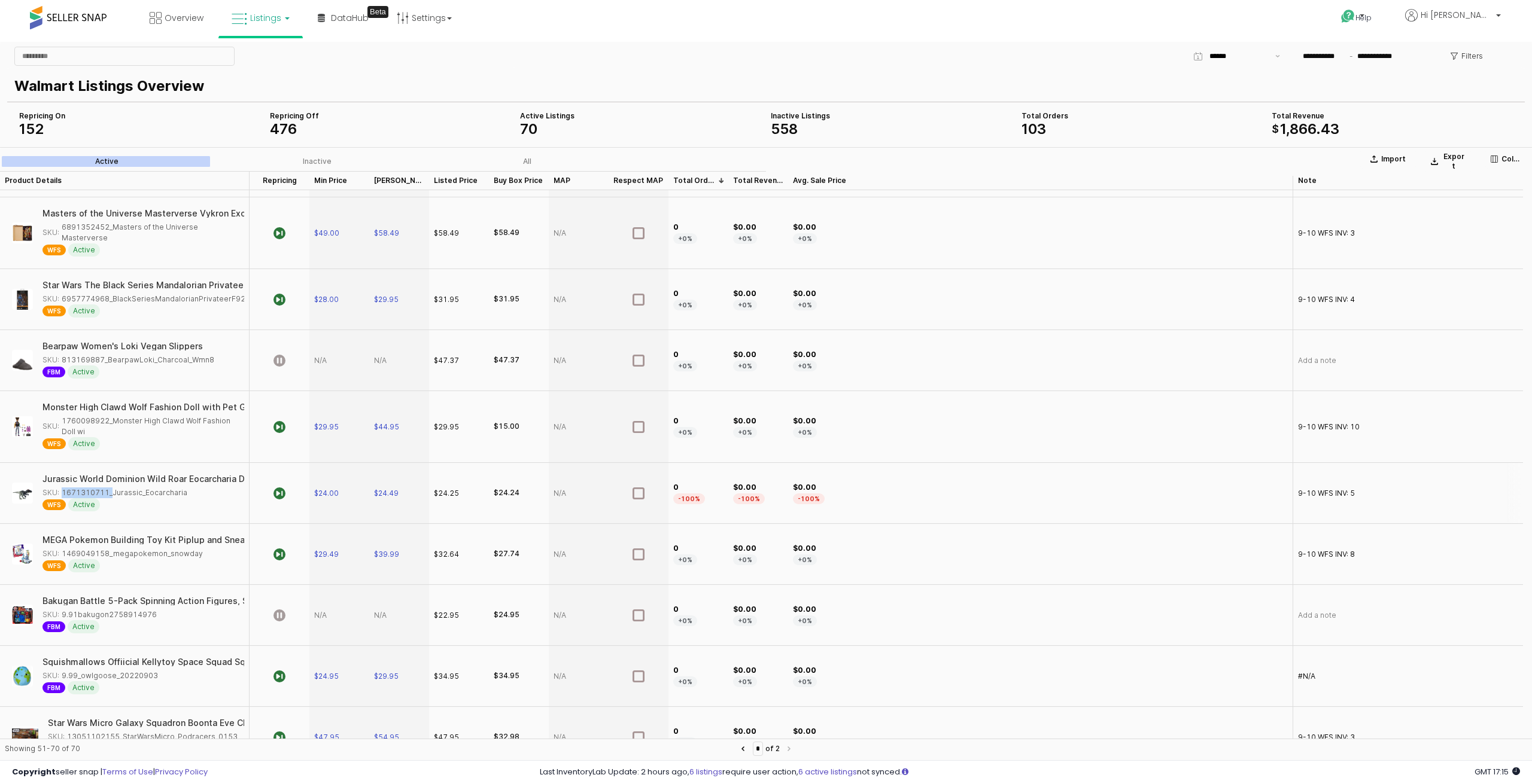
drag, startPoint x: 107, startPoint y: 477, endPoint x: 61, endPoint y: 478, distance: 46.0
click at [61, 487] on div "SKU: 1671310711_Jurassic_Eocarcharia" at bounding box center [114, 492] width 145 height 11
drag, startPoint x: 108, startPoint y: 539, endPoint x: 61, endPoint y: 537, distance: 47.0
click at [61, 549] on div "SKU: 1469049158_megapokemon_snowday" at bounding box center [122, 554] width 160 height 11
click at [338, 550] on span "$29.49" at bounding box center [326, 554] width 24 height 9
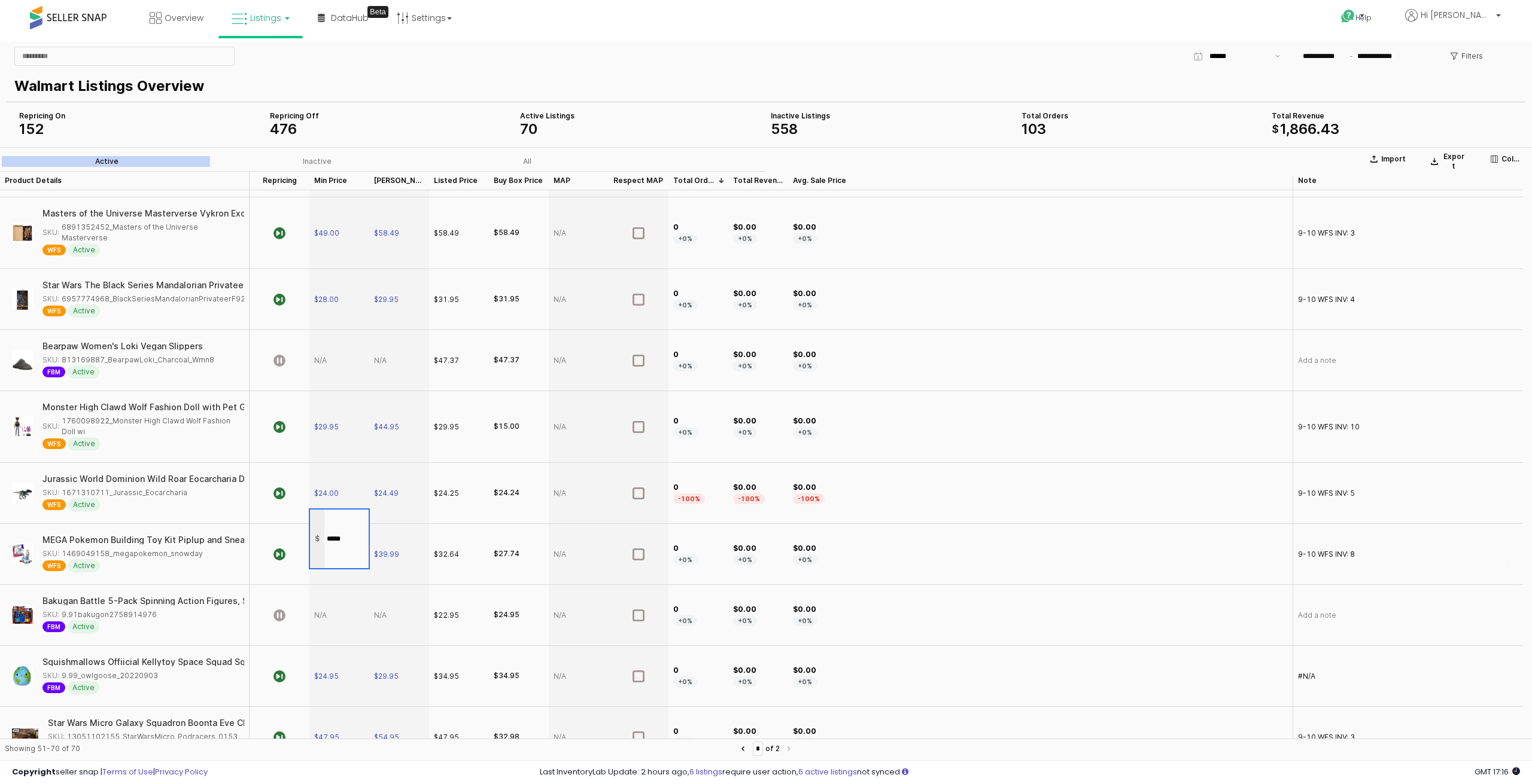
drag, startPoint x: 354, startPoint y: 540, endPoint x: 324, endPoint y: 538, distance: 30.1
click at [325, 538] on input "*****" at bounding box center [347, 539] width 44 height 13
type input "*****"
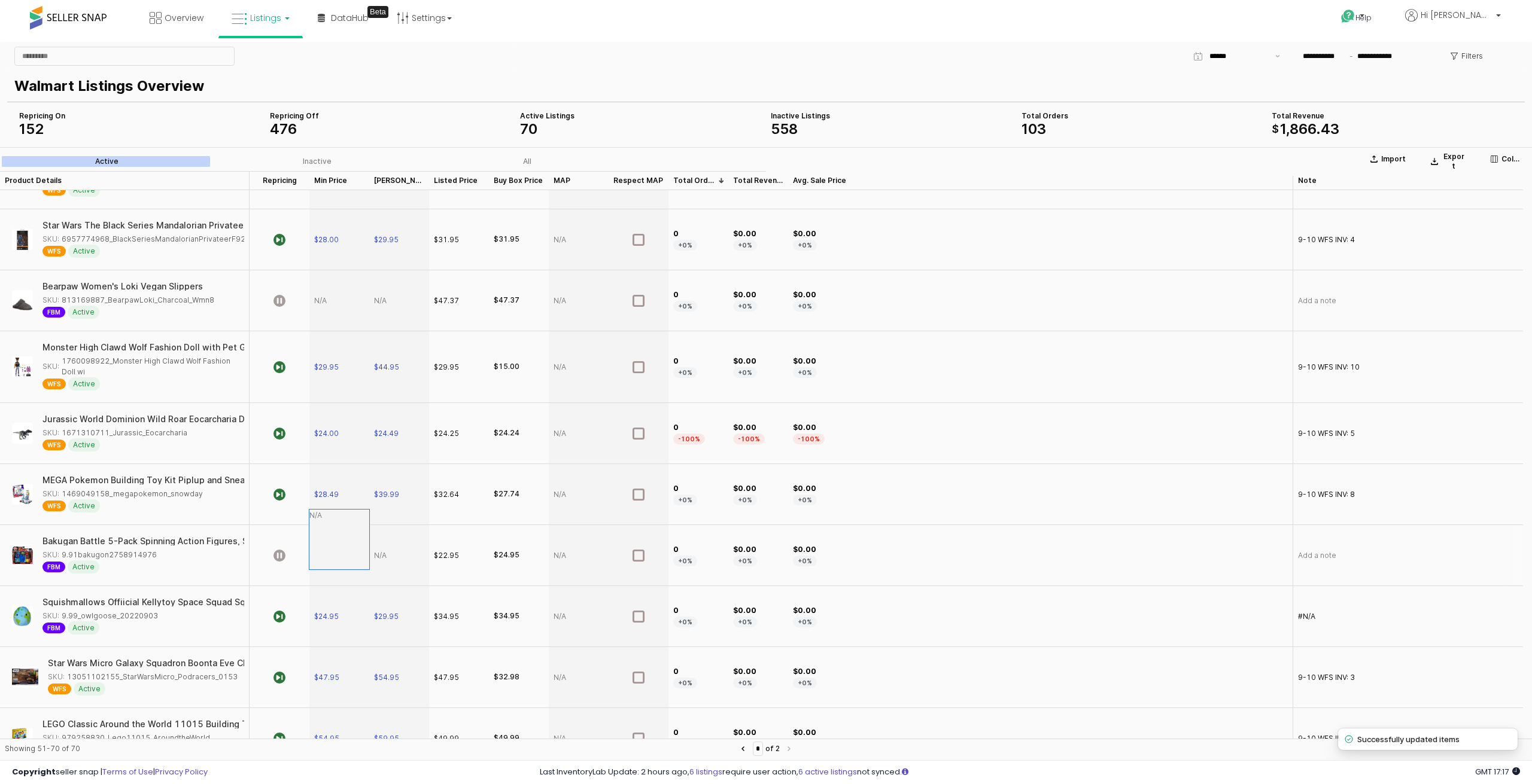
scroll to position [479, 0]
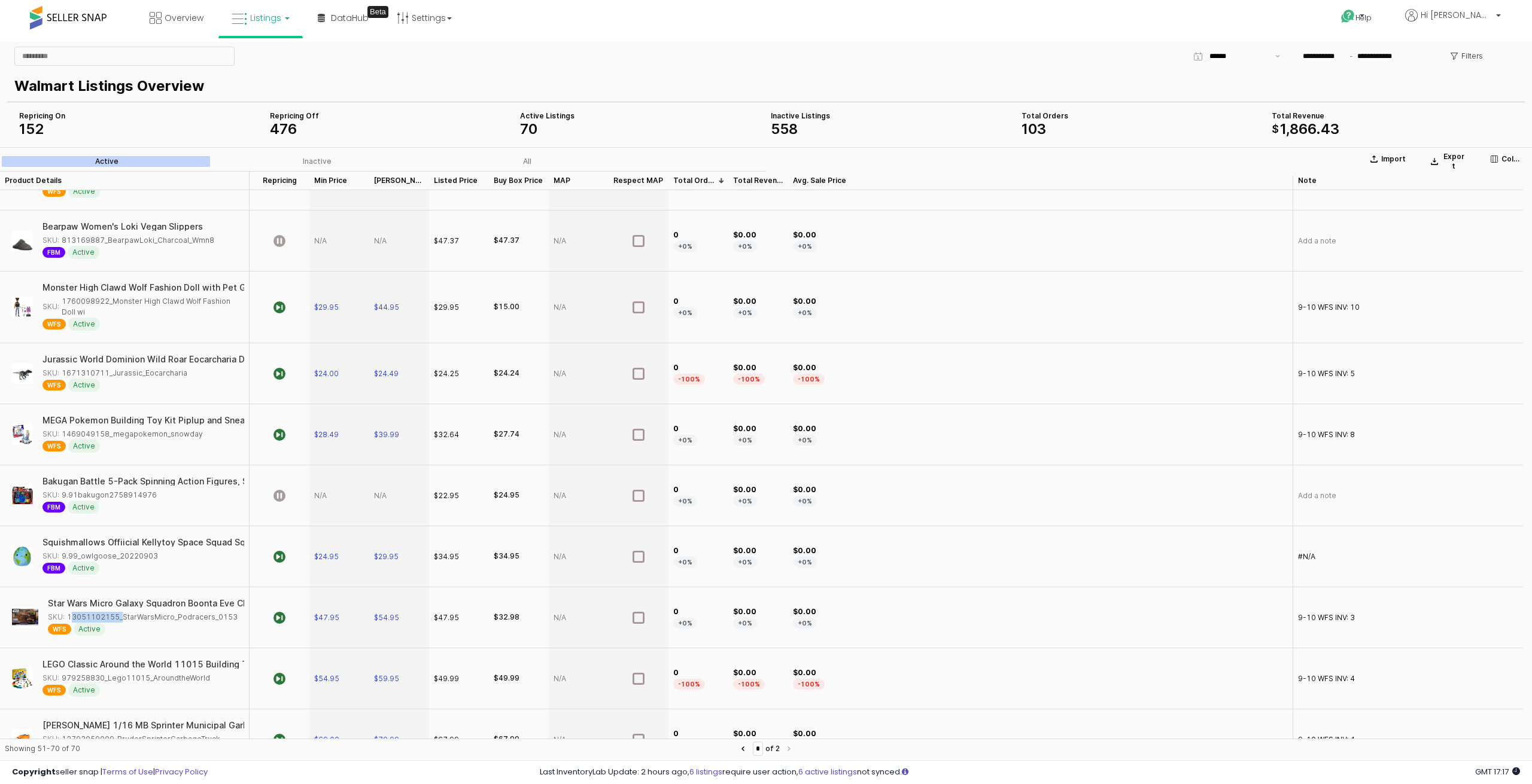
drag, startPoint x: 117, startPoint y: 602, endPoint x: 67, endPoint y: 604, distance: 50.0
click at [67, 612] on div "SKU: 13051102155_StarWarsMicro_Podracers_0153" at bounding box center [142, 617] width 189 height 11
click at [332, 613] on span "$47.95" at bounding box center [326, 617] width 25 height 9
drag, startPoint x: 346, startPoint y: 602, endPoint x: 319, endPoint y: 599, distance: 27.2
click at [319, 599] on div "$ *****" at bounding box center [340, 601] width 59 height 59
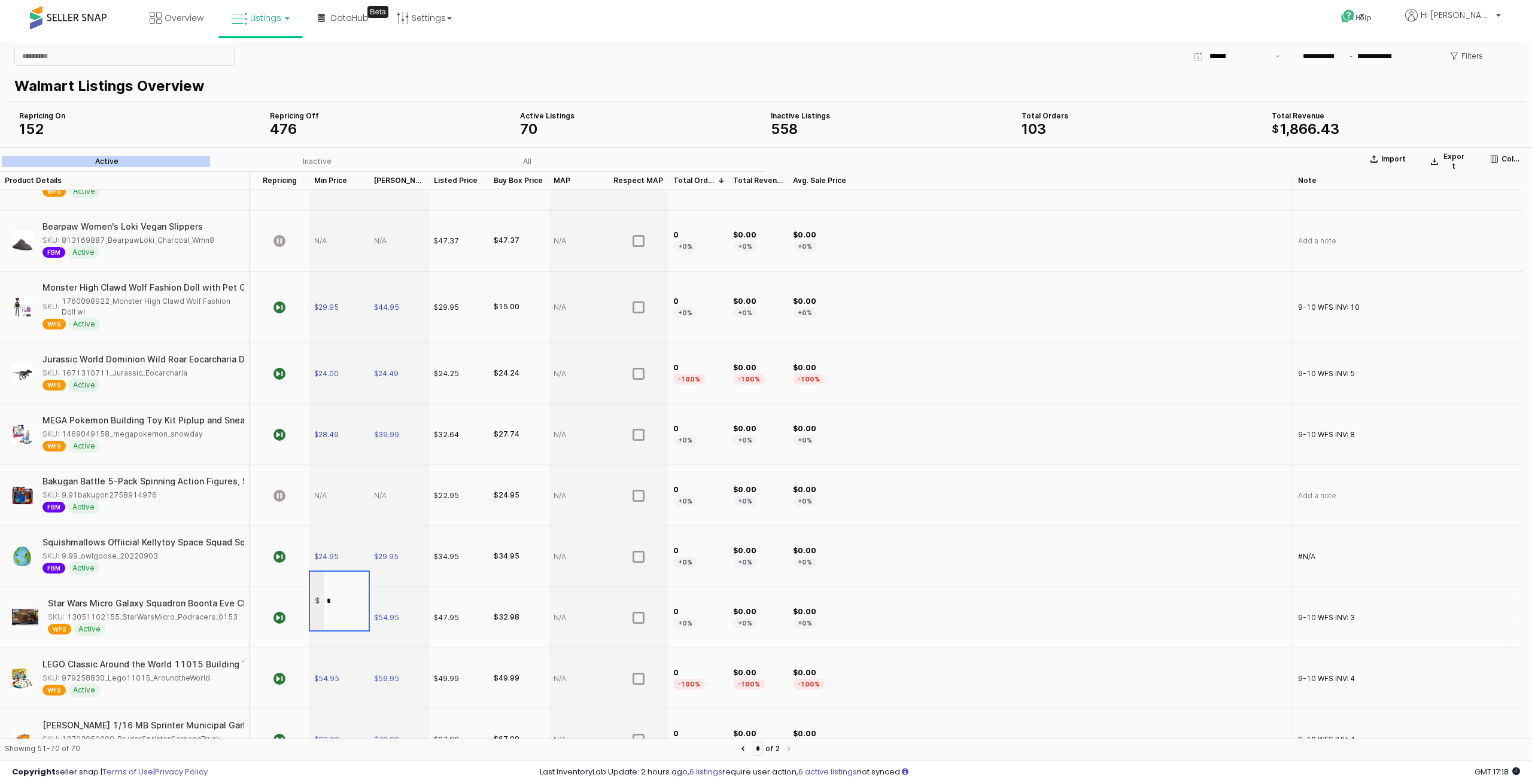
type input "**"
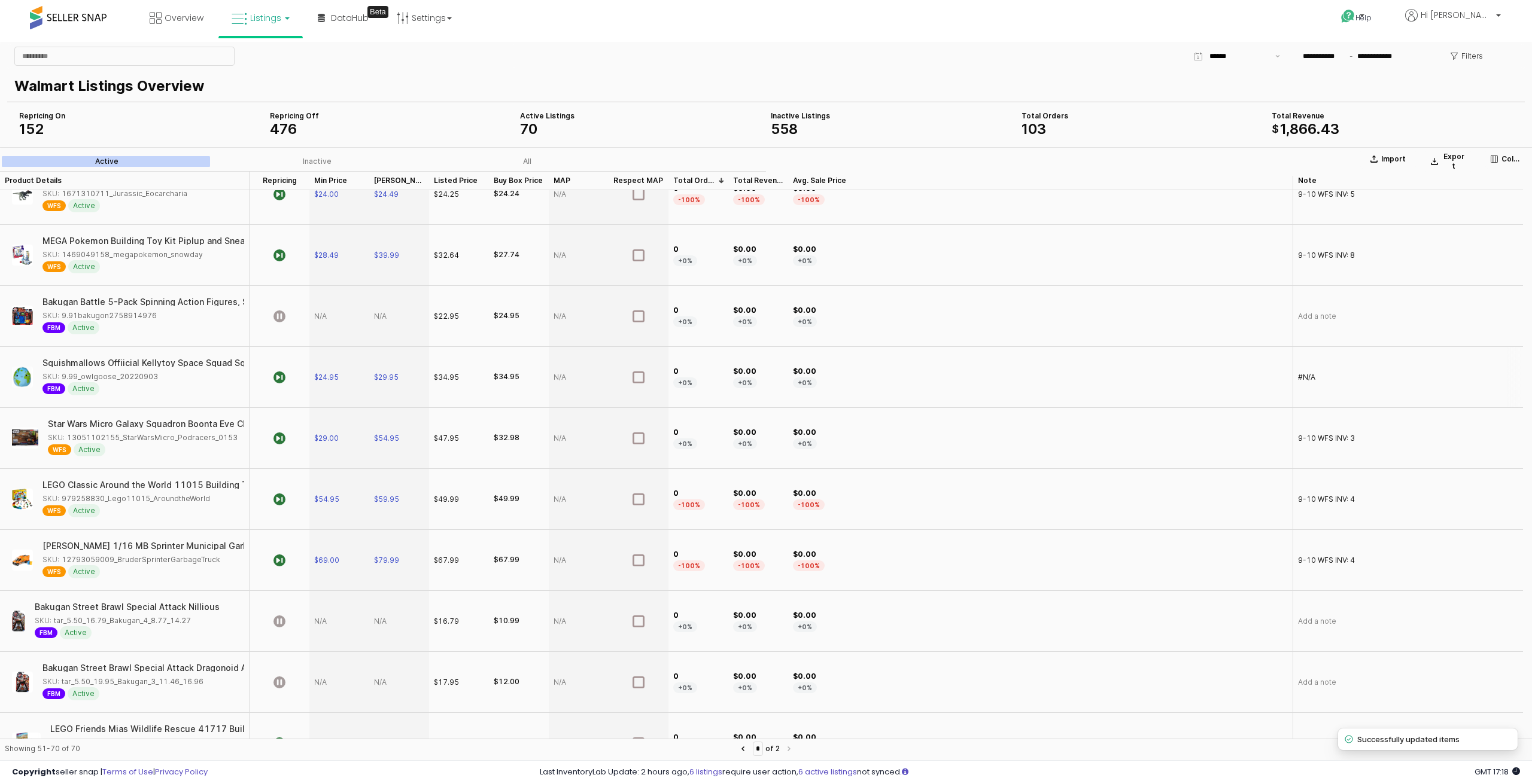
scroll to position [675, 0]
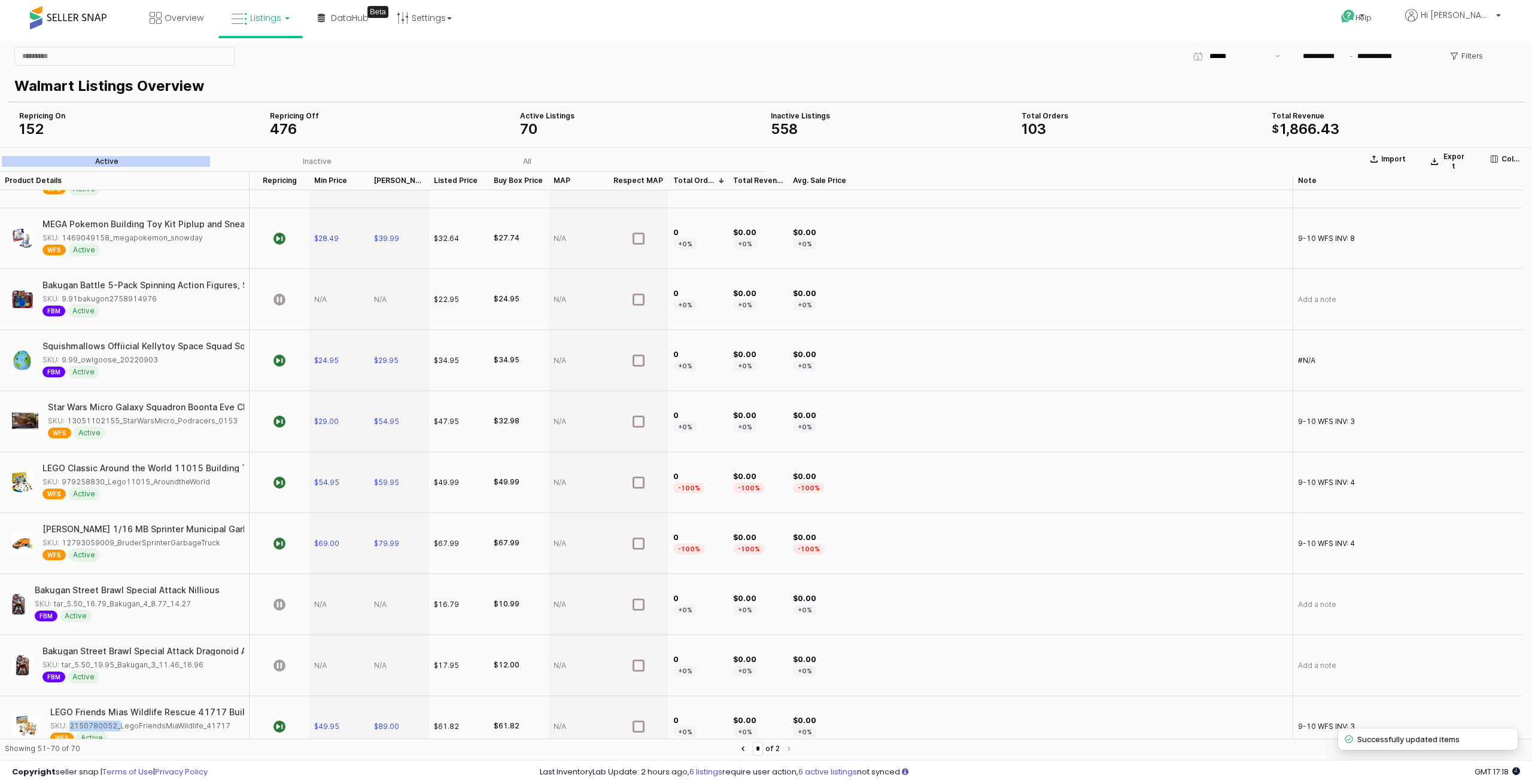
drag, startPoint x: 114, startPoint y: 709, endPoint x: 68, endPoint y: 709, distance: 46.0
click at [68, 721] on div "SKU: 2150780052_LegoFriendsMiaWildlife_41717" at bounding box center [140, 726] width 180 height 11
click at [396, 722] on span "$89.00" at bounding box center [386, 726] width 25 height 9
drag, startPoint x: 407, startPoint y: 710, endPoint x: 377, endPoint y: 710, distance: 30.0
click at [377, 710] on div "$ *****" at bounding box center [399, 708] width 59 height 59
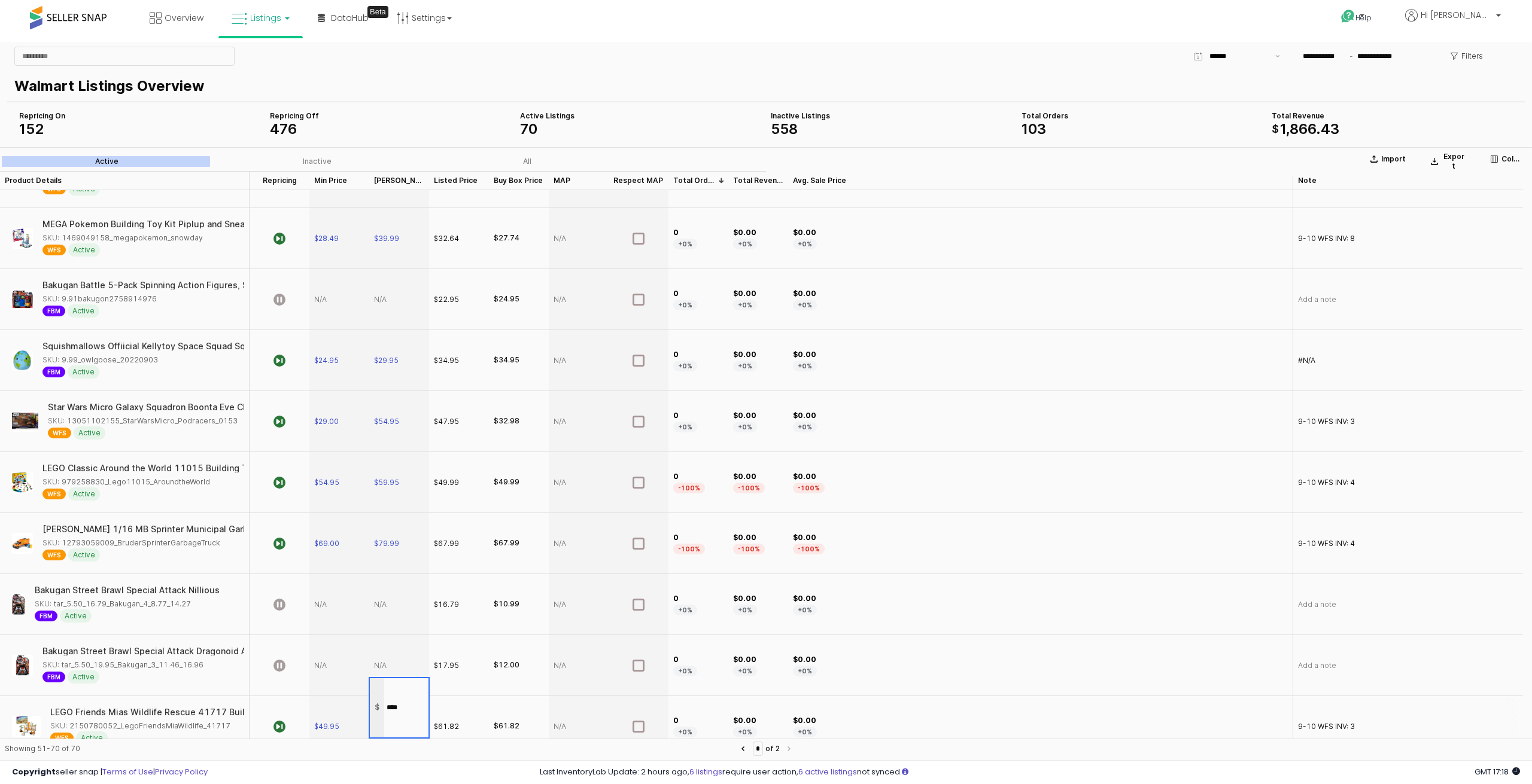
type input "*****"
click at [392, 722] on span "$57.13" at bounding box center [386, 726] width 25 height 9
drag, startPoint x: 410, startPoint y: 707, endPoint x: 387, endPoint y: 709, distance: 23.1
click at [387, 709] on input "*****" at bounding box center [406, 708] width 44 height 13
type input "*****"
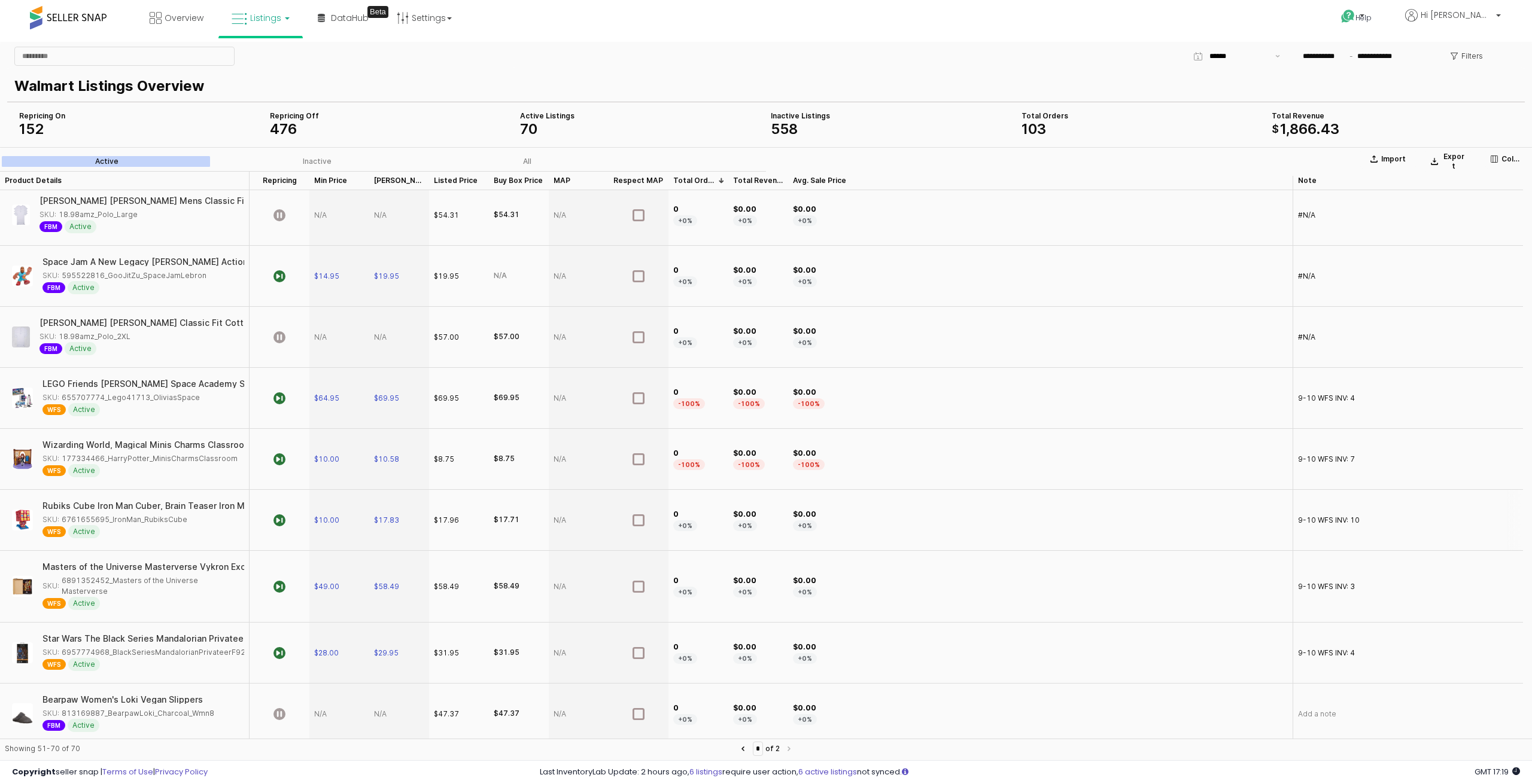
scroll to position [0, 0]
